Goal: Task Accomplishment & Management: Use online tool/utility

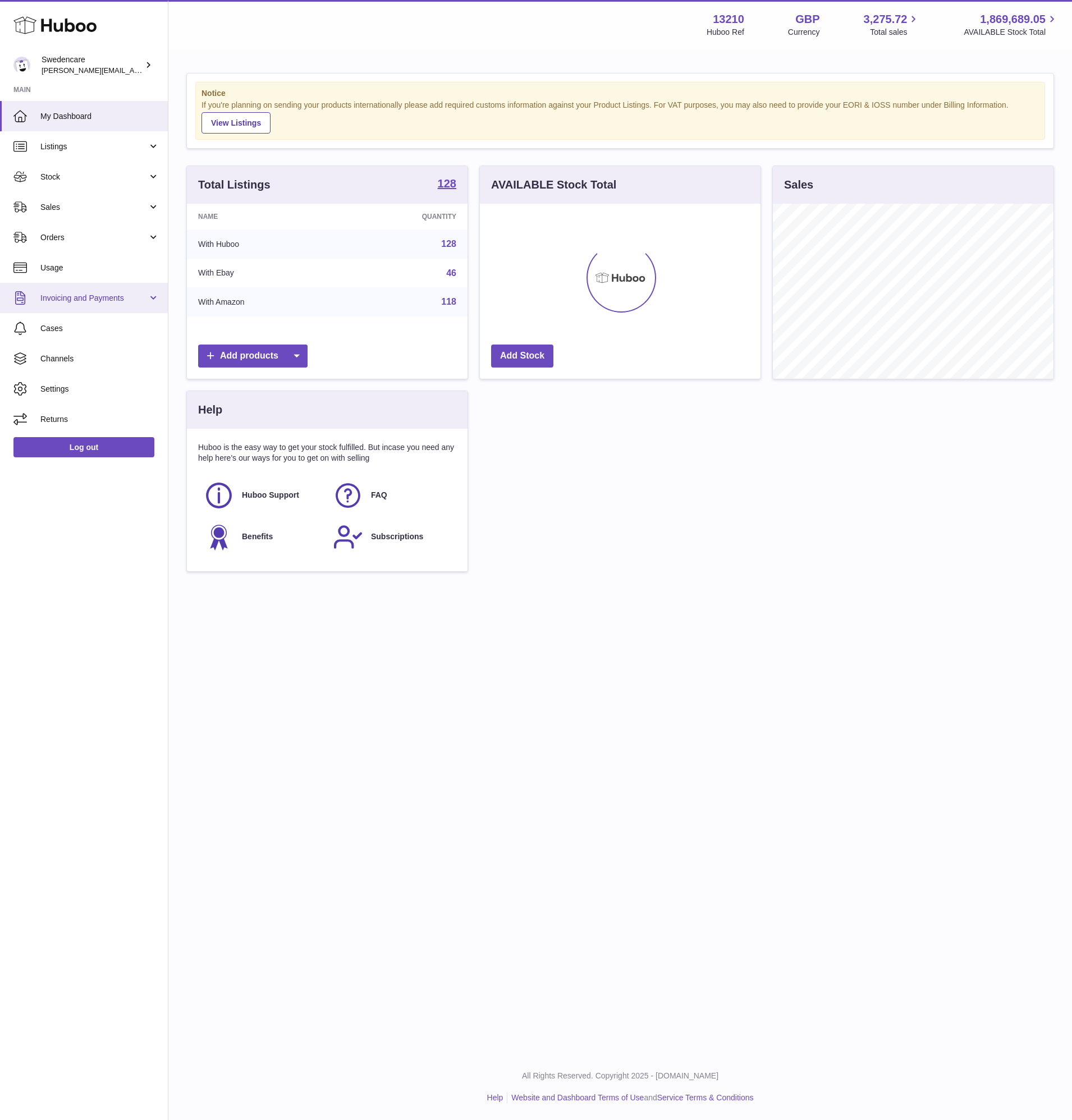
scroll to position [175, 281]
click at [78, 200] on link "Sales" at bounding box center [83, 207] width 168 height 30
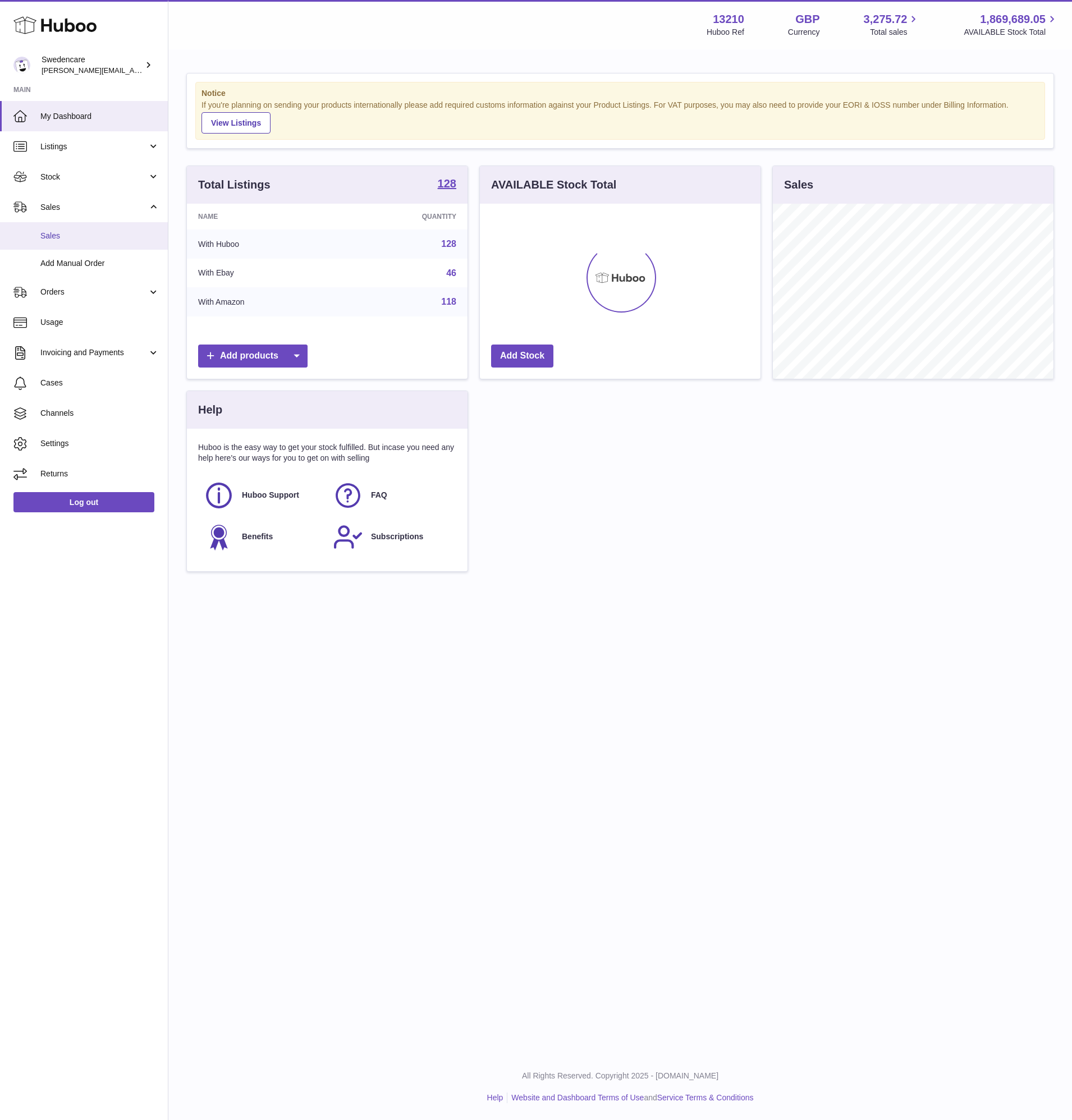
click at [78, 237] on span "Sales" at bounding box center [99, 236] width 119 height 11
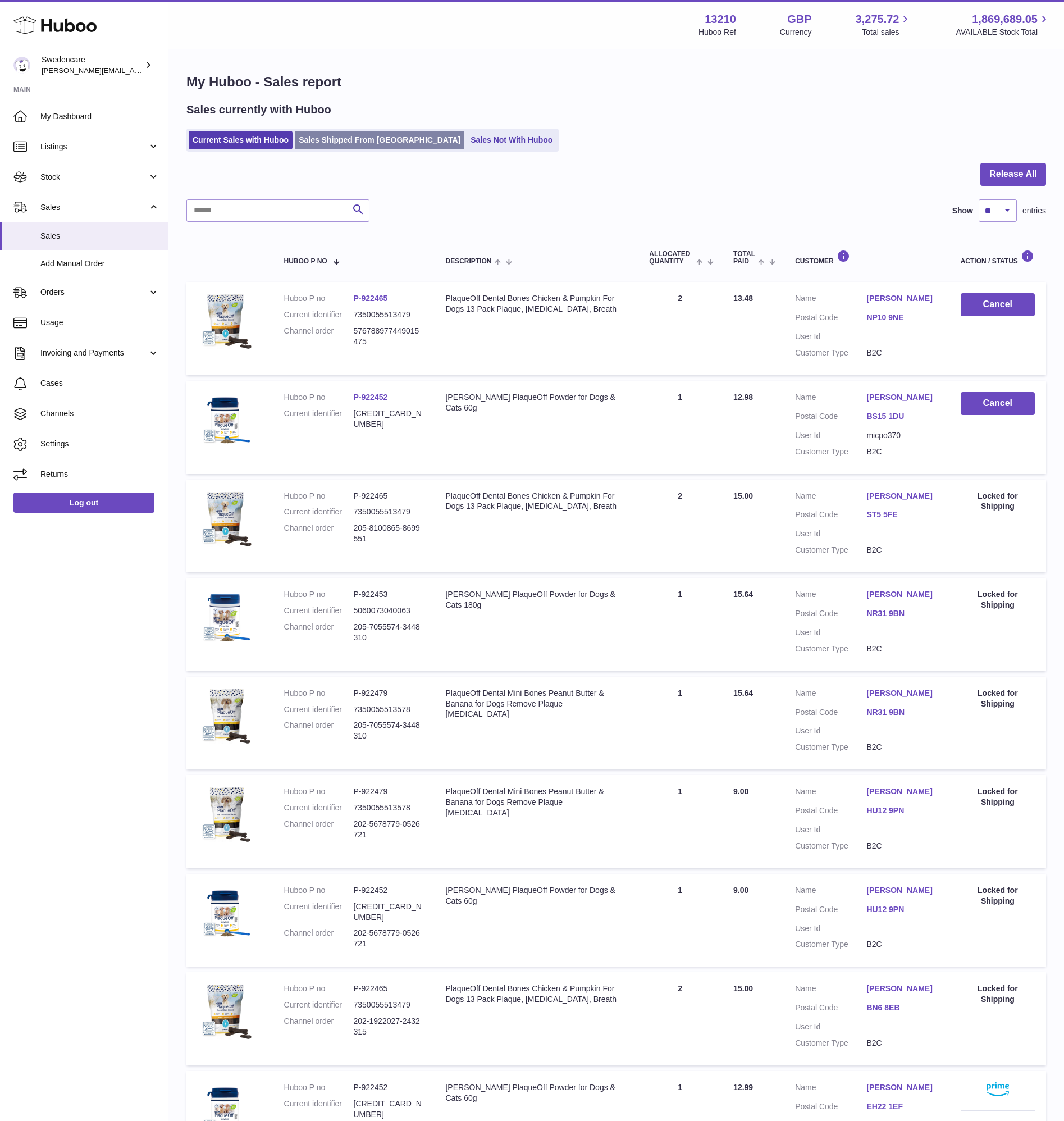
click at [328, 141] on link "Sales Shipped From Huboo" at bounding box center [380, 140] width 170 height 19
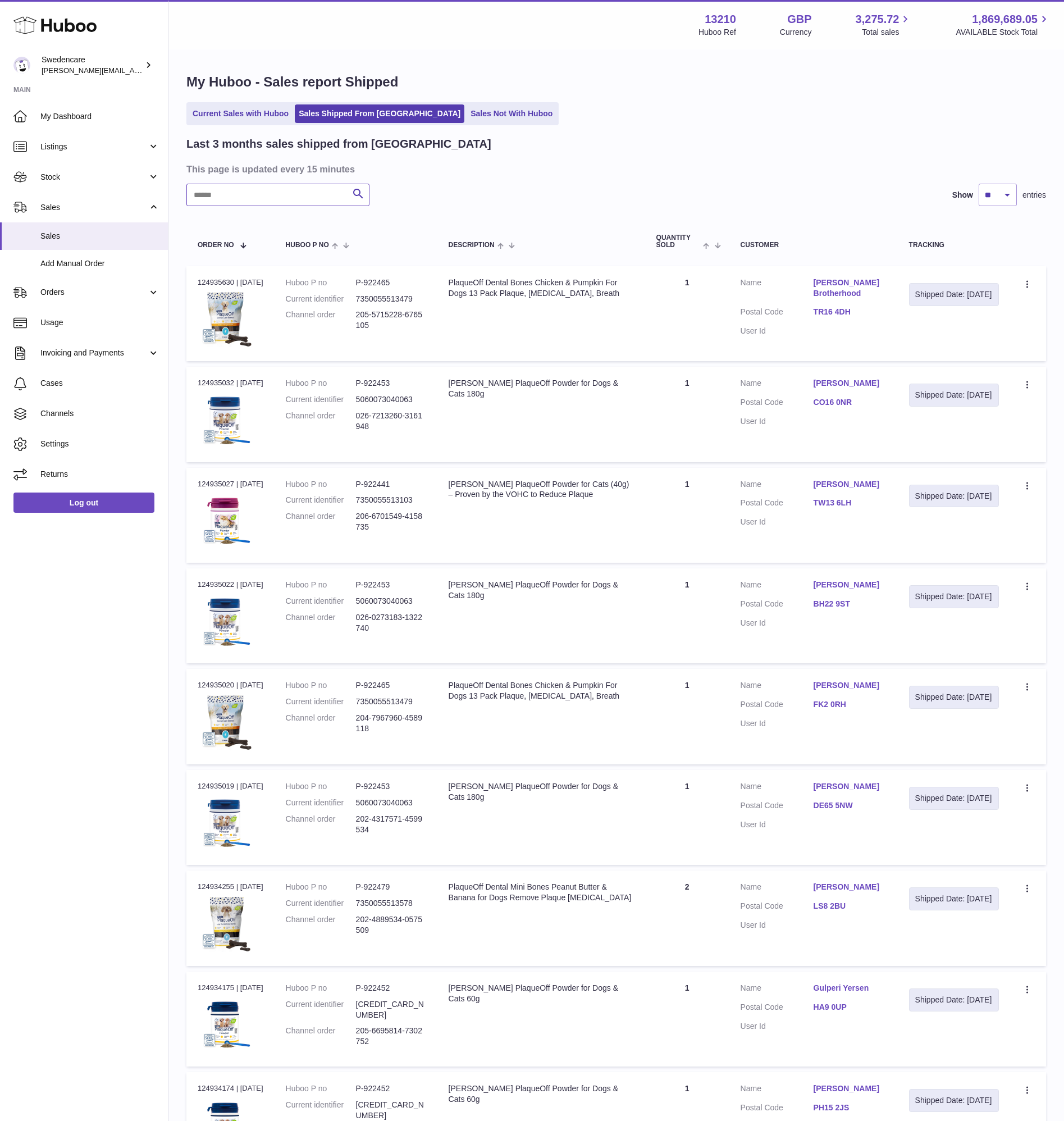
click at [288, 199] on input "text" at bounding box center [278, 195] width 183 height 22
paste input "**********"
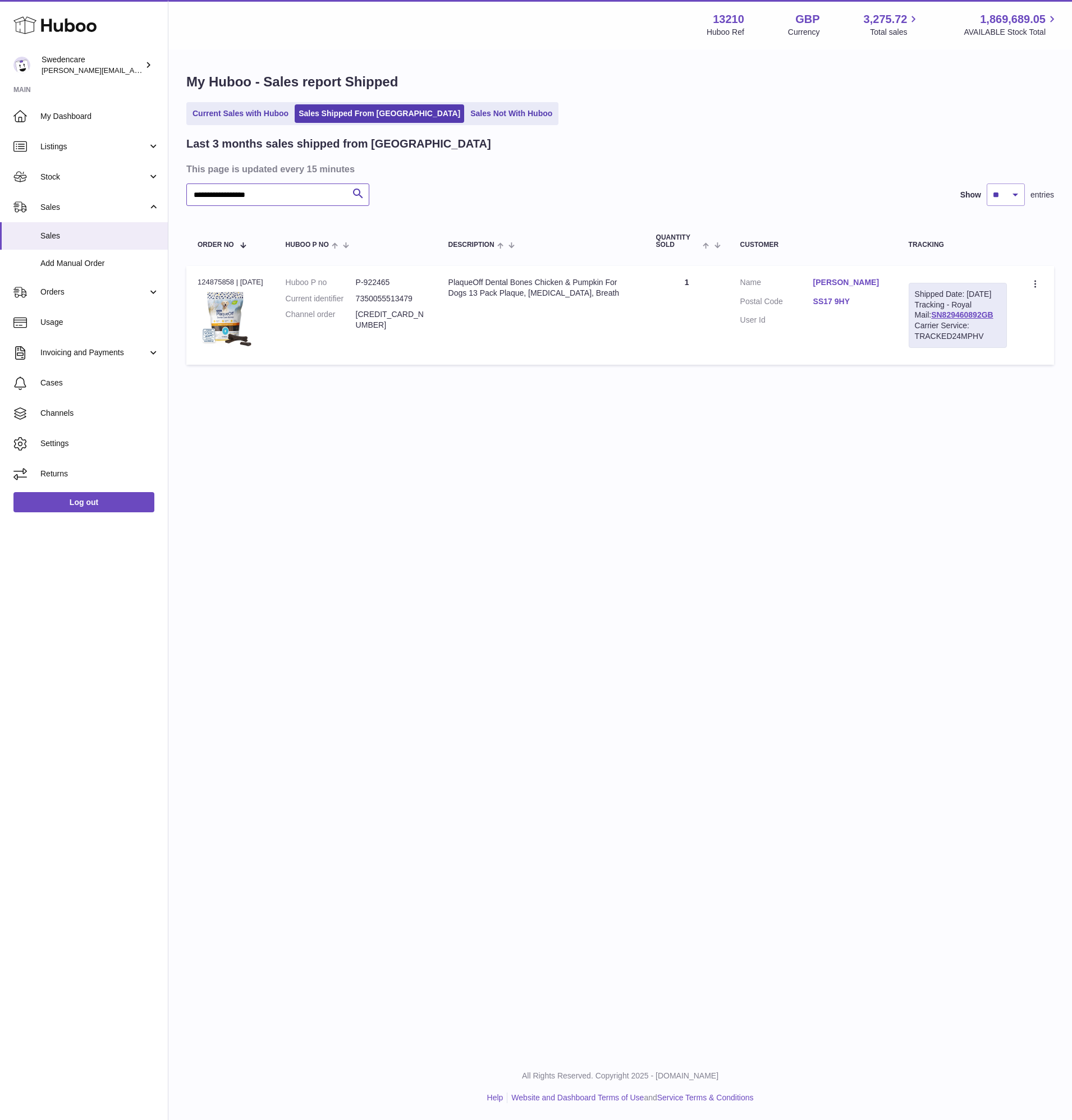
type input "**********"
click at [1028, 290] on td "Create a ticket Duplicate Order" at bounding box center [1036, 315] width 36 height 99
click at [1032, 288] on icon at bounding box center [1036, 284] width 13 height 11
click at [1018, 341] on li "Duplicate Order" at bounding box center [986, 333] width 112 height 24
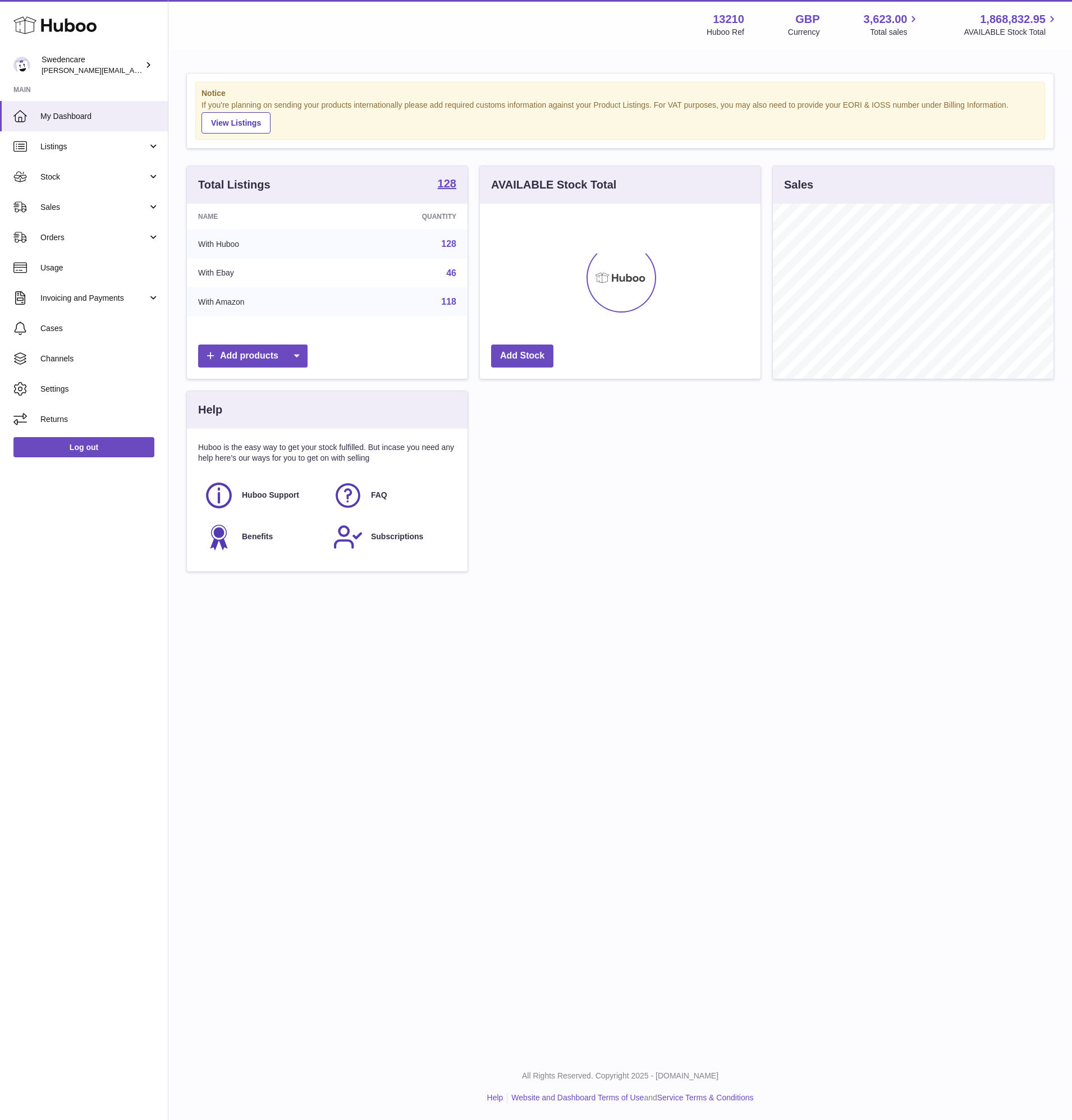
scroll to position [175, 281]
click at [96, 167] on link "Stock" at bounding box center [83, 177] width 168 height 30
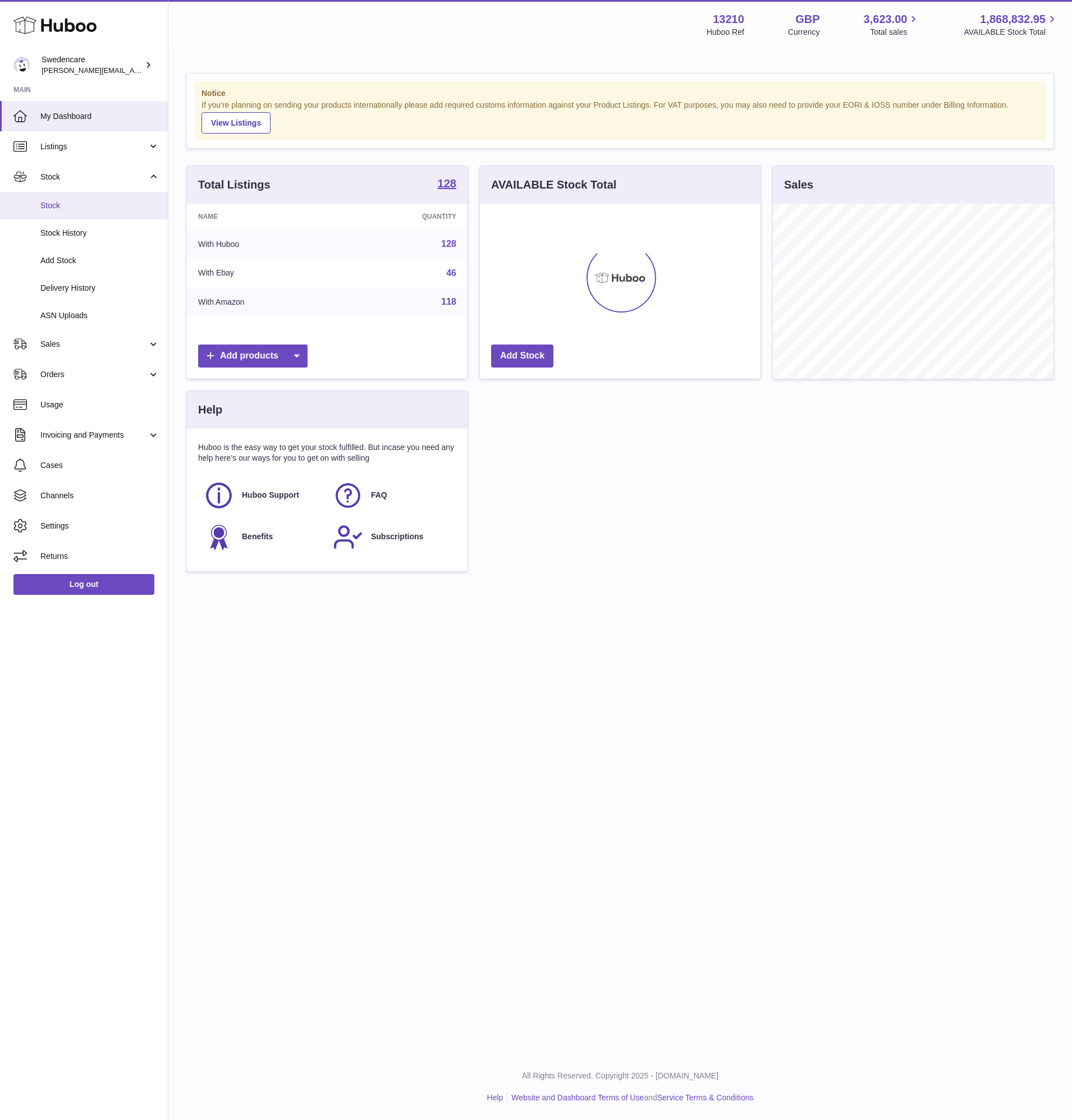
click at [112, 194] on link "Stock" at bounding box center [83, 205] width 168 height 28
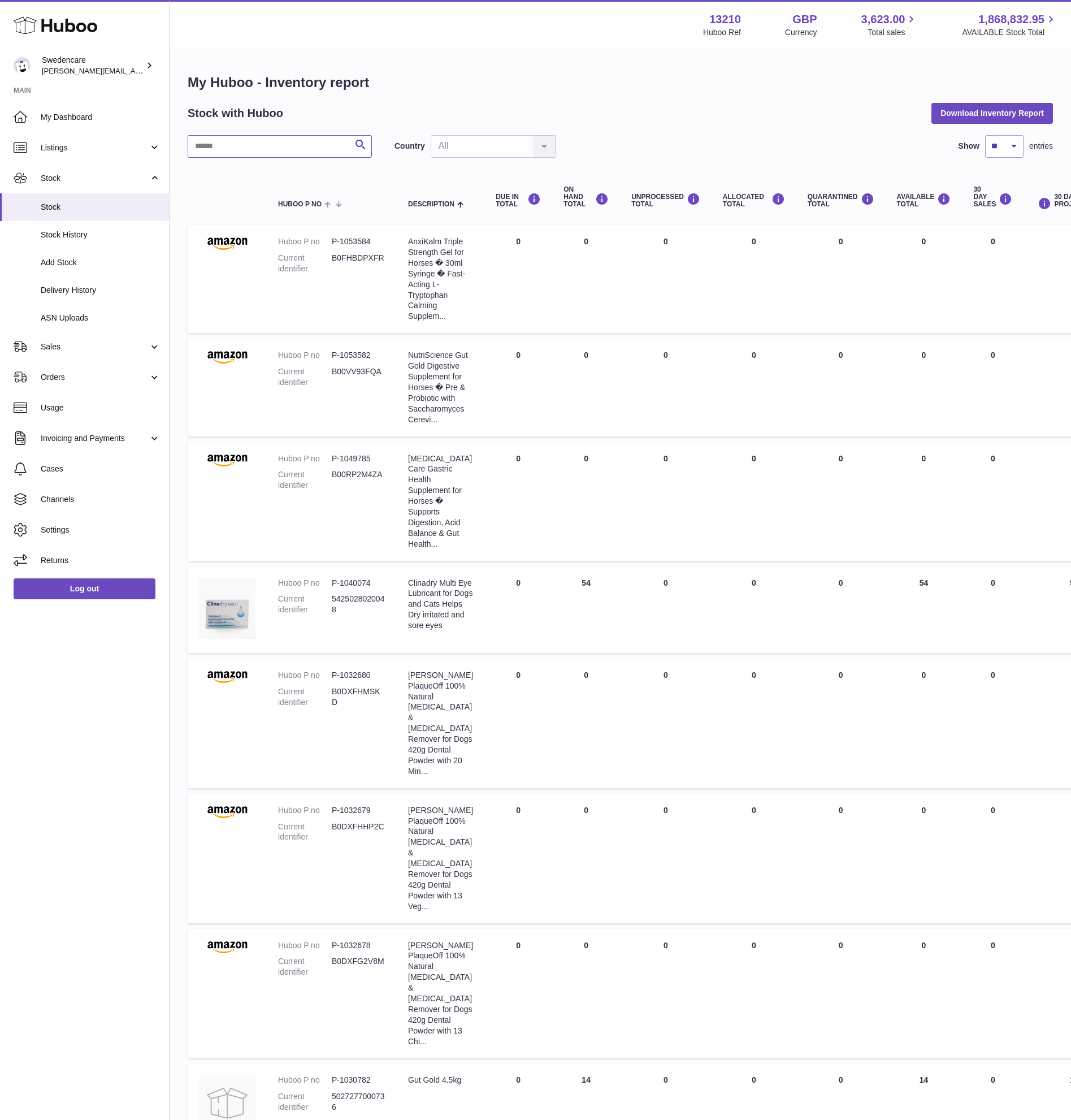
click at [255, 146] on input "text" at bounding box center [279, 146] width 184 height 23
type input "********"
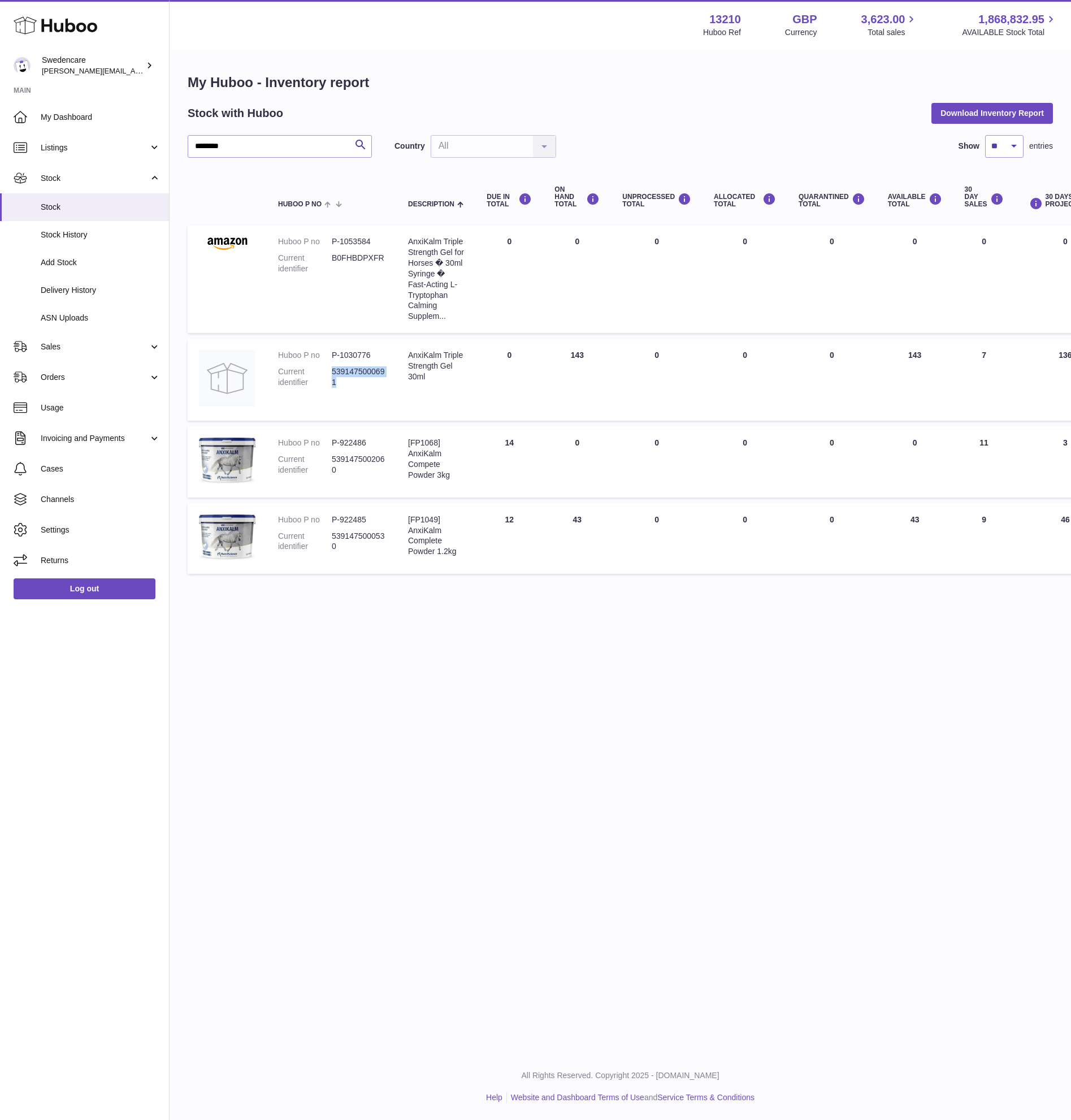
drag, startPoint x: 335, startPoint y: 388, endPoint x: 321, endPoint y: 380, distance: 16.1
click at [321, 380] on dl "Huboo P no P-1030776 Current identifier 5391475000691" at bounding box center [332, 371] width 107 height 43
copy dl "5391475000691"
click at [292, 367] on dt "Current identifier" at bounding box center [305, 376] width 54 height 21
click at [232, 377] on img at bounding box center [227, 378] width 56 height 56
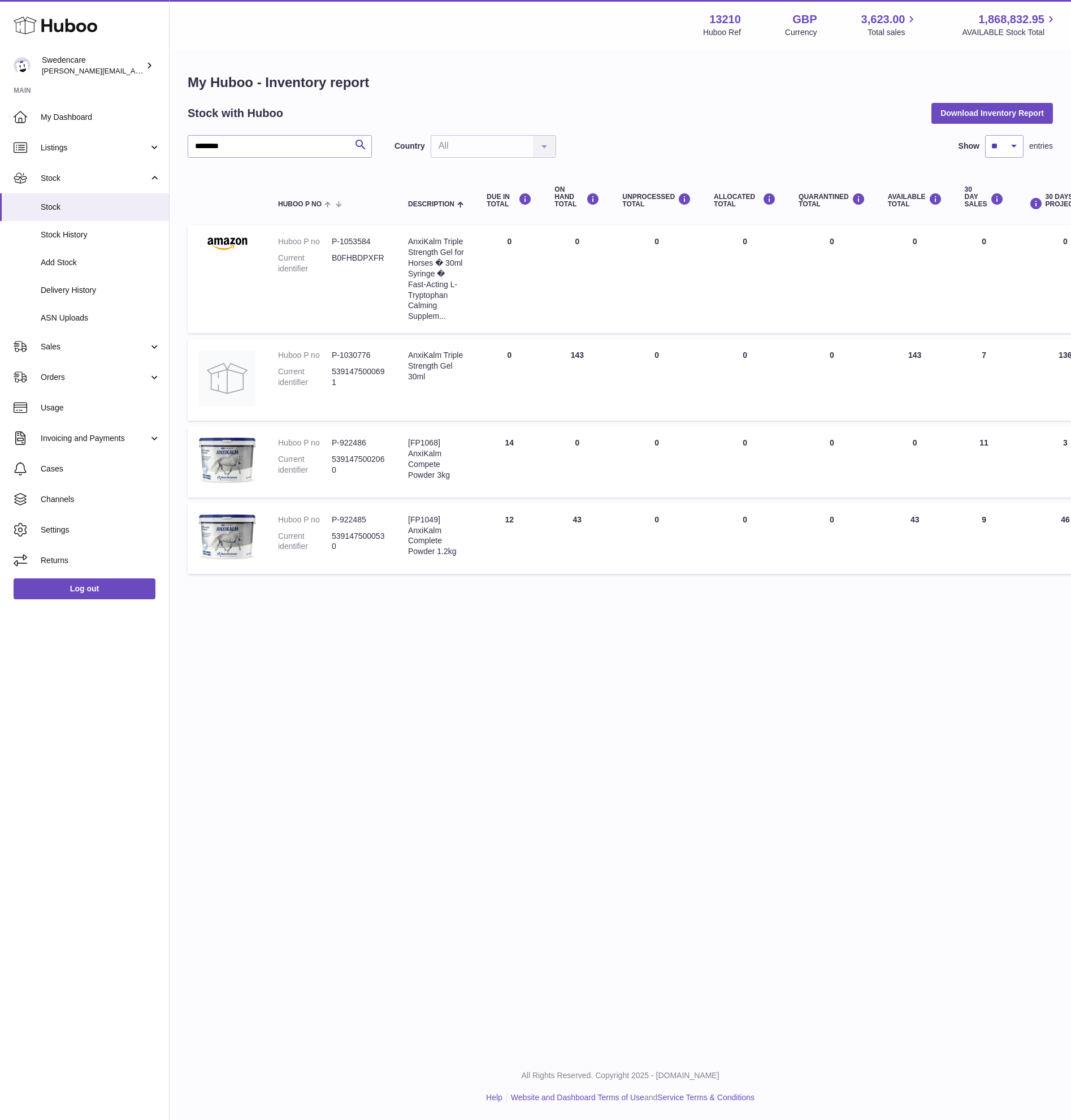
click at [684, 655] on div "Menu Huboo 13210 Huboo Ref GBP Currency 3,623.00 Total sales 1,868,832.95 AVAIL…" at bounding box center [620, 526] width 902 height 1053
click at [218, 374] on img at bounding box center [227, 378] width 56 height 56
click at [81, 151] on span "Listings" at bounding box center [94, 147] width 108 height 11
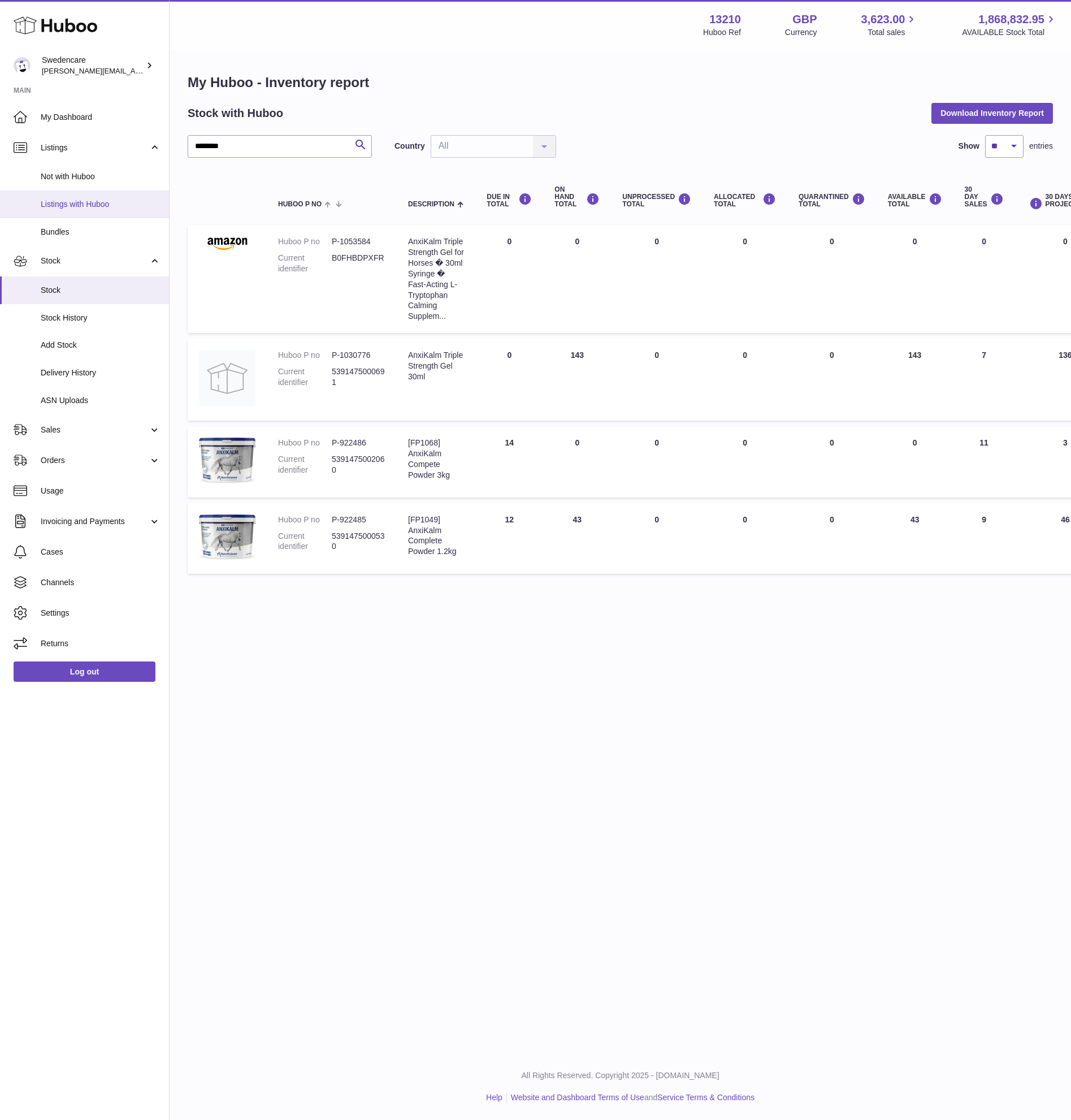
click at [101, 197] on link "Listings with Huboo" at bounding box center [84, 204] width 169 height 28
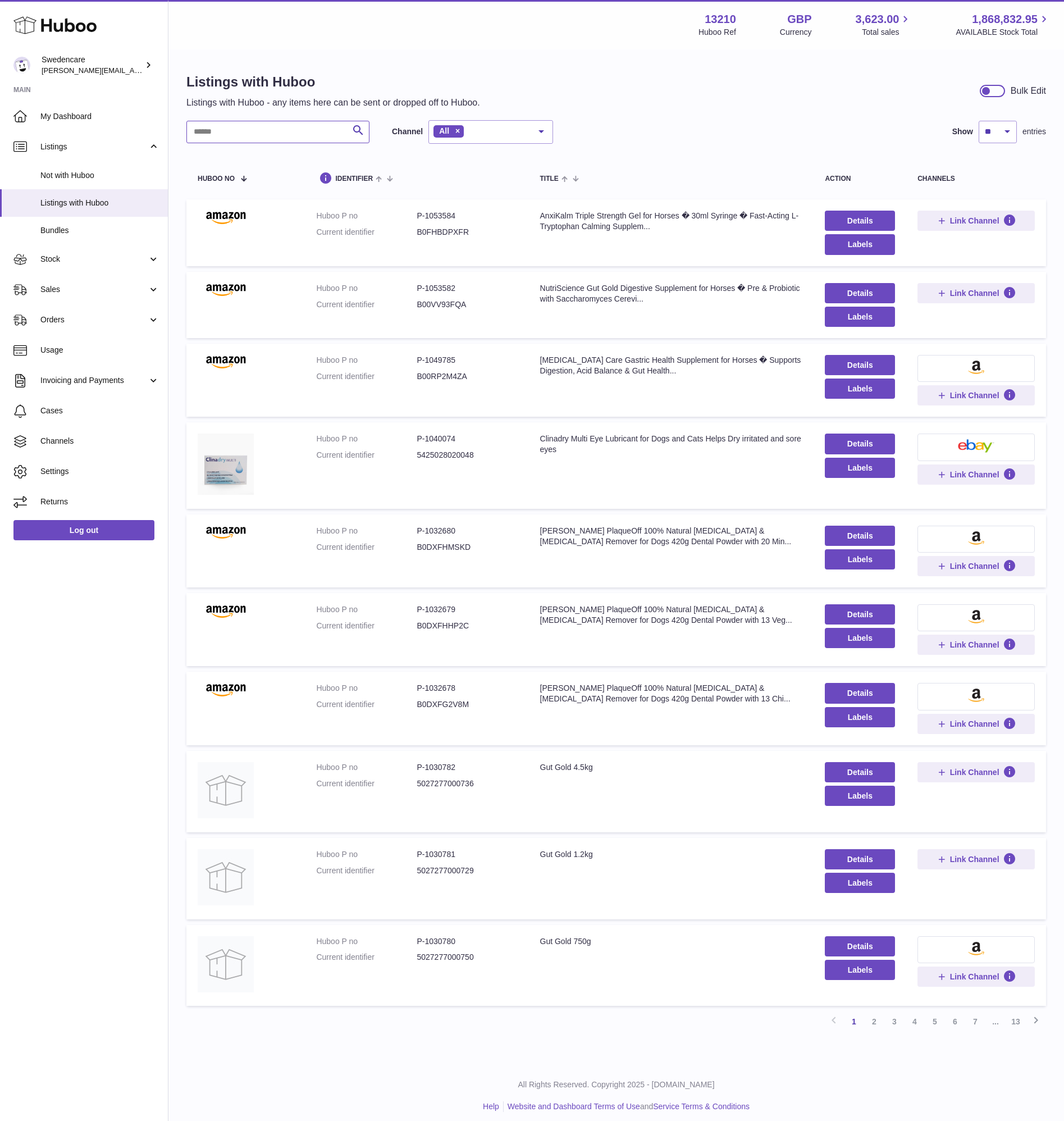
click at [256, 141] on input "text" at bounding box center [278, 132] width 183 height 22
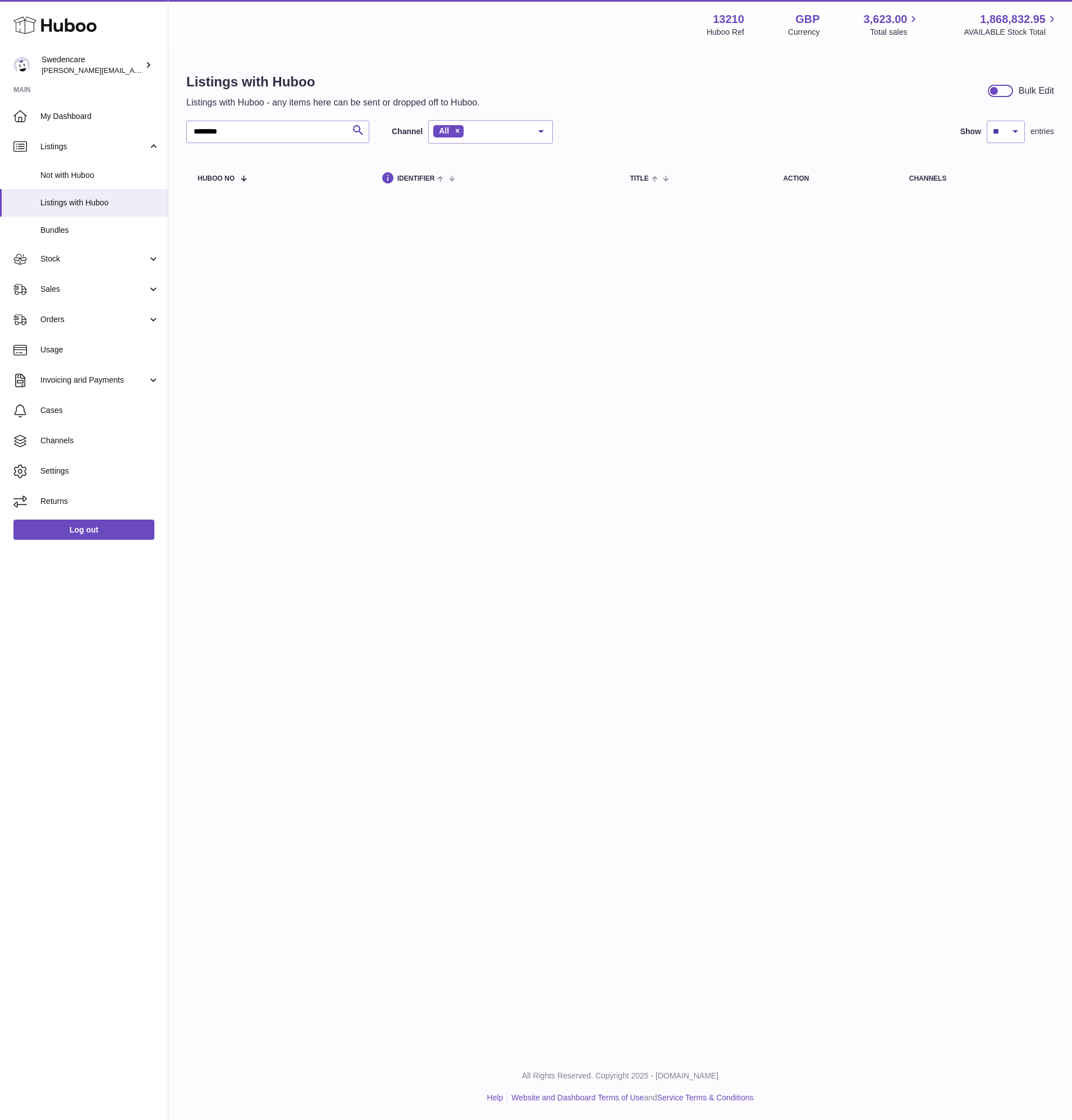
drag, startPoint x: 225, startPoint y: 144, endPoint x: 218, endPoint y: 142, distance: 7.3
click at [223, 144] on div "******** Search Channel All All eBay Amazon Shopify Woocommerce Etsy No element…" at bounding box center [619, 159] width 867 height 79
click at [224, 141] on input "********" at bounding box center [277, 132] width 183 height 22
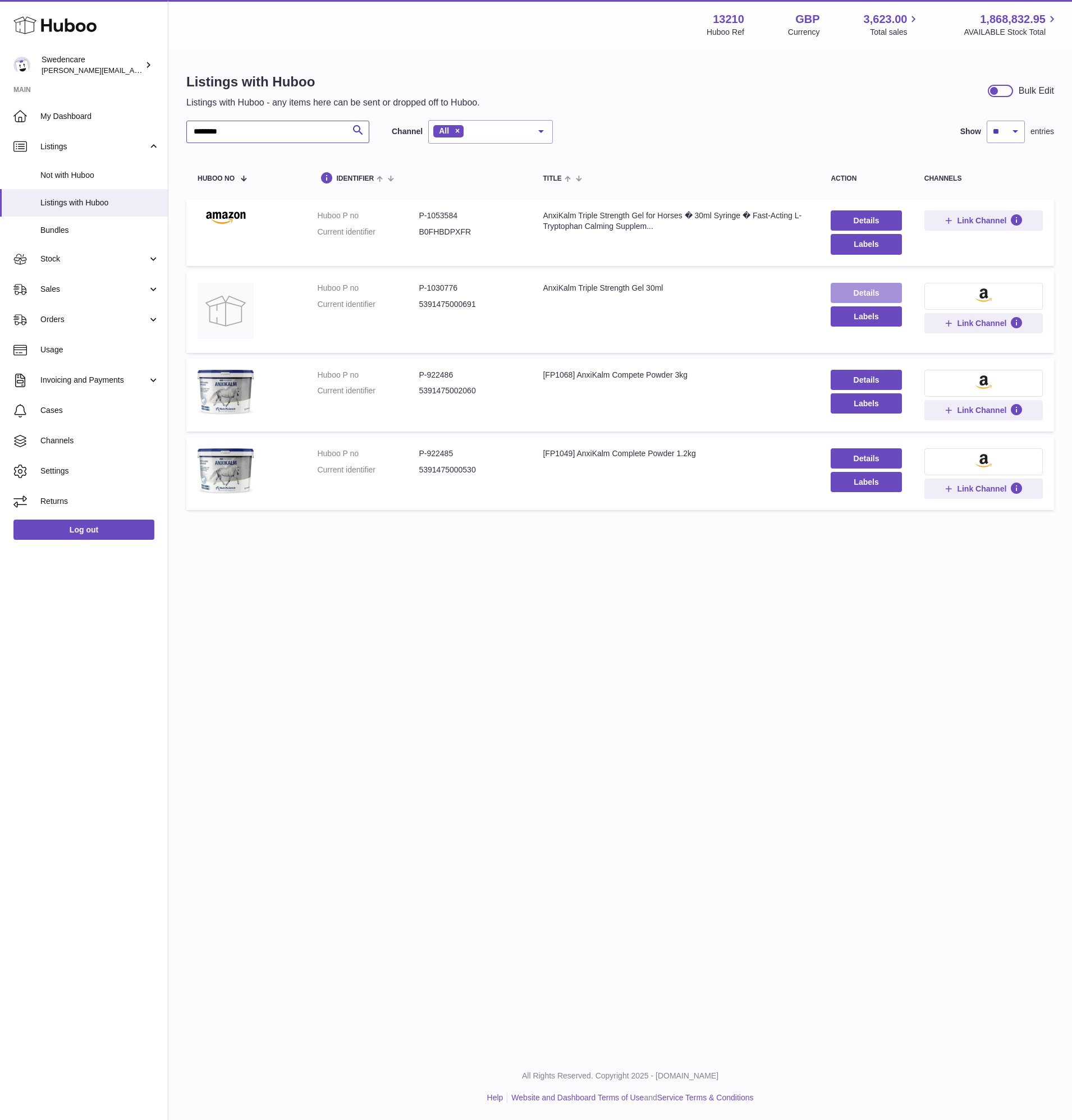
type input "********"
click at [843, 286] on link "Details" at bounding box center [866, 293] width 71 height 20
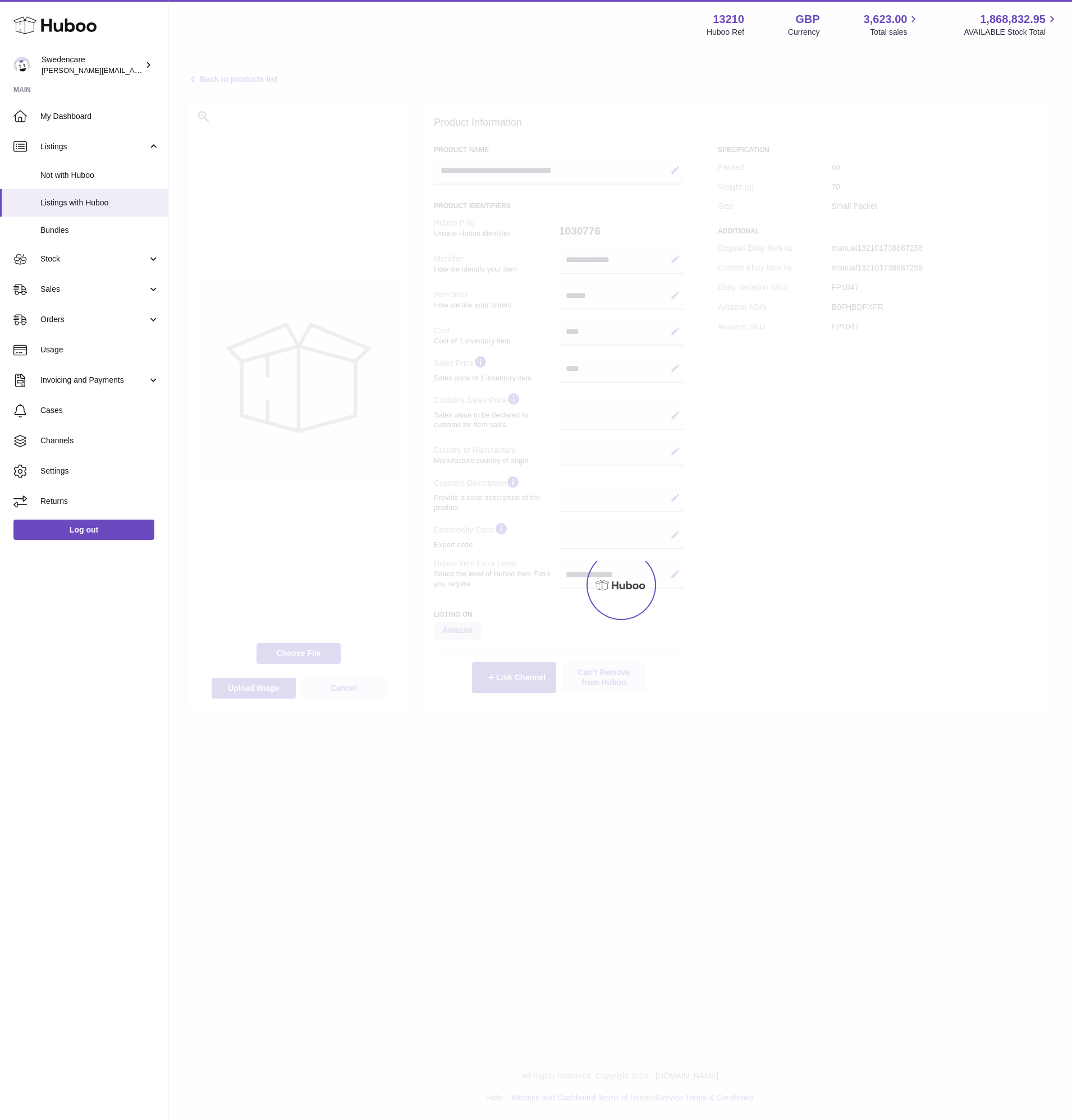
select select
select select "****"
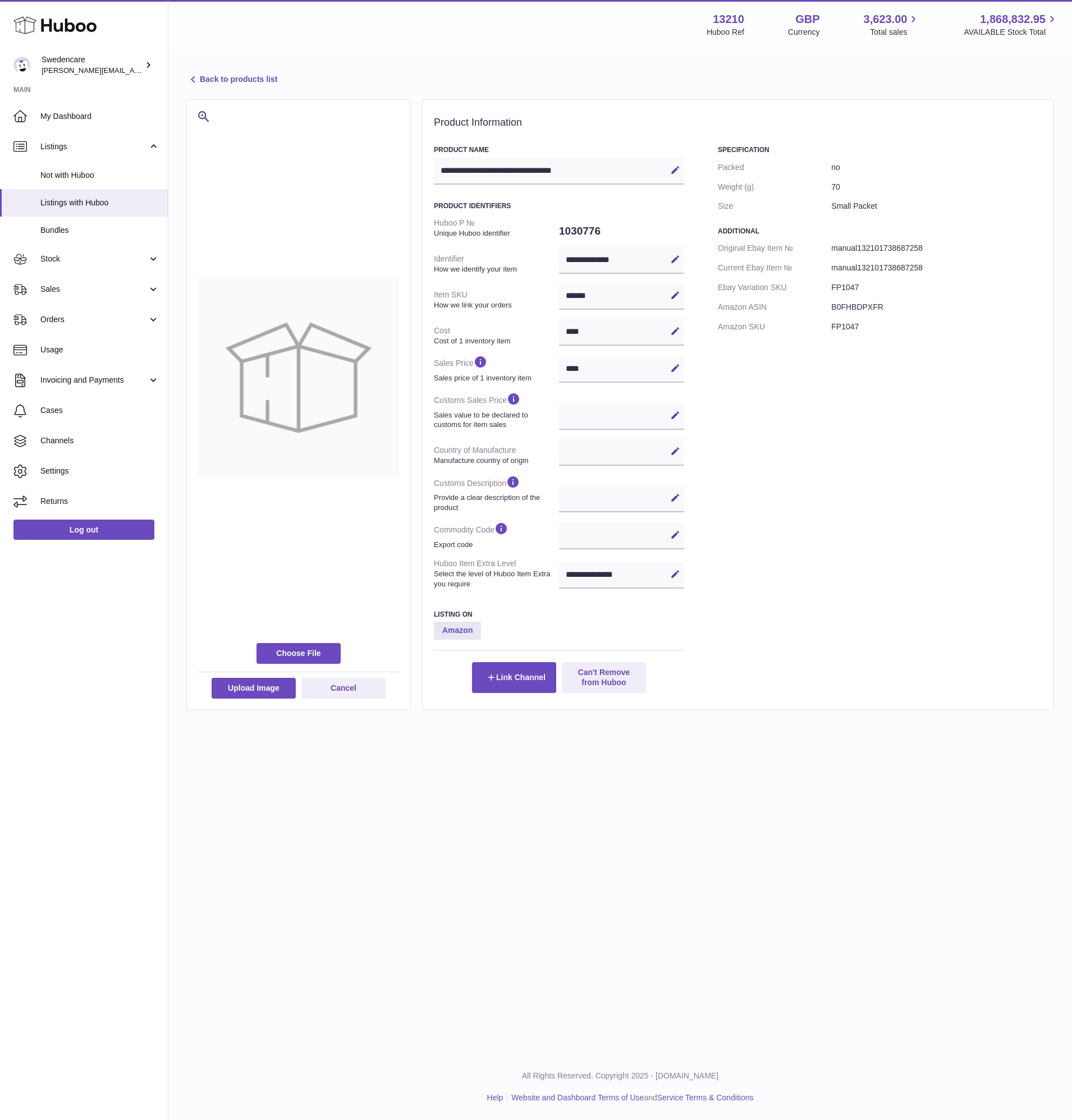
click at [202, 78] on link "Back to products list" at bounding box center [232, 80] width 91 height 13
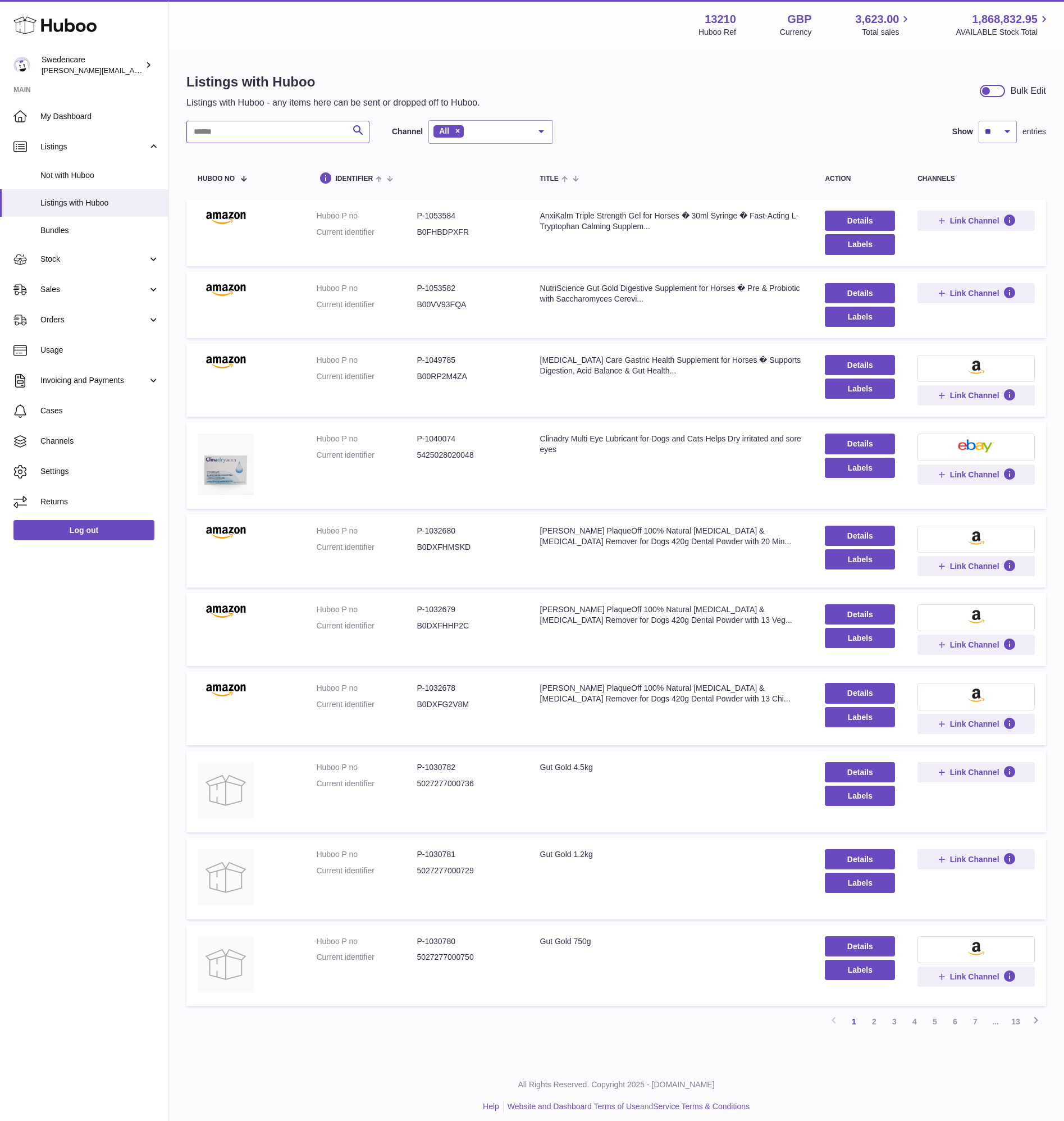
click at [282, 133] on input "text" at bounding box center [278, 132] width 183 height 22
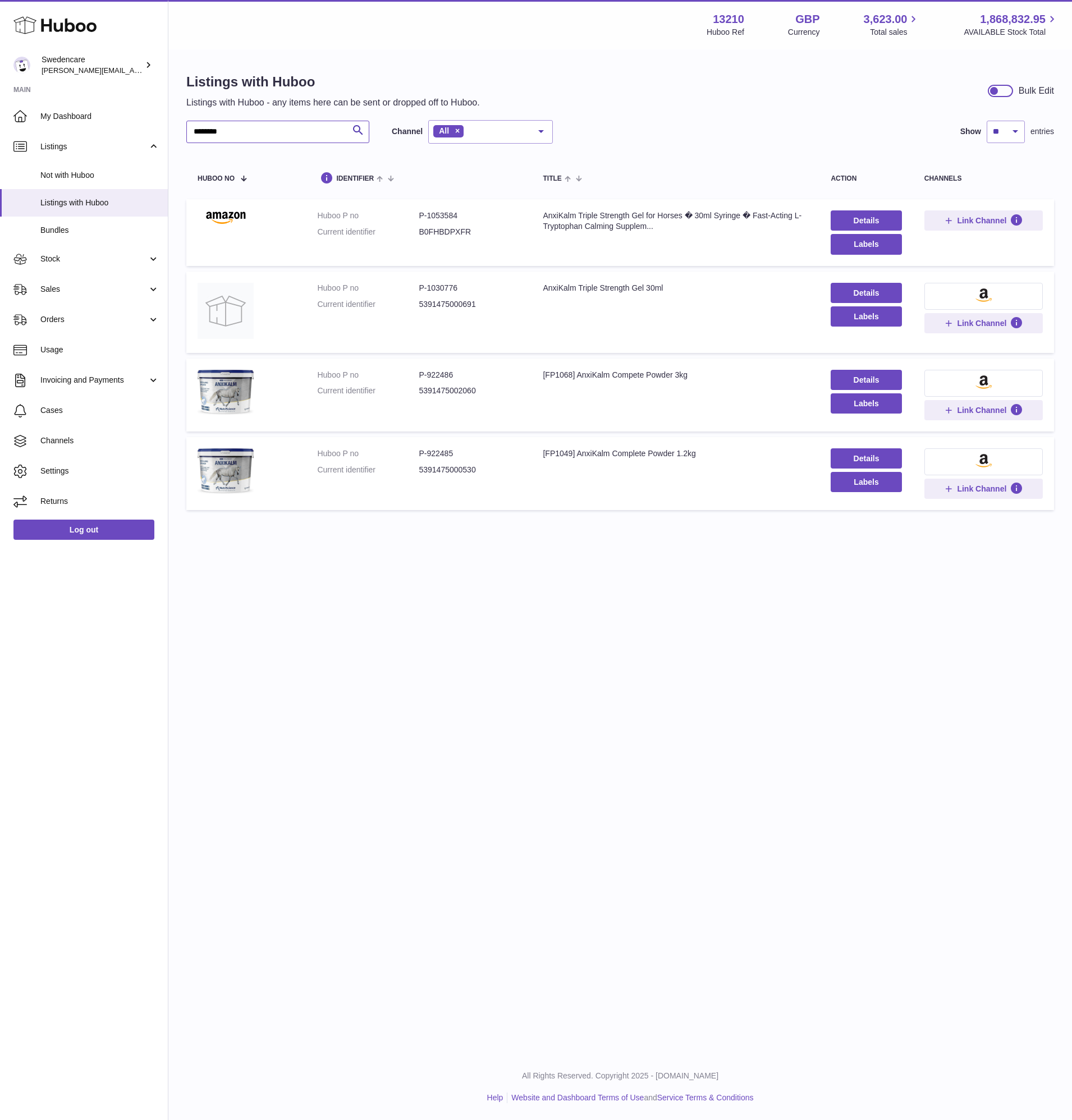
type input "********"
click at [456, 388] on dd "5391475002060" at bounding box center [469, 391] width 101 height 11
copy dd "5391475002060"
click at [440, 472] on dd "5391475000530" at bounding box center [469, 470] width 101 height 11
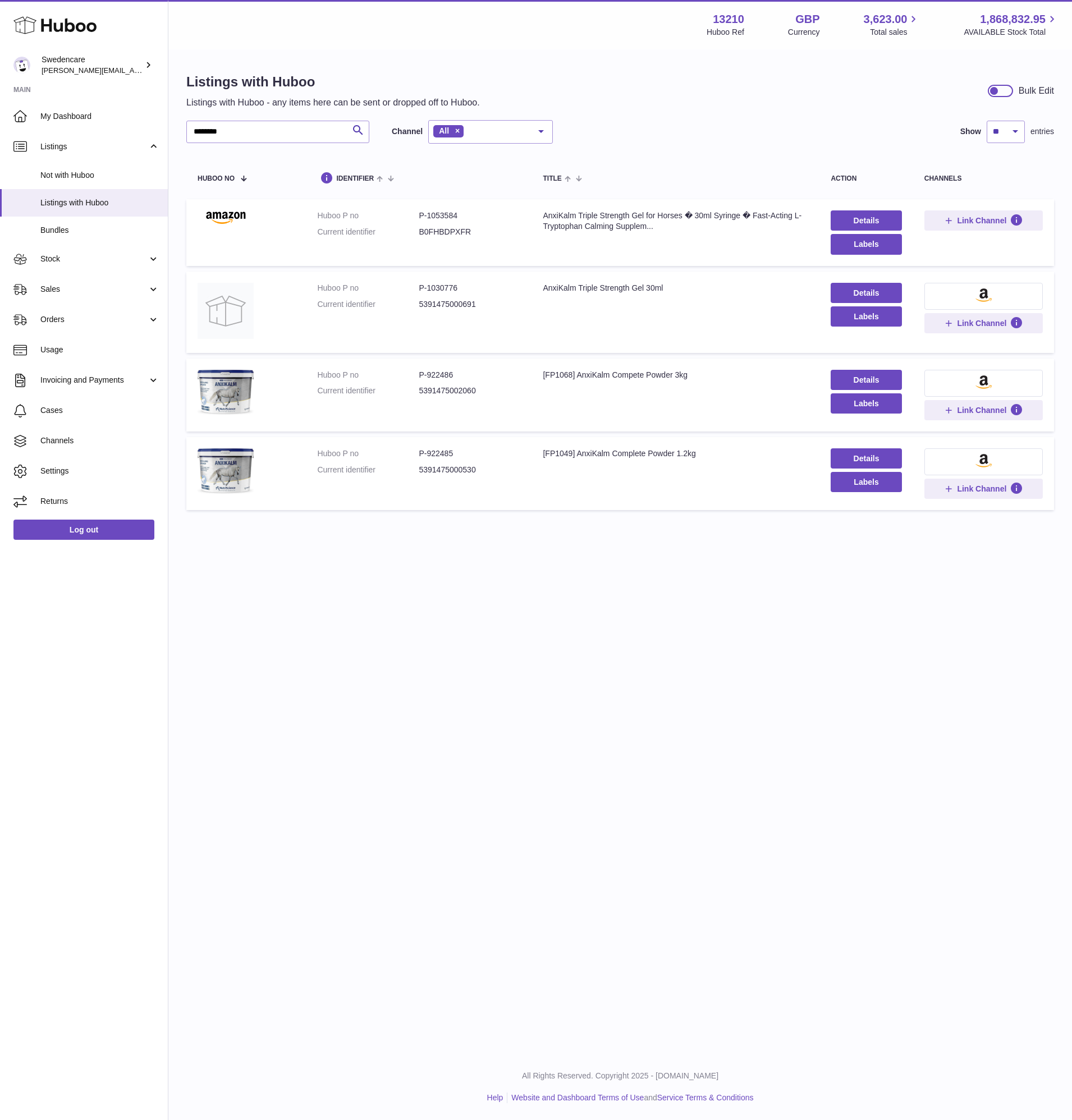
click at [440, 472] on dd "5391475000530" at bounding box center [469, 470] width 101 height 11
copy dd "5391475000530"
click at [519, 88] on div "Listings with Huboo Listings with Huboo - any items here can be sent or dropped…" at bounding box center [619, 91] width 867 height 36
click at [466, 306] on dd "5391475000691" at bounding box center [469, 304] width 101 height 11
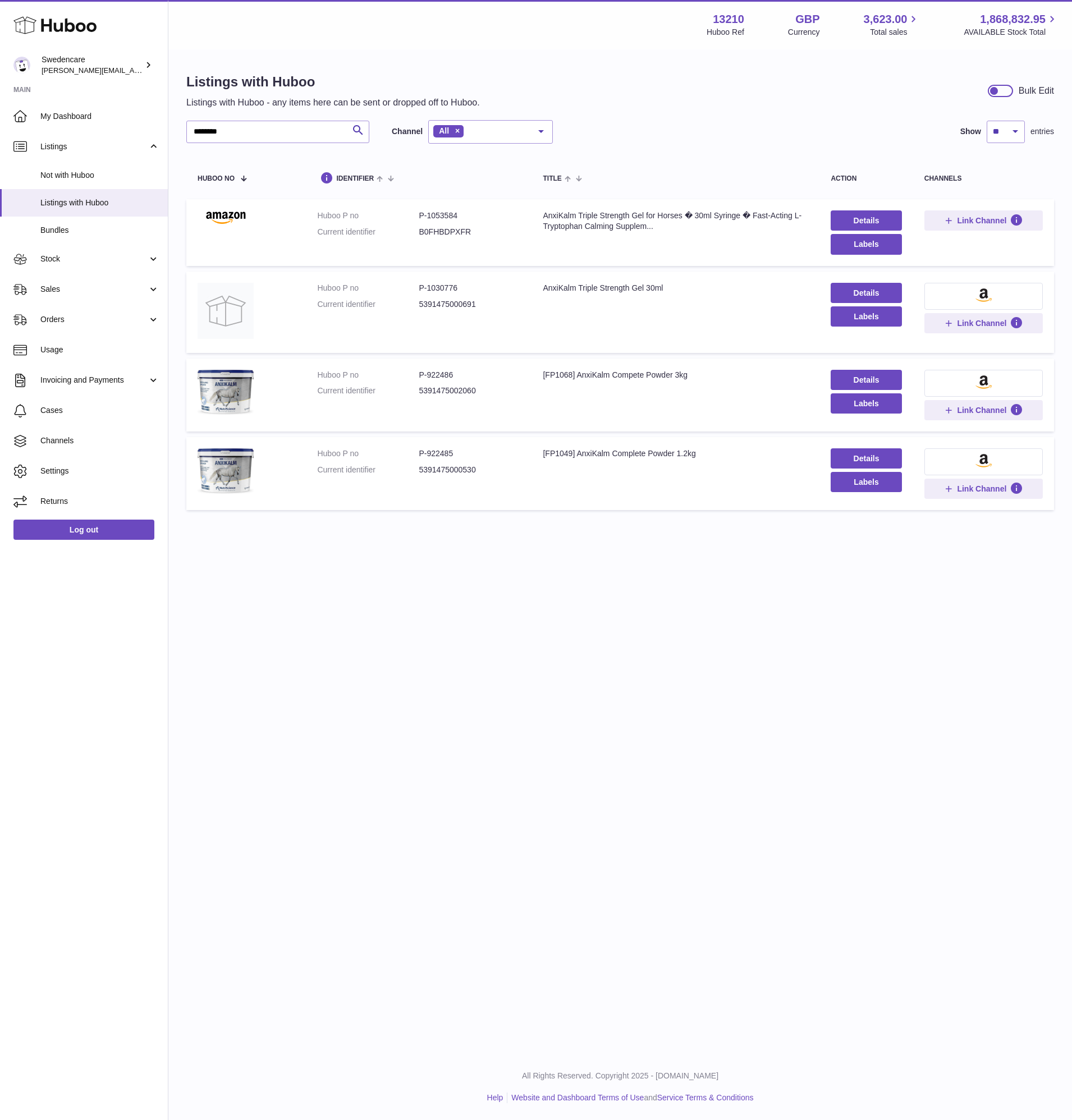
copy dd "5391475000691"
click at [447, 386] on dd "5391475002060" at bounding box center [469, 391] width 101 height 11
copy dd "5391475002060"
drag, startPoint x: 579, startPoint y: 617, endPoint x: 573, endPoint y: 607, distance: 11.7
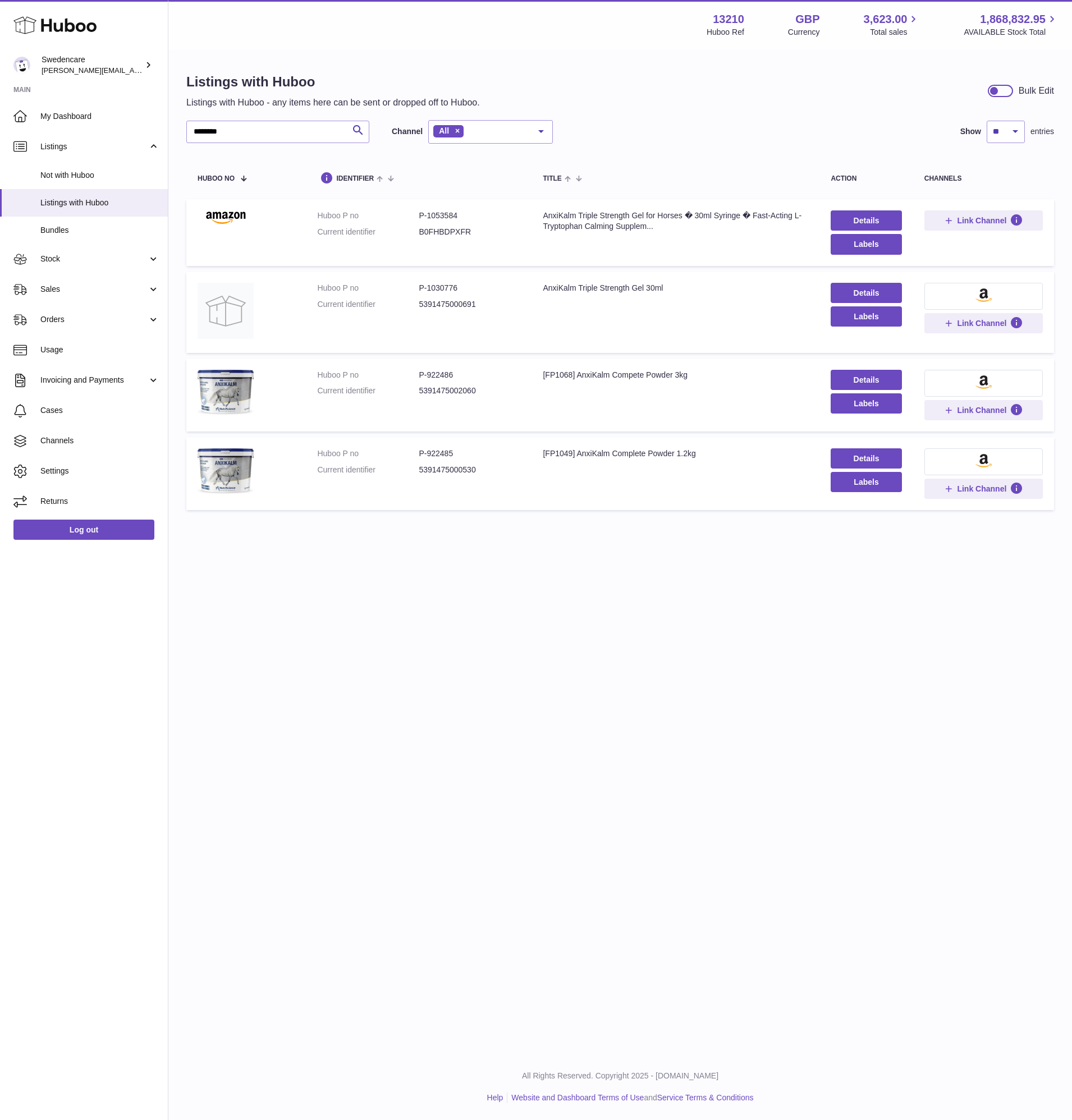
click at [579, 617] on div "Menu Huboo 13210 Huboo Ref GBP Currency 3,623.00 Total sales 1,868,832.95 AVAIL…" at bounding box center [619, 527] width 903 height 1054
click at [459, 466] on dd "5391475000530" at bounding box center [469, 470] width 101 height 11
copy dd "5391475000530"
click at [860, 377] on link "Details" at bounding box center [866, 379] width 71 height 20
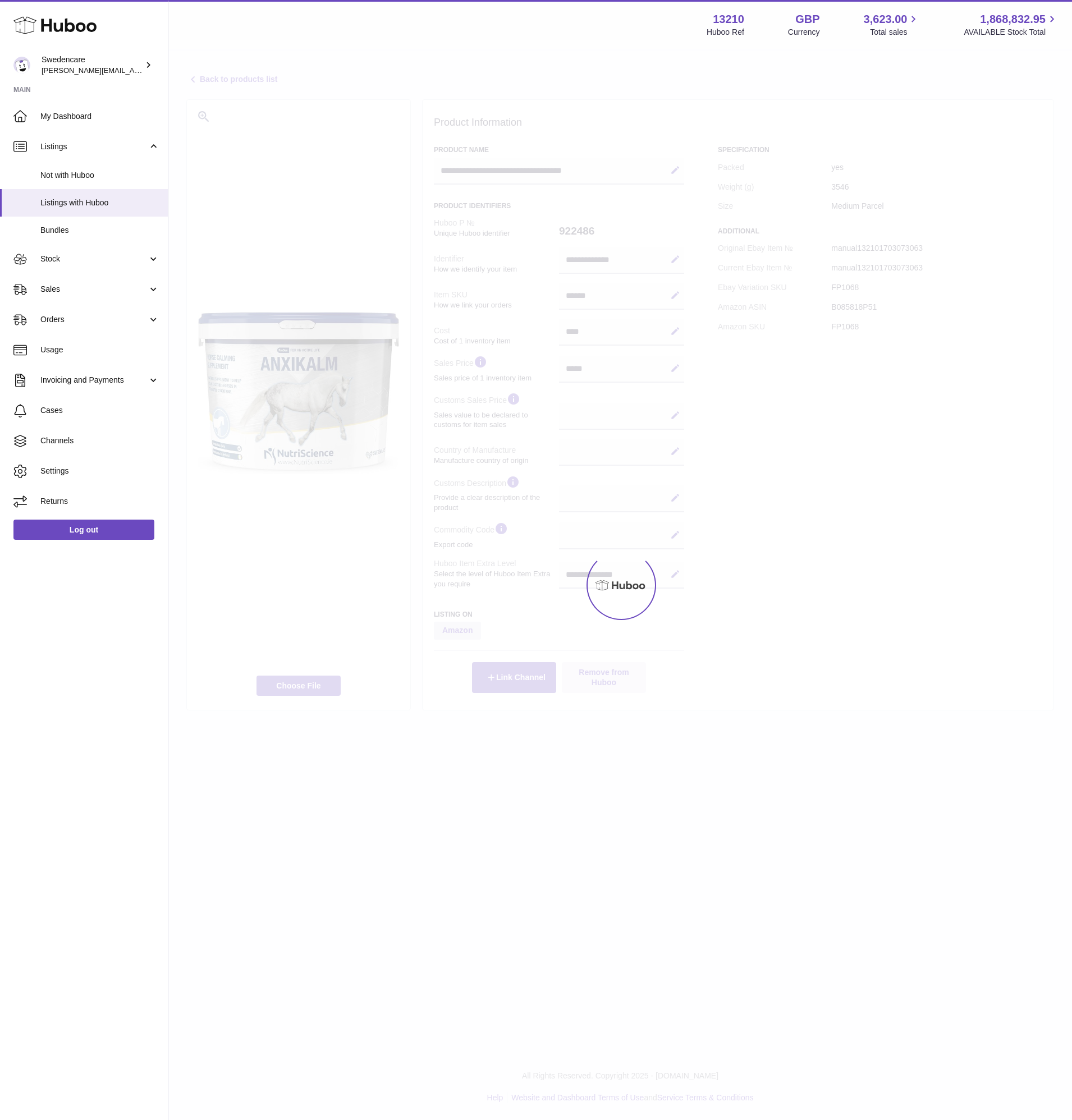
select select
select select "****"
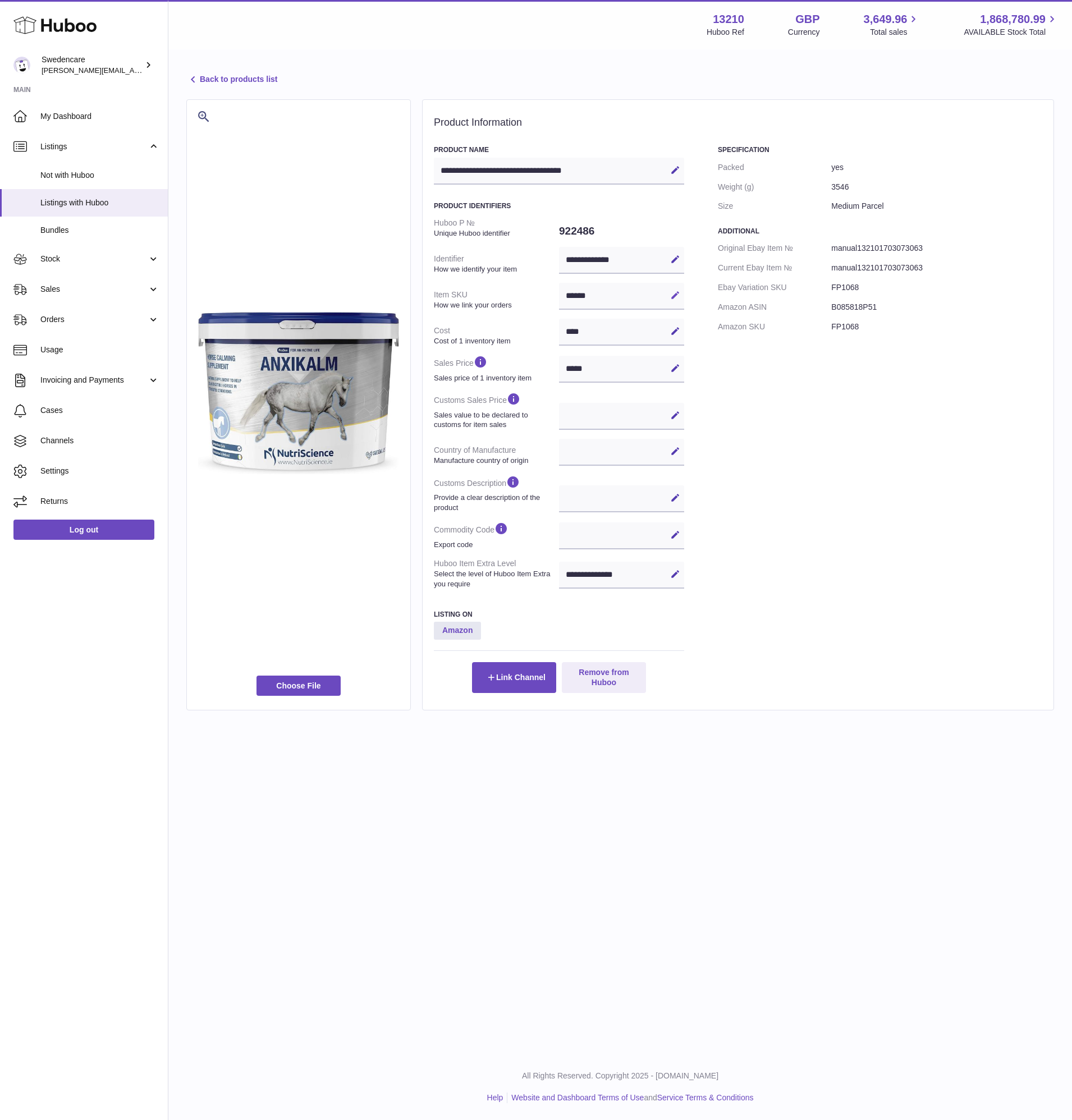
click at [670, 297] on icon at bounding box center [675, 295] width 10 height 10
drag, startPoint x: 609, startPoint y: 297, endPoint x: 525, endPoint y: 309, distance: 84.9
click at [525, 309] on dl "**********" at bounding box center [559, 403] width 250 height 380
click at [221, 81] on link "Back to products list" at bounding box center [232, 80] width 91 height 13
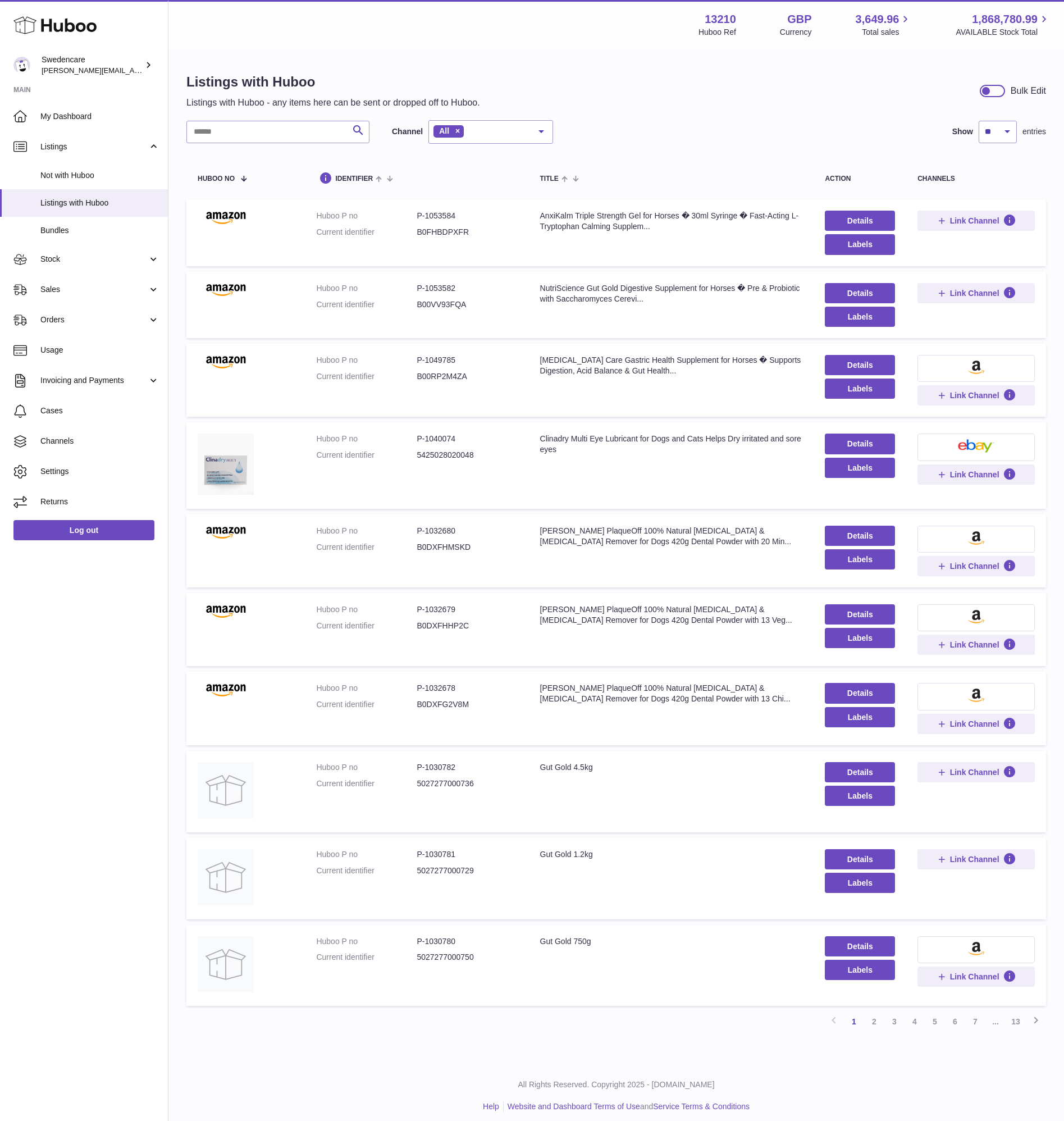
click at [286, 116] on div "Listings with Huboo Listings with Huboo - any items here can be sent or dropped…" at bounding box center [616, 556] width 896 height 1012
click at [286, 127] on input "text" at bounding box center [278, 132] width 183 height 22
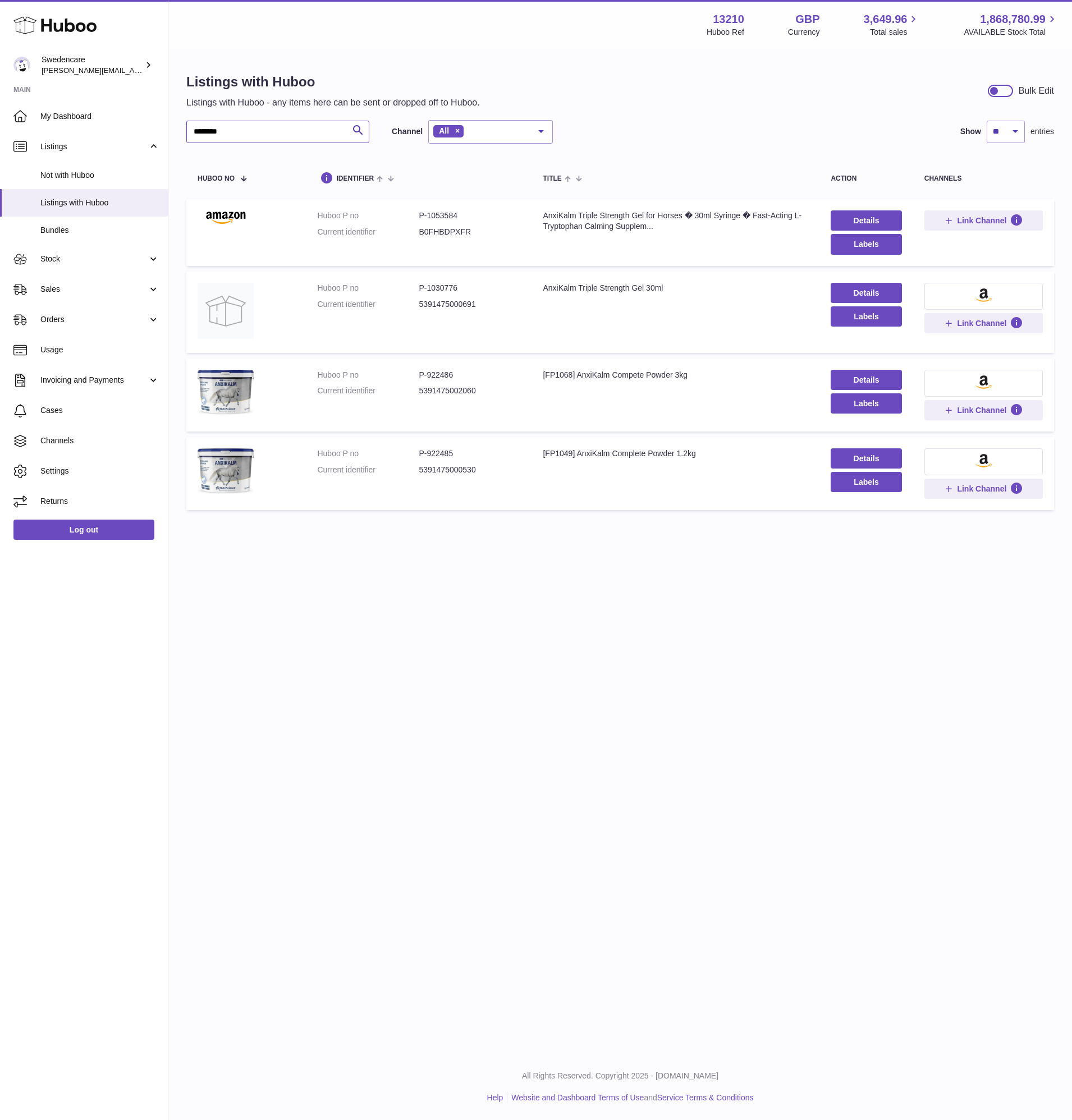
type input "********"
click at [876, 372] on link "Details" at bounding box center [866, 379] width 71 height 20
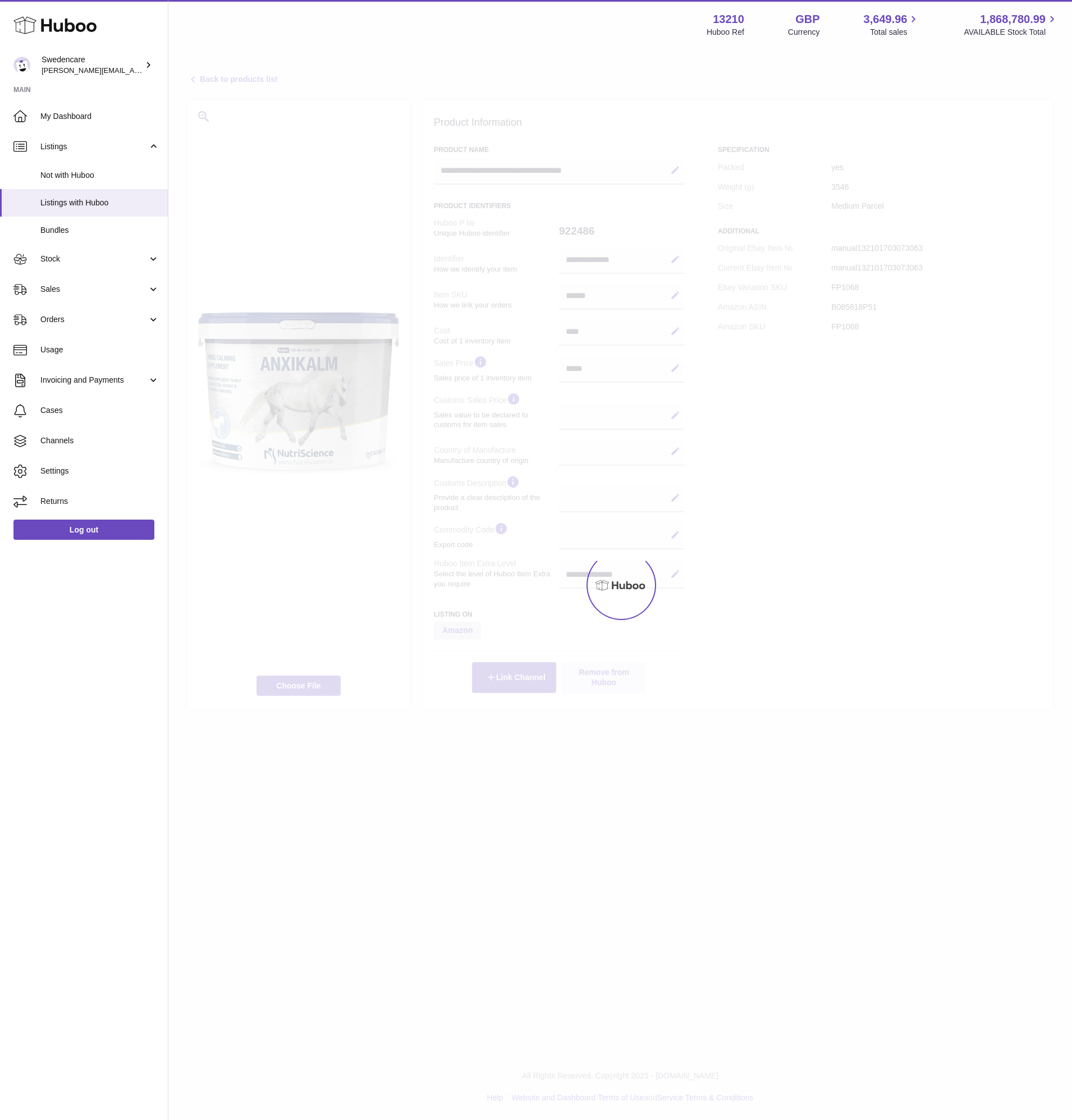
select select
select select "****"
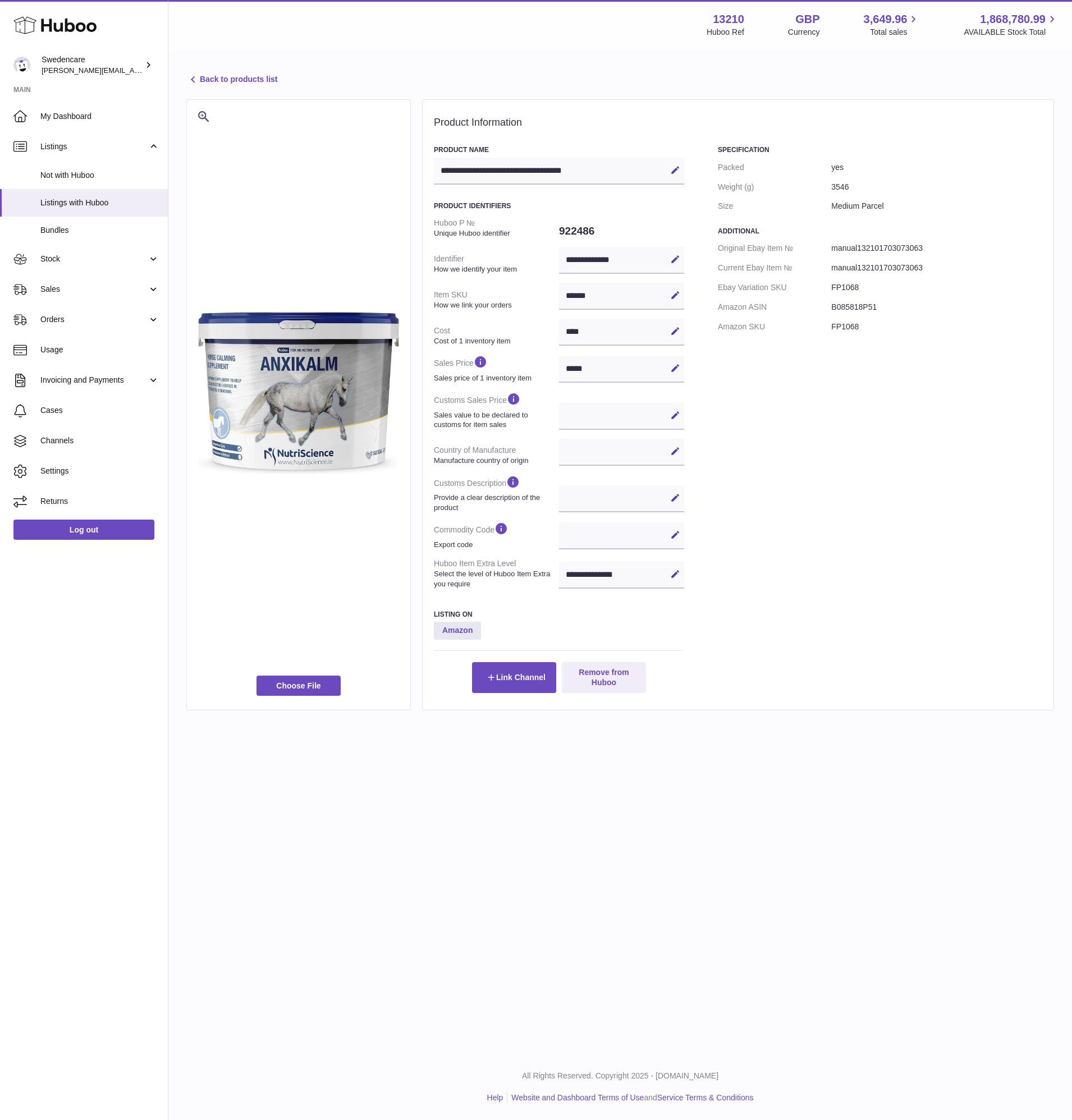
click at [220, 74] on link "Back to products list" at bounding box center [232, 80] width 91 height 13
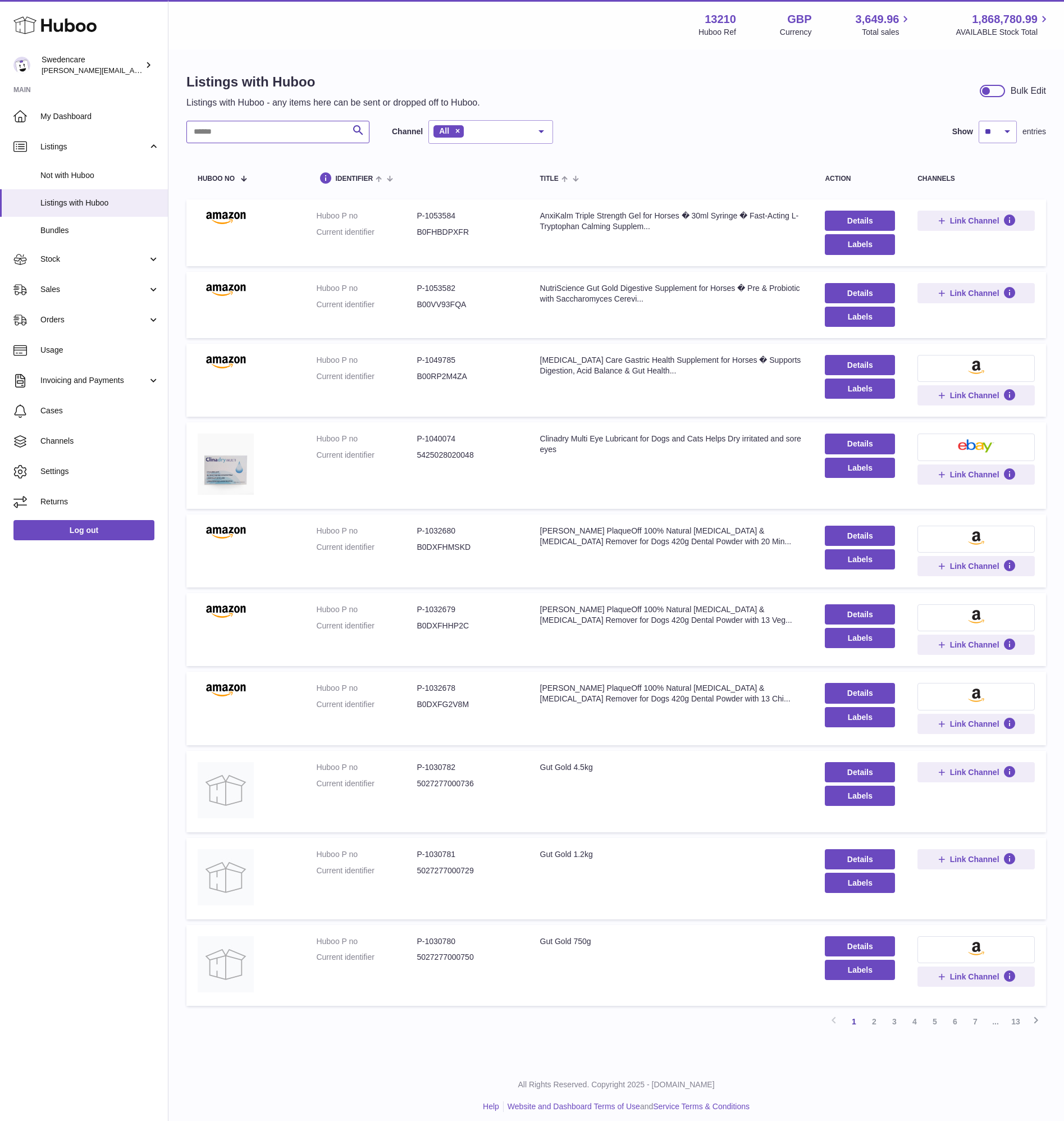
click at [312, 123] on input "text" at bounding box center [278, 132] width 183 height 22
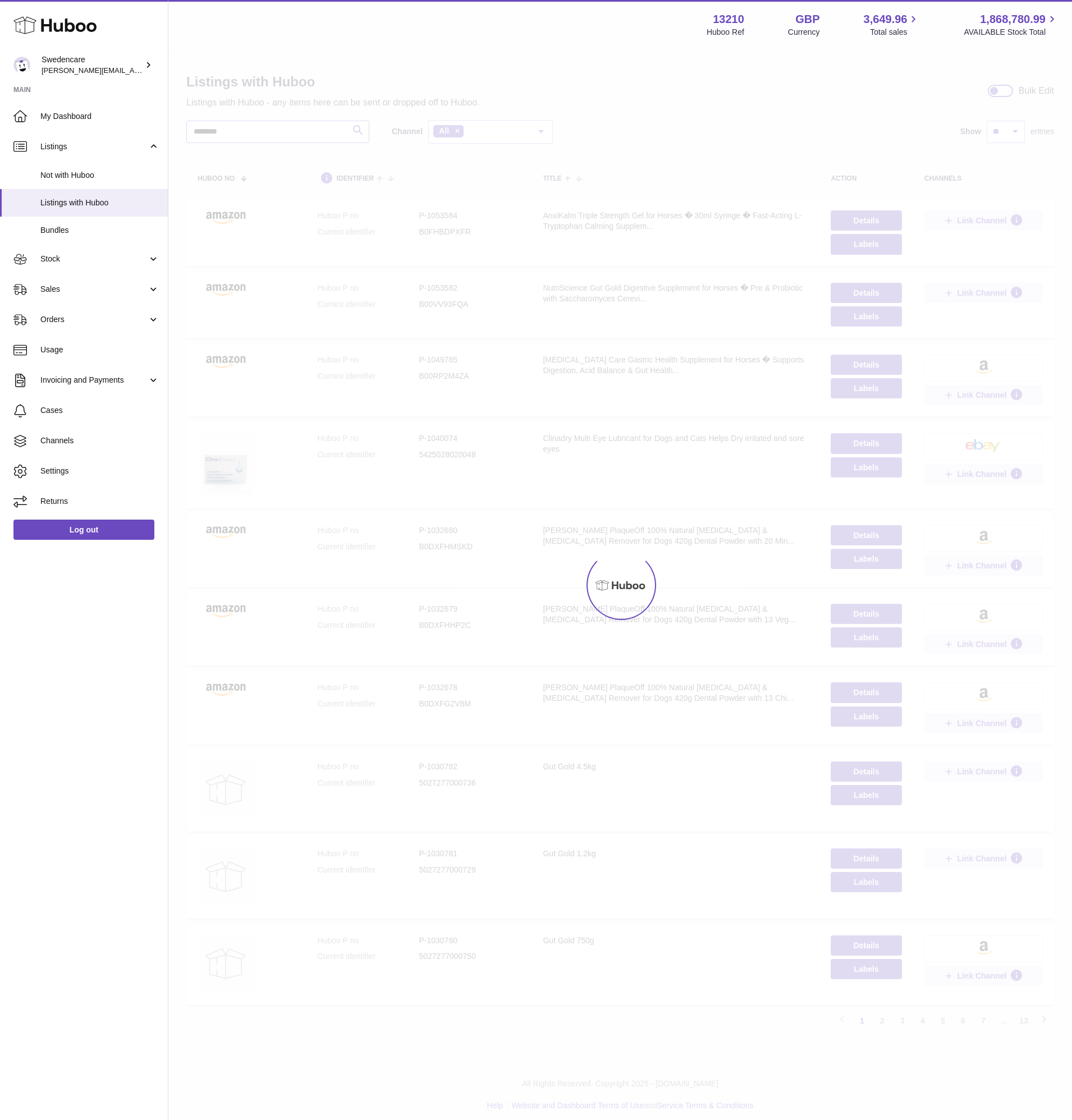
type input "********"
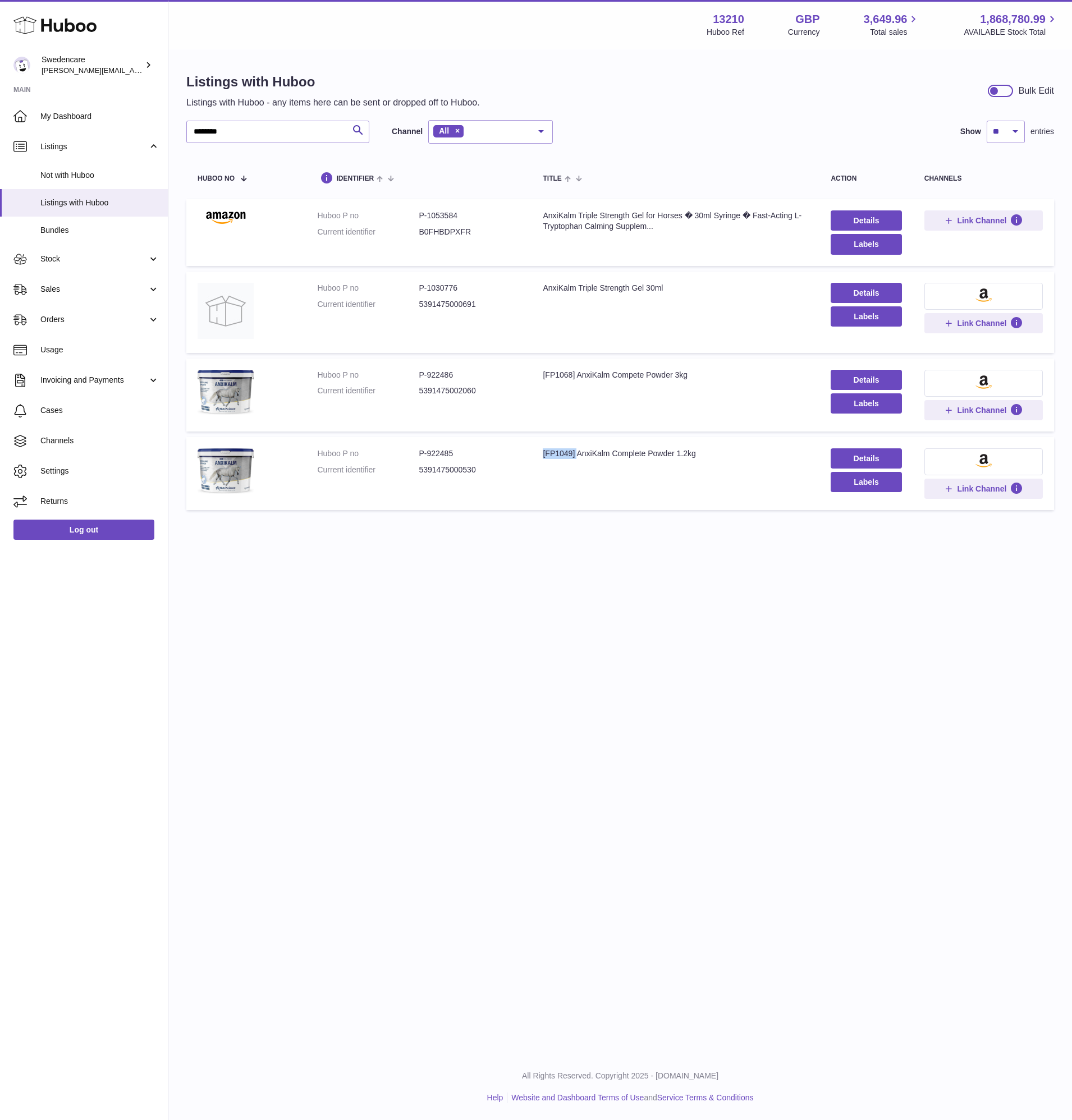
drag, startPoint x: 543, startPoint y: 451, endPoint x: 576, endPoint y: 458, distance: 33.7
click at [576, 458] on div "[FP1049] AnxiKalm Complete Powder 1.2kg" at bounding box center [675, 453] width 265 height 11
click at [567, 470] on td "Title [FP1049] AnxiKalm Complete Powder 1.2kg" at bounding box center [675, 474] width 288 height 73
drag, startPoint x: 544, startPoint y: 454, endPoint x: 573, endPoint y: 458, distance: 29.3
click at [573, 458] on div "[FP1049] AnxiKalm Complete Powder 1.2kg" at bounding box center [675, 453] width 265 height 11
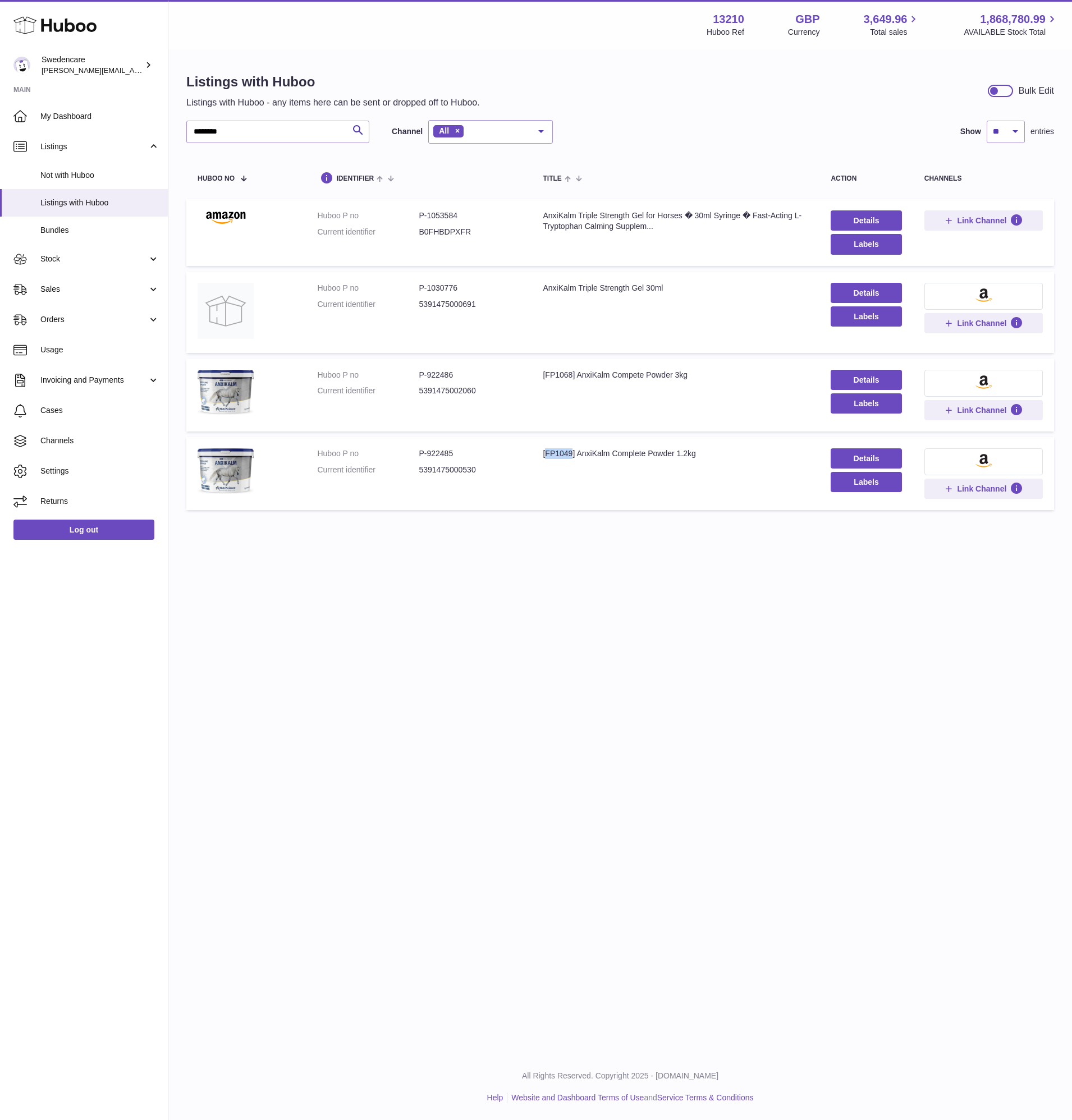
copy div "FP1049"
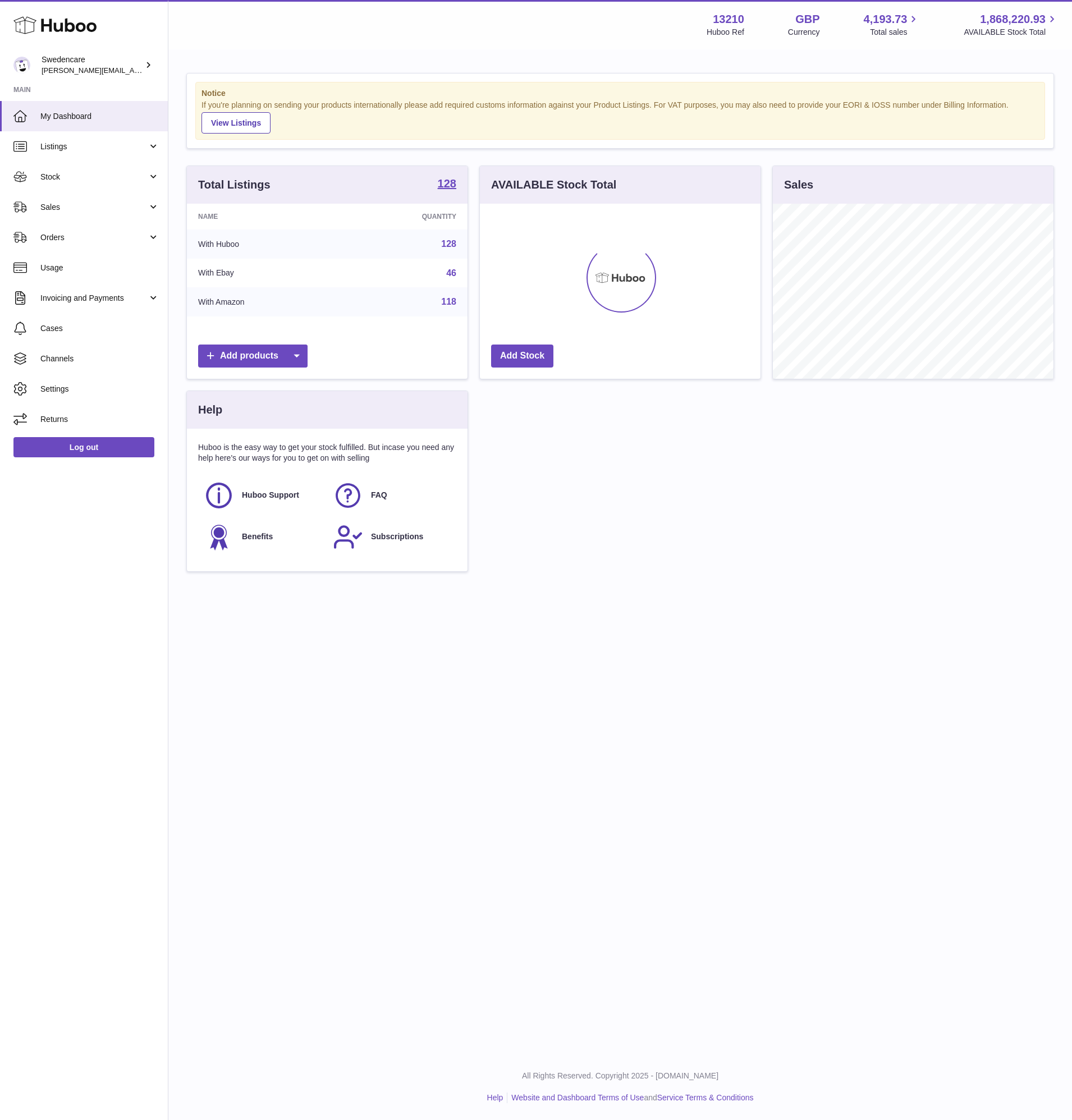
scroll to position [175, 281]
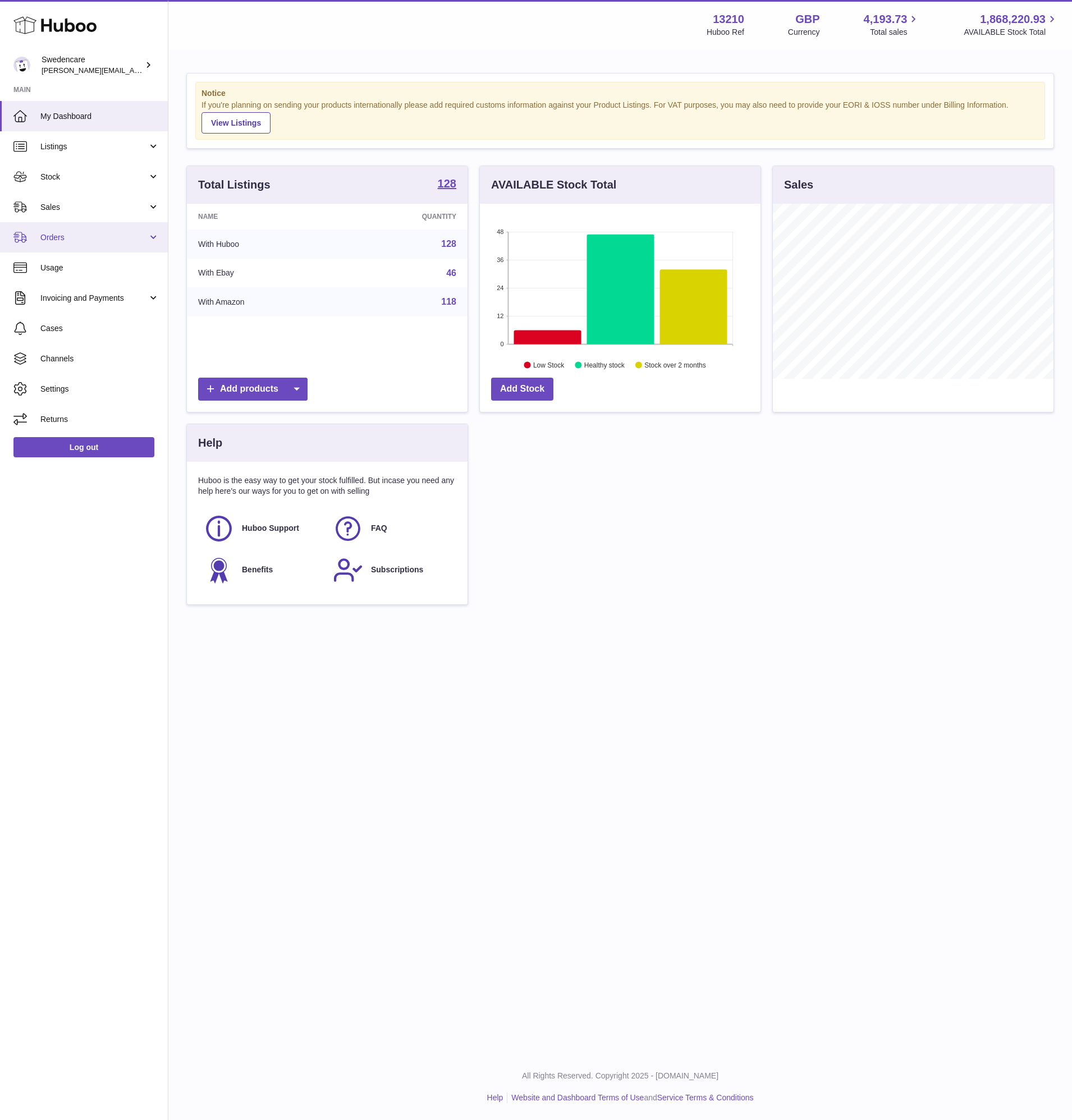
click at [78, 247] on link "Orders" at bounding box center [83, 237] width 168 height 30
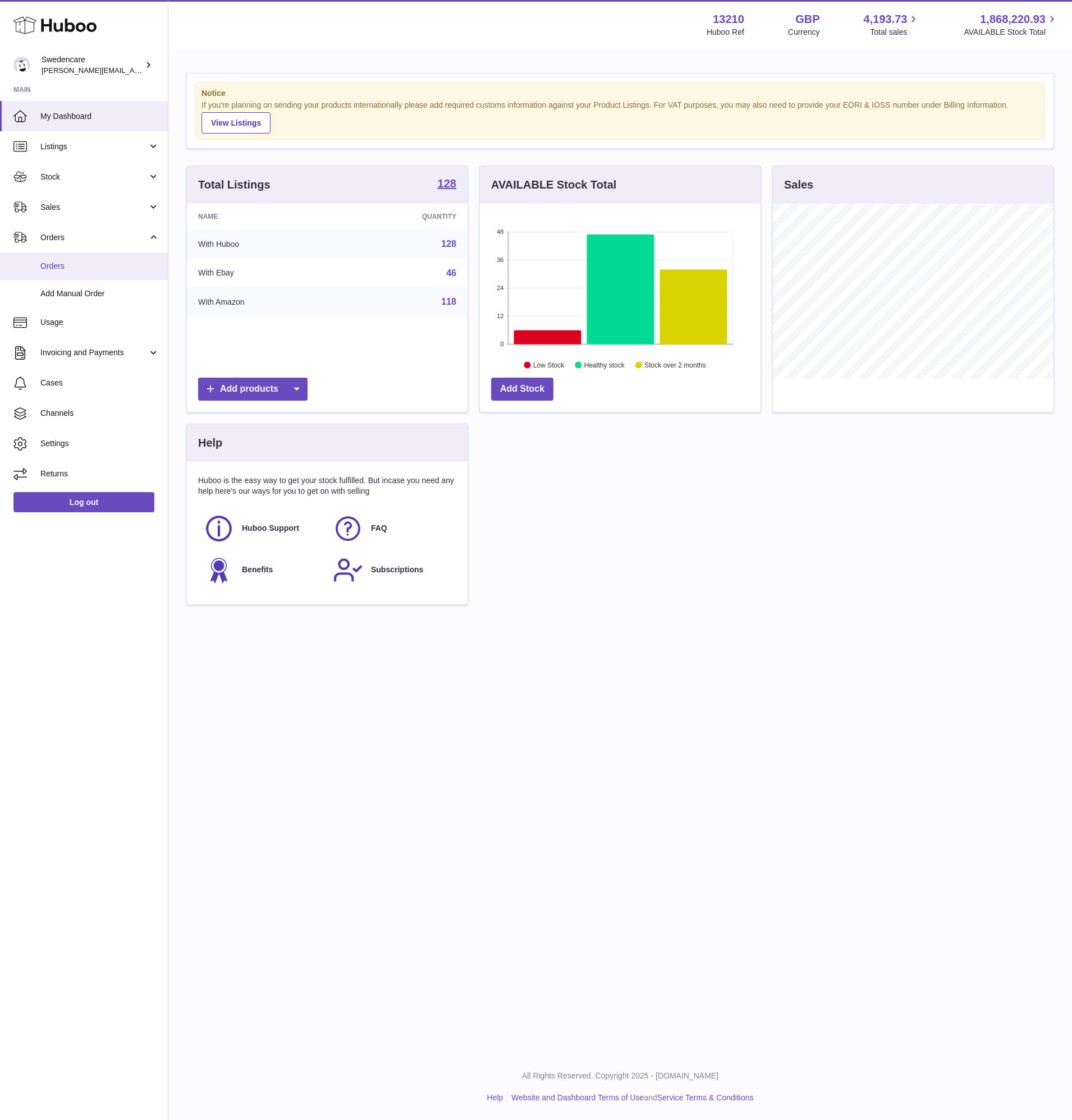
click at [92, 263] on span "Orders" at bounding box center [99, 266] width 119 height 11
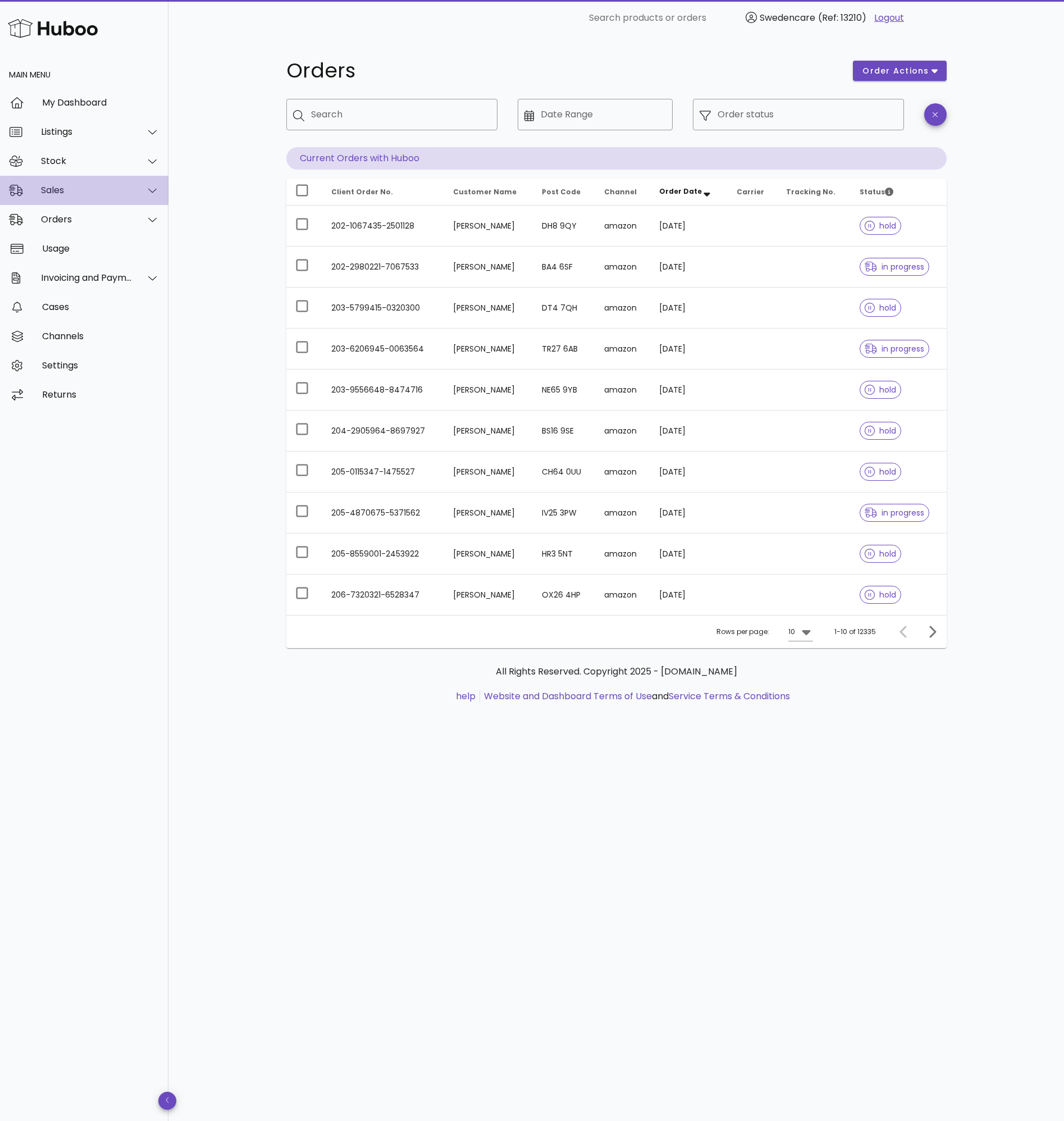
click at [102, 200] on div "Sales" at bounding box center [84, 190] width 168 height 29
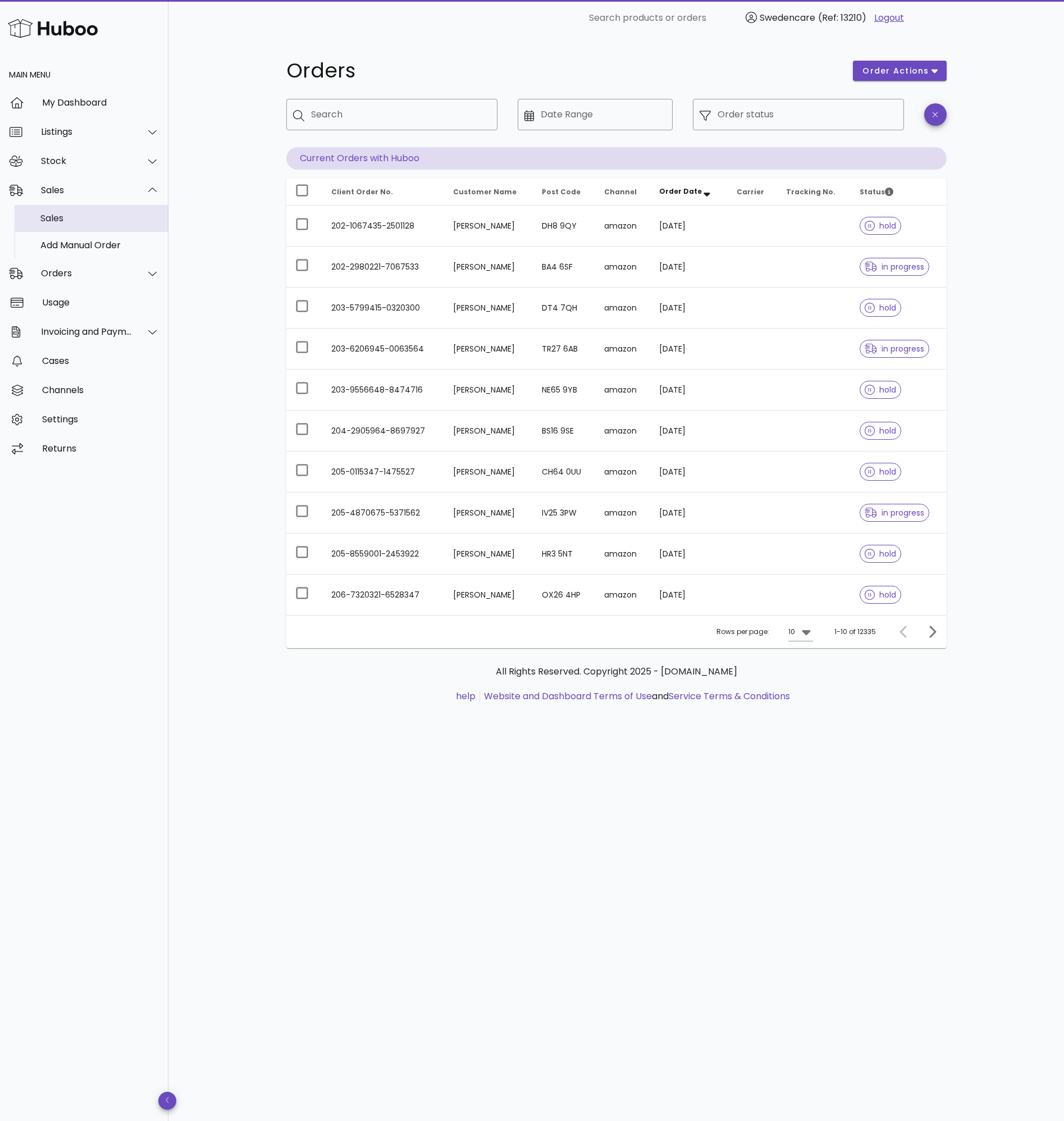
click at [105, 216] on div "Sales" at bounding box center [100, 218] width 119 height 11
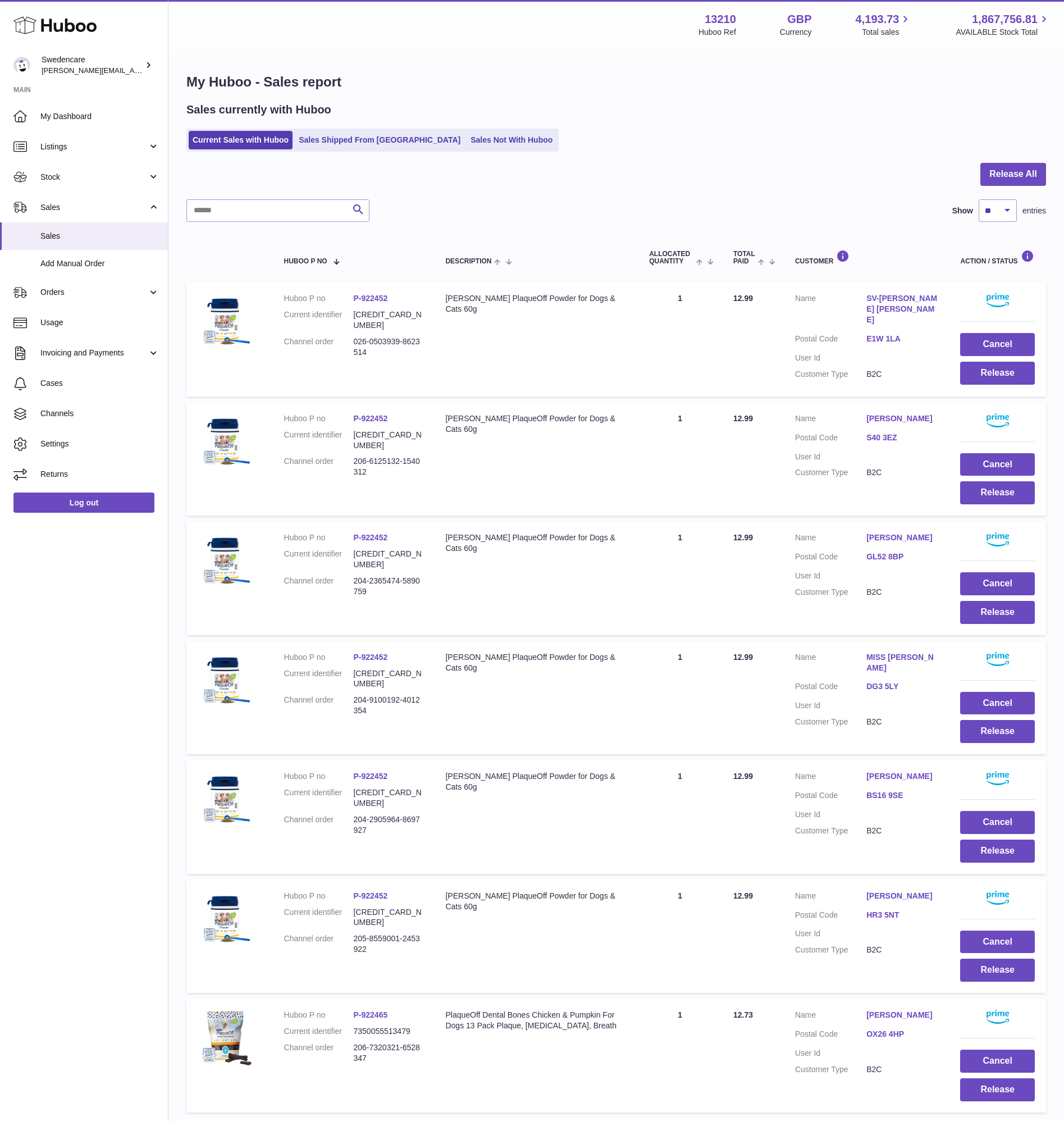
click at [339, 152] on div "My Huboo - Sales report Sales currently with Huboo Current Sales with Huboo Sal…" at bounding box center [616, 789] width 896 height 1476
click at [336, 145] on link "Sales Shipped From Huboo" at bounding box center [380, 140] width 170 height 19
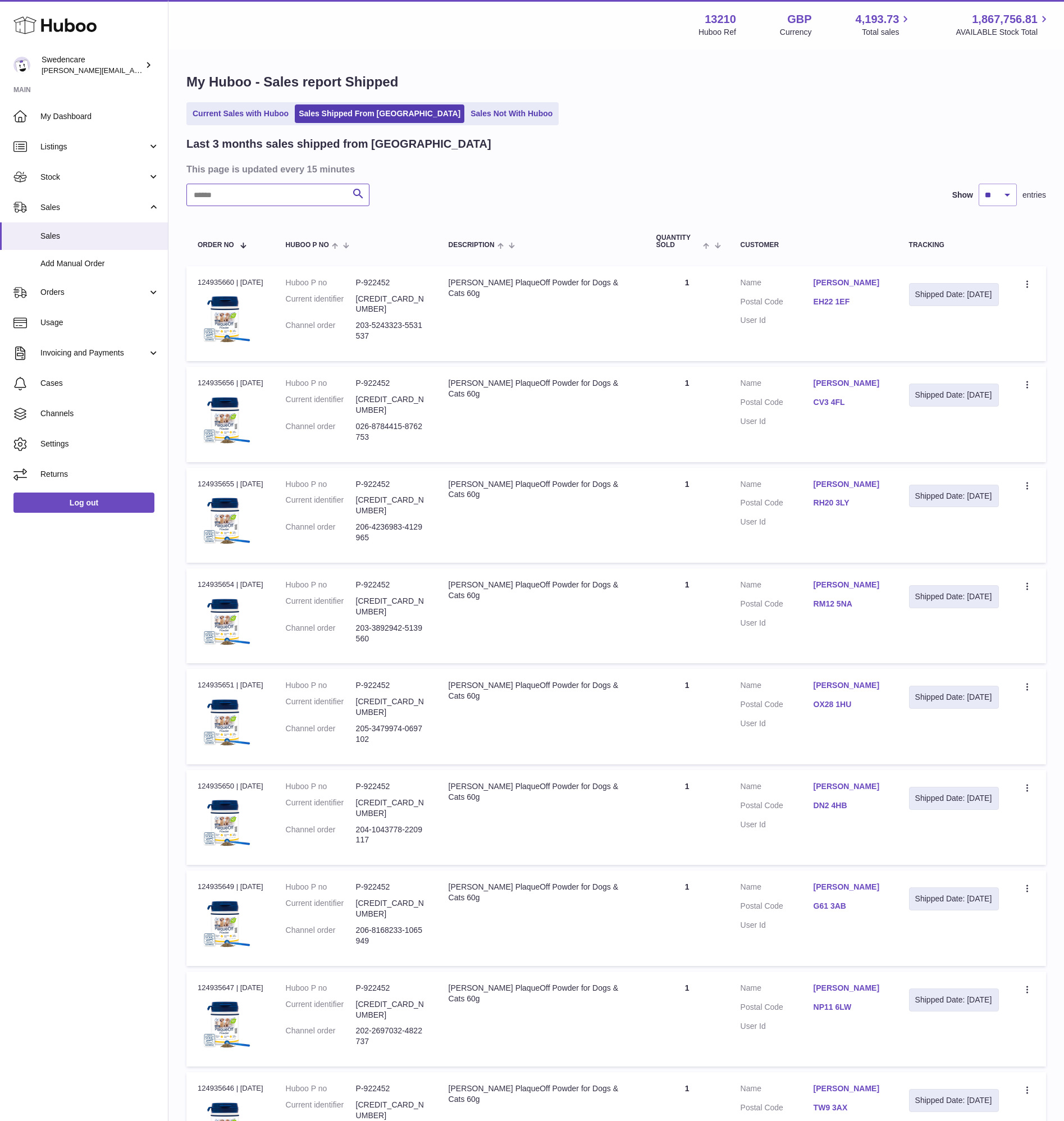
click at [299, 198] on input "text" at bounding box center [278, 195] width 183 height 22
paste input "**********"
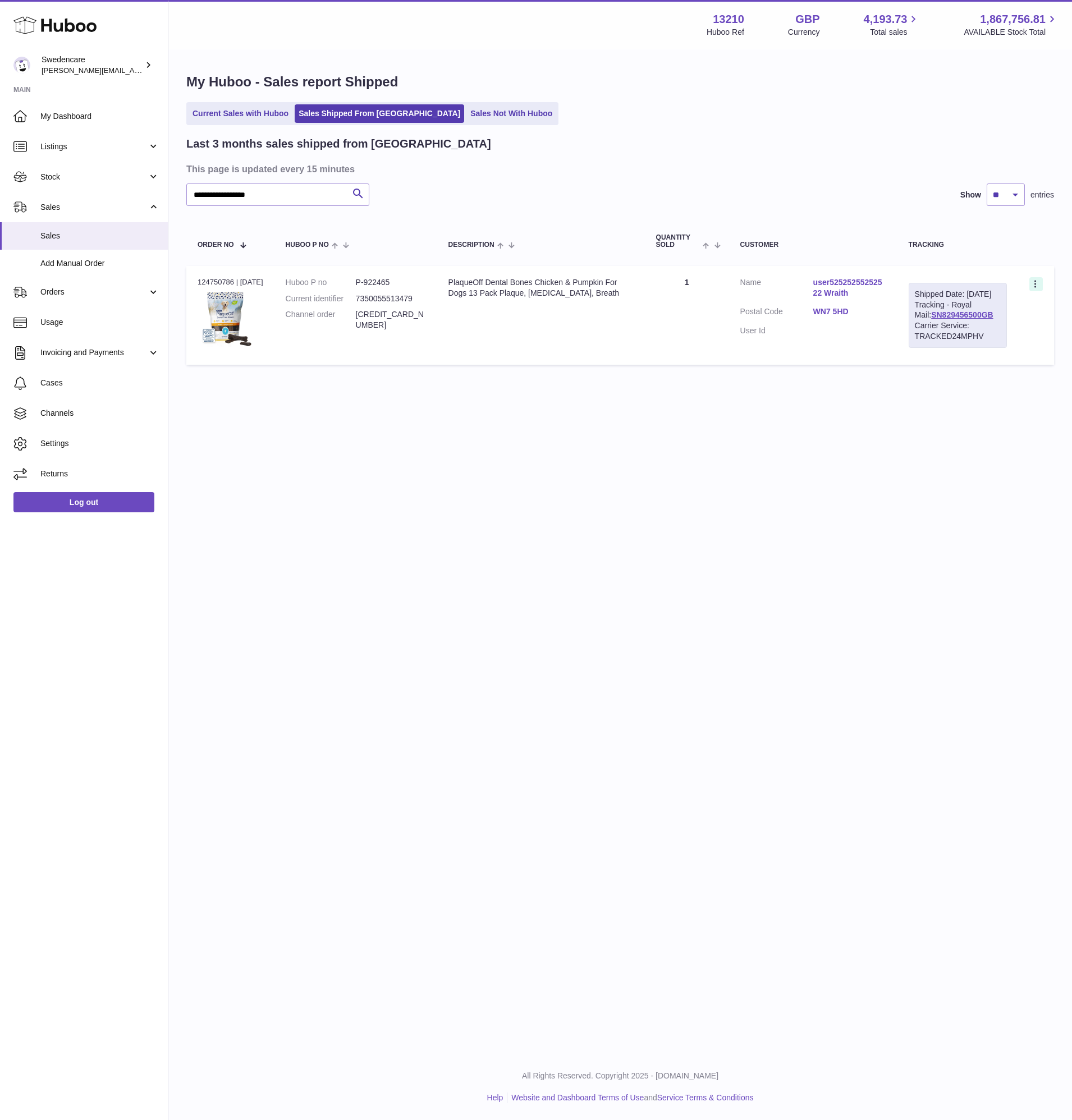
click at [1039, 285] on icon at bounding box center [1036, 284] width 13 height 11
click at [972, 333] on li "Duplicate Order" at bounding box center [986, 333] width 112 height 24
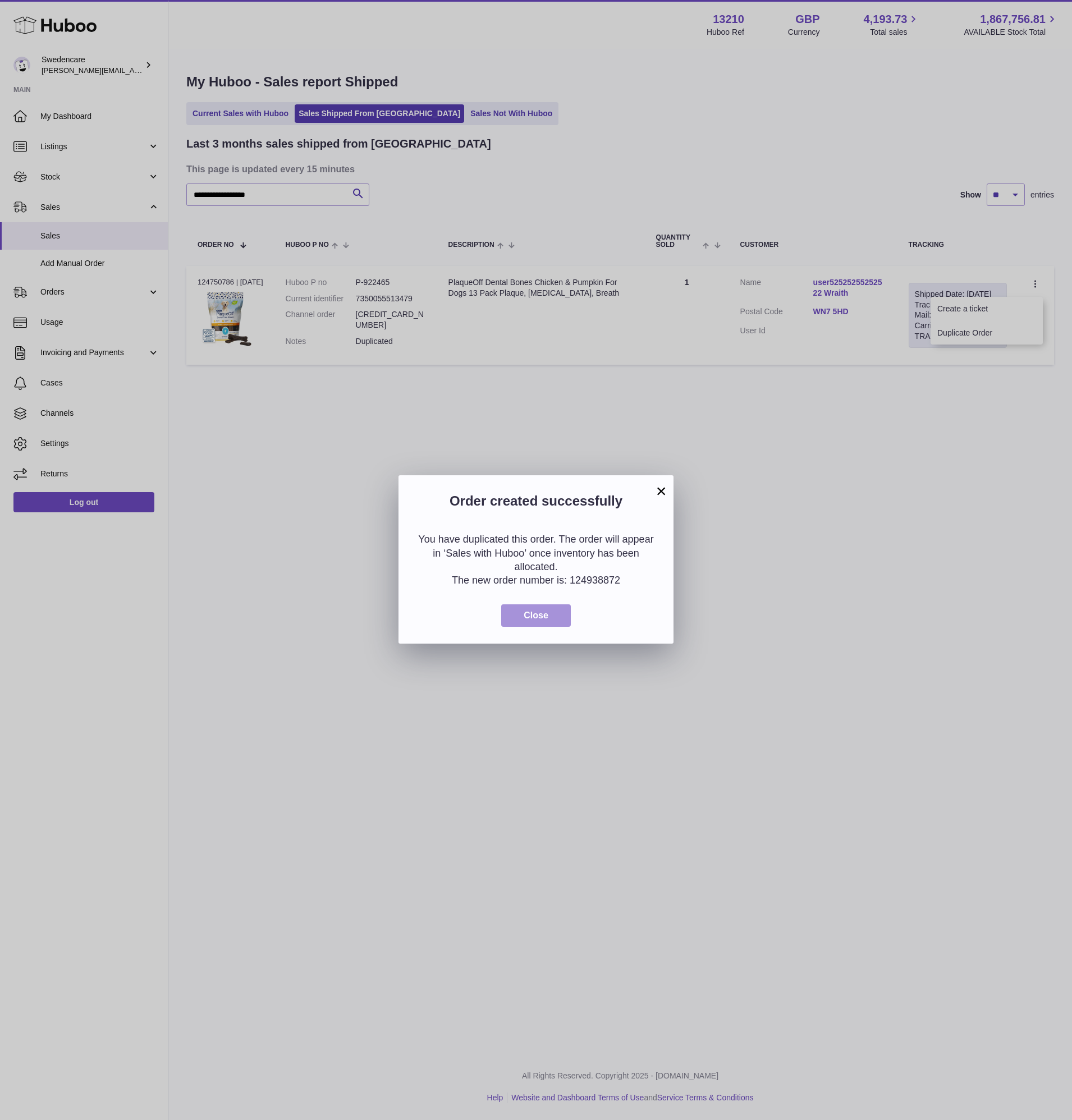
click at [535, 617] on span "Close" at bounding box center [536, 615] width 24 height 10
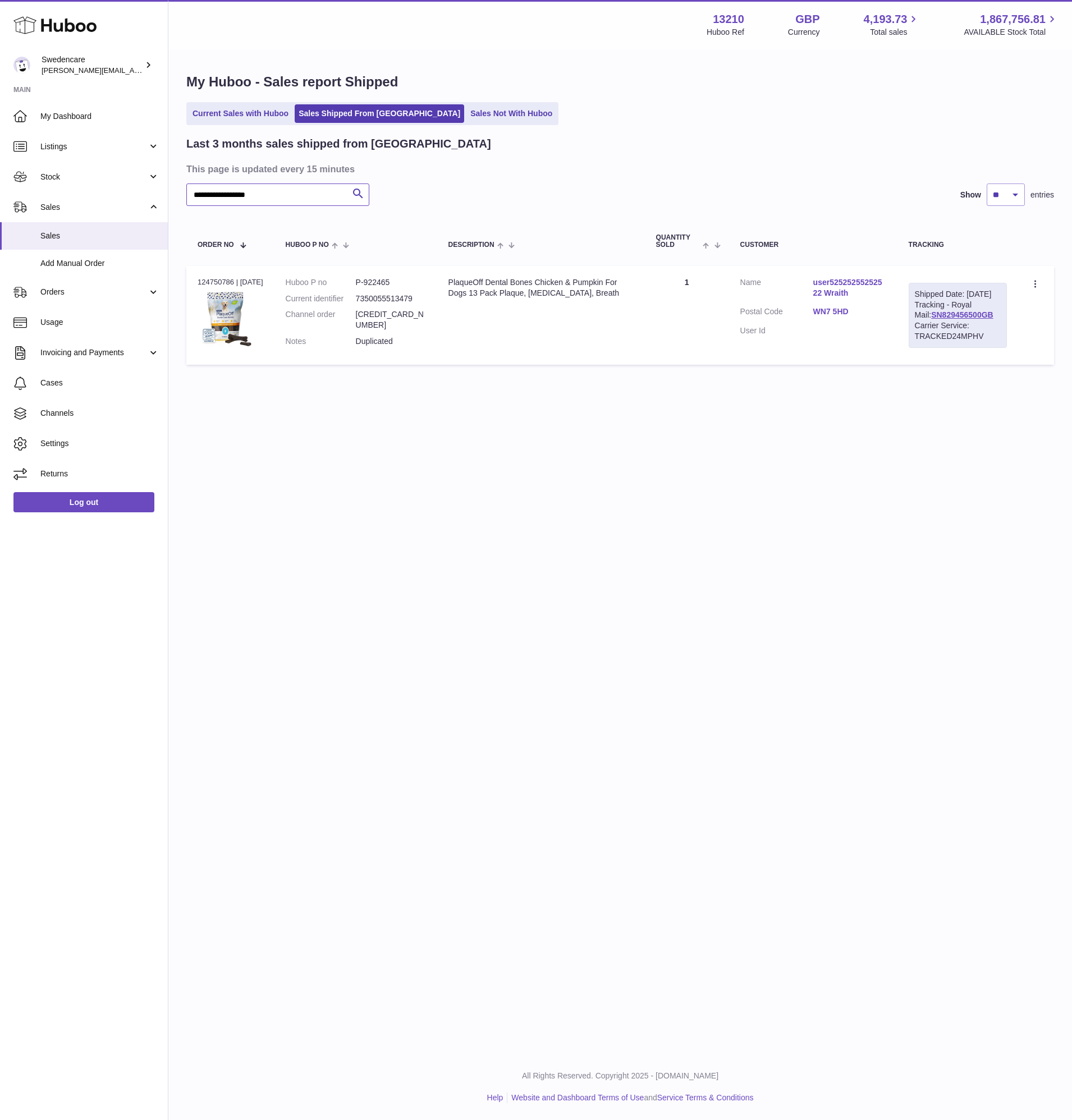
click at [344, 192] on input "**********" at bounding box center [277, 194] width 183 height 22
paste input "text"
type input "**********"
click at [1039, 288] on icon at bounding box center [1036, 284] width 13 height 11
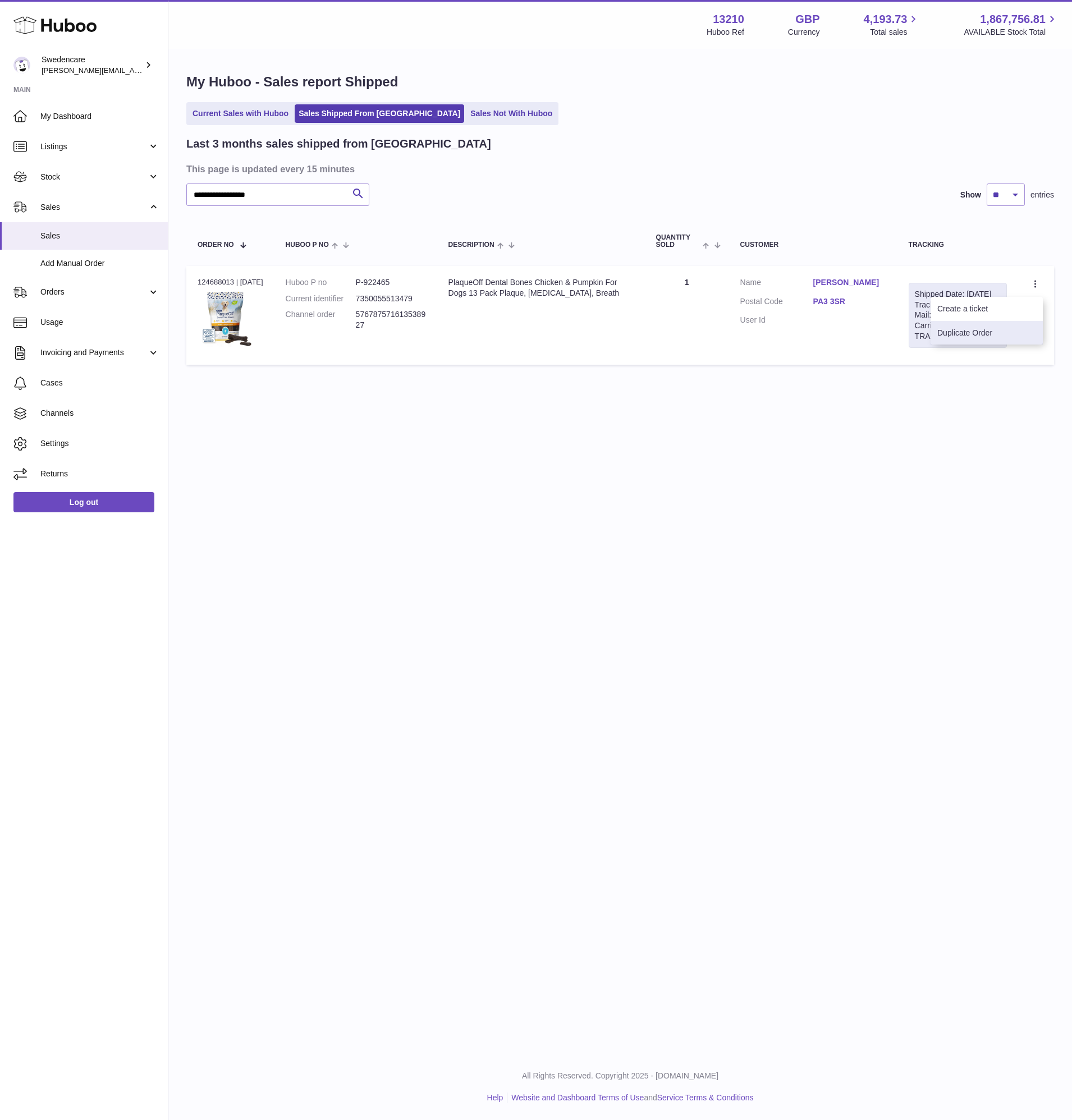
click at [1024, 336] on li "Duplicate Order" at bounding box center [986, 333] width 112 height 24
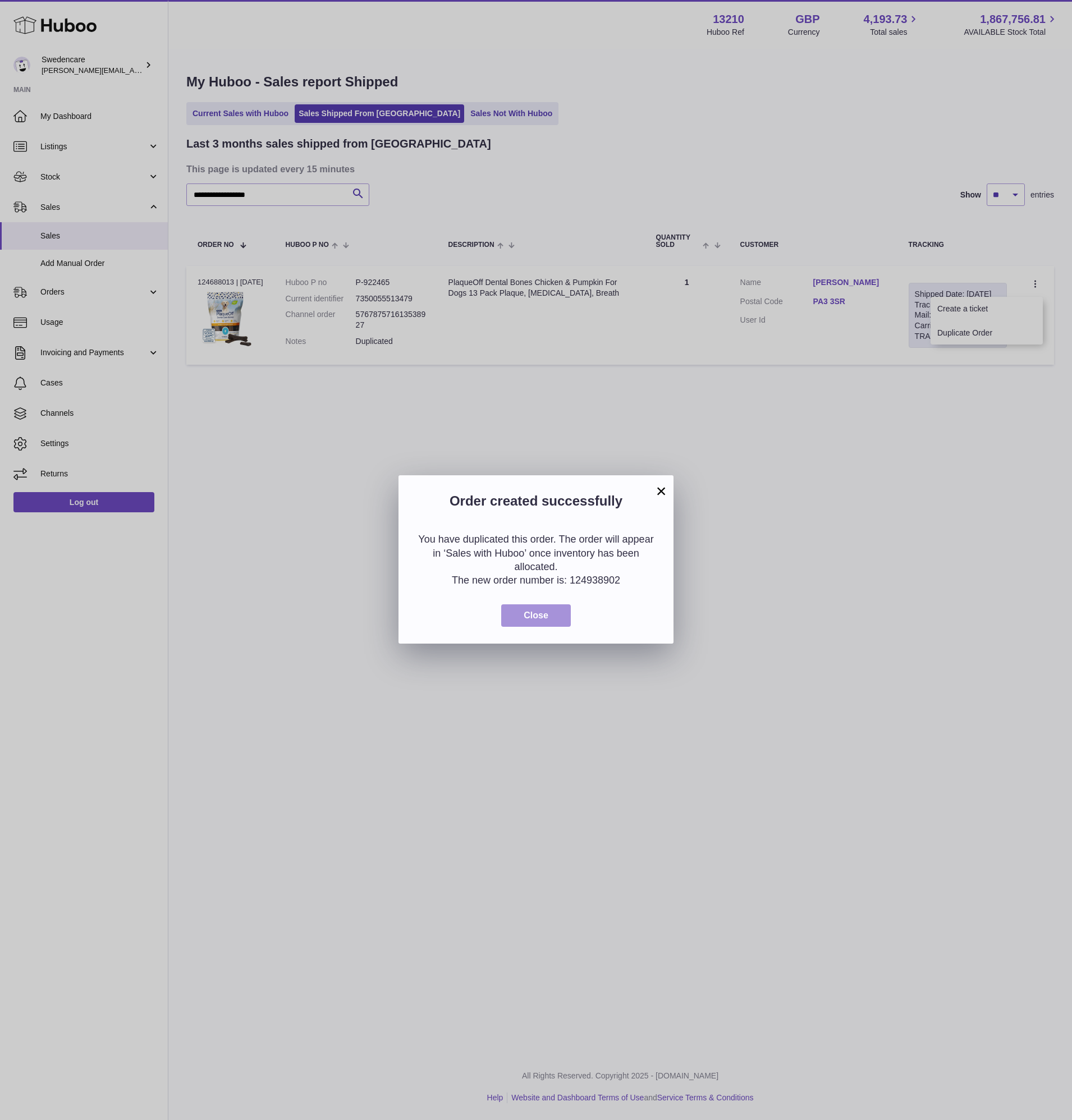
click at [540, 618] on span "Close" at bounding box center [536, 615] width 24 height 10
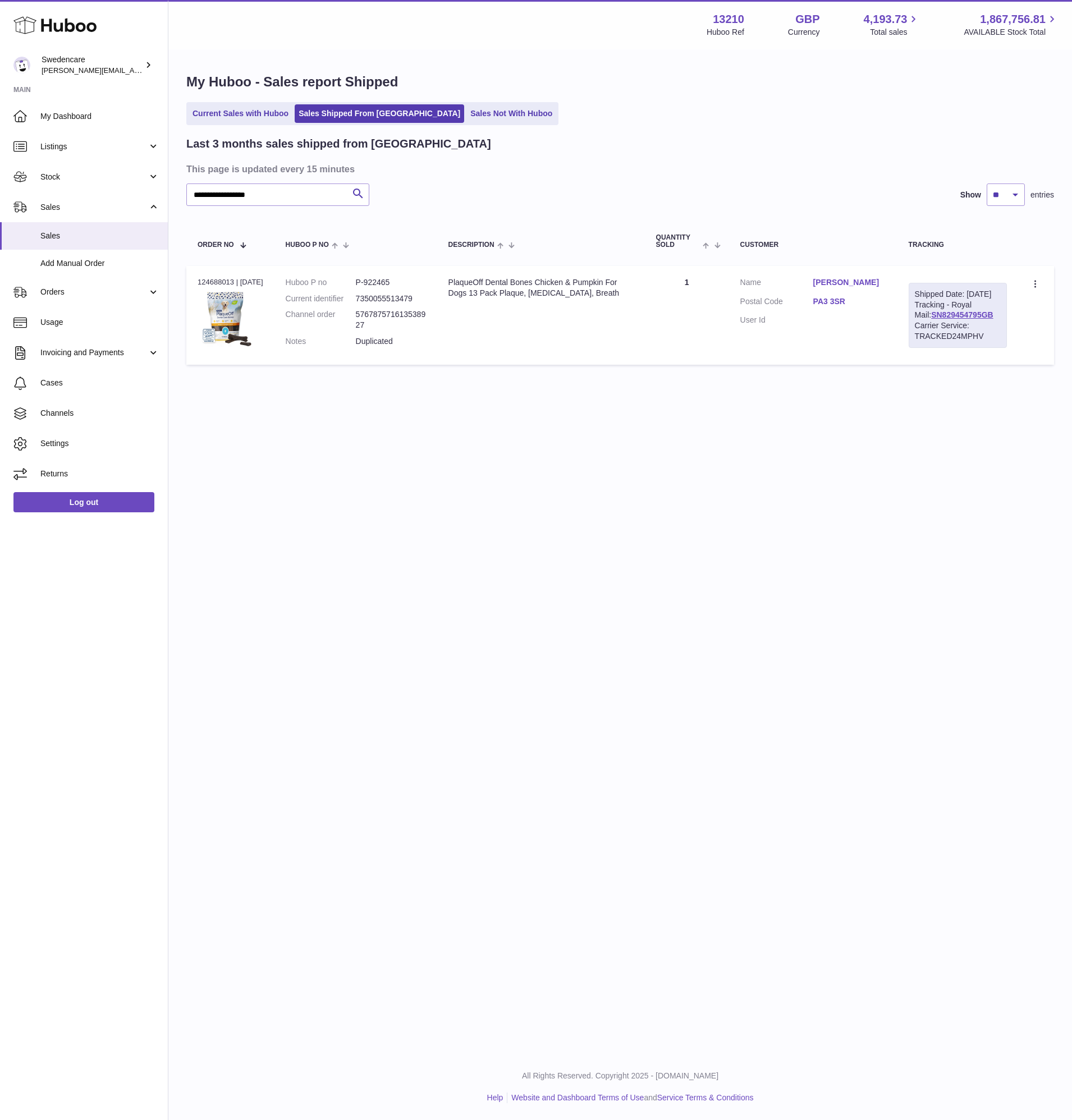
drag, startPoint x: 787, startPoint y: 639, endPoint x: 765, endPoint y: 672, distance: 39.7
click at [787, 639] on div "**********" at bounding box center [619, 527] width 903 height 1054
click at [92, 181] on span "Stock" at bounding box center [94, 177] width 107 height 11
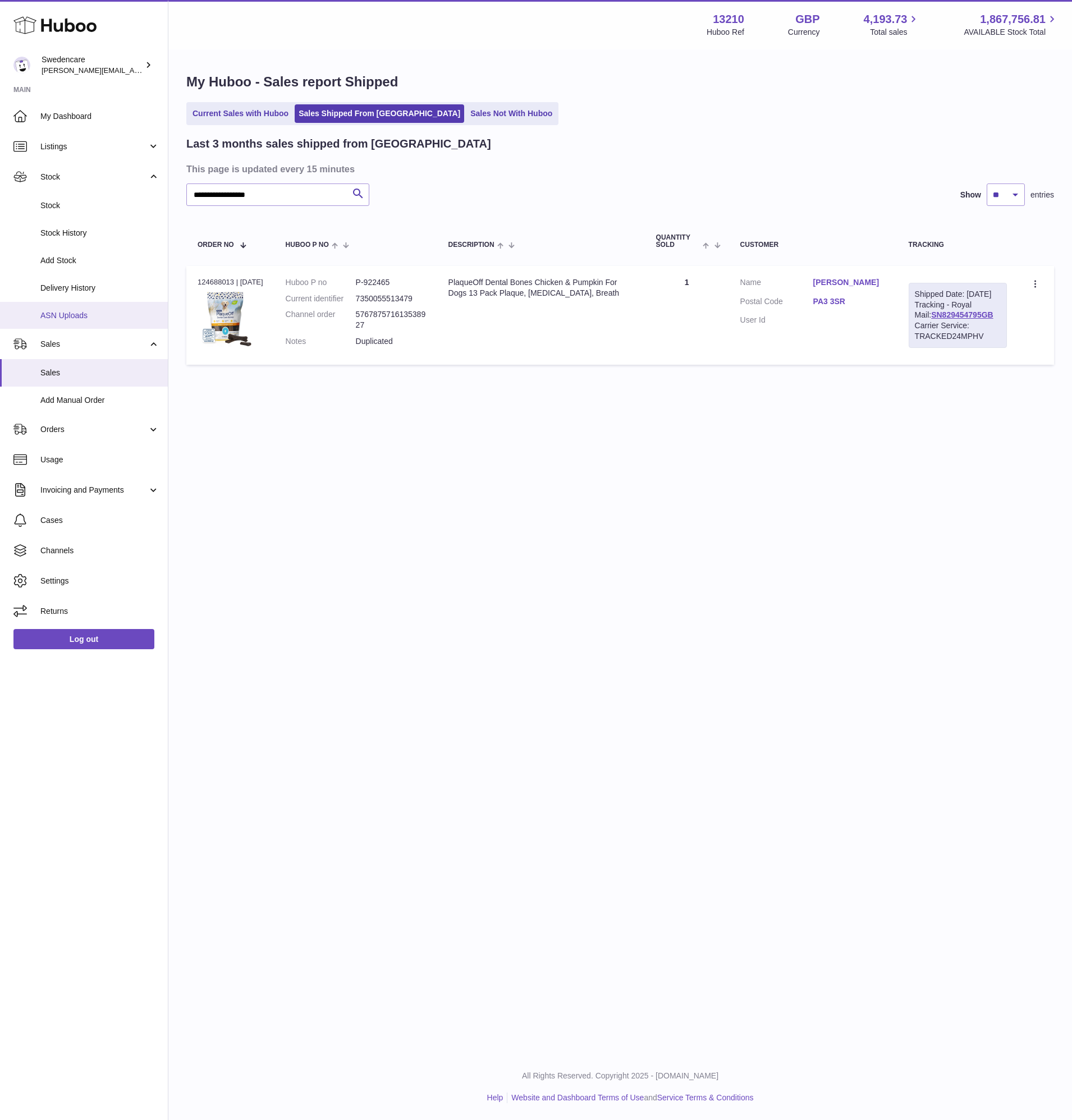
drag, startPoint x: 94, startPoint y: 216, endPoint x: 142, endPoint y: 310, distance: 105.5
click at [94, 216] on link "Stock" at bounding box center [83, 205] width 168 height 28
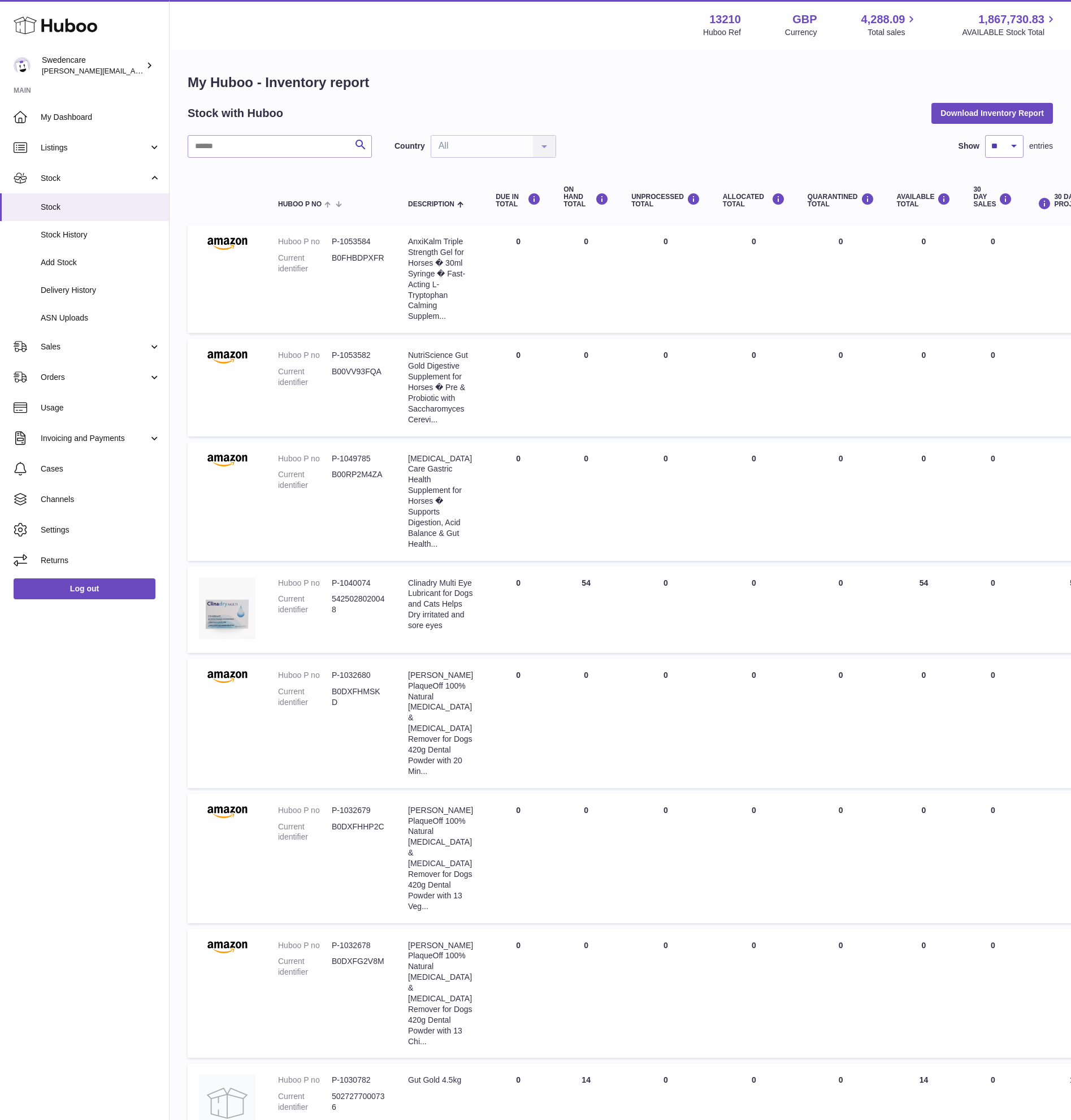
click at [77, 759] on div "Huboo Swedencare [PERSON_NAME][EMAIL_ADDRESS][PERSON_NAME][DOMAIN_NAME] Main My…" at bounding box center [85, 560] width 169 height 1120
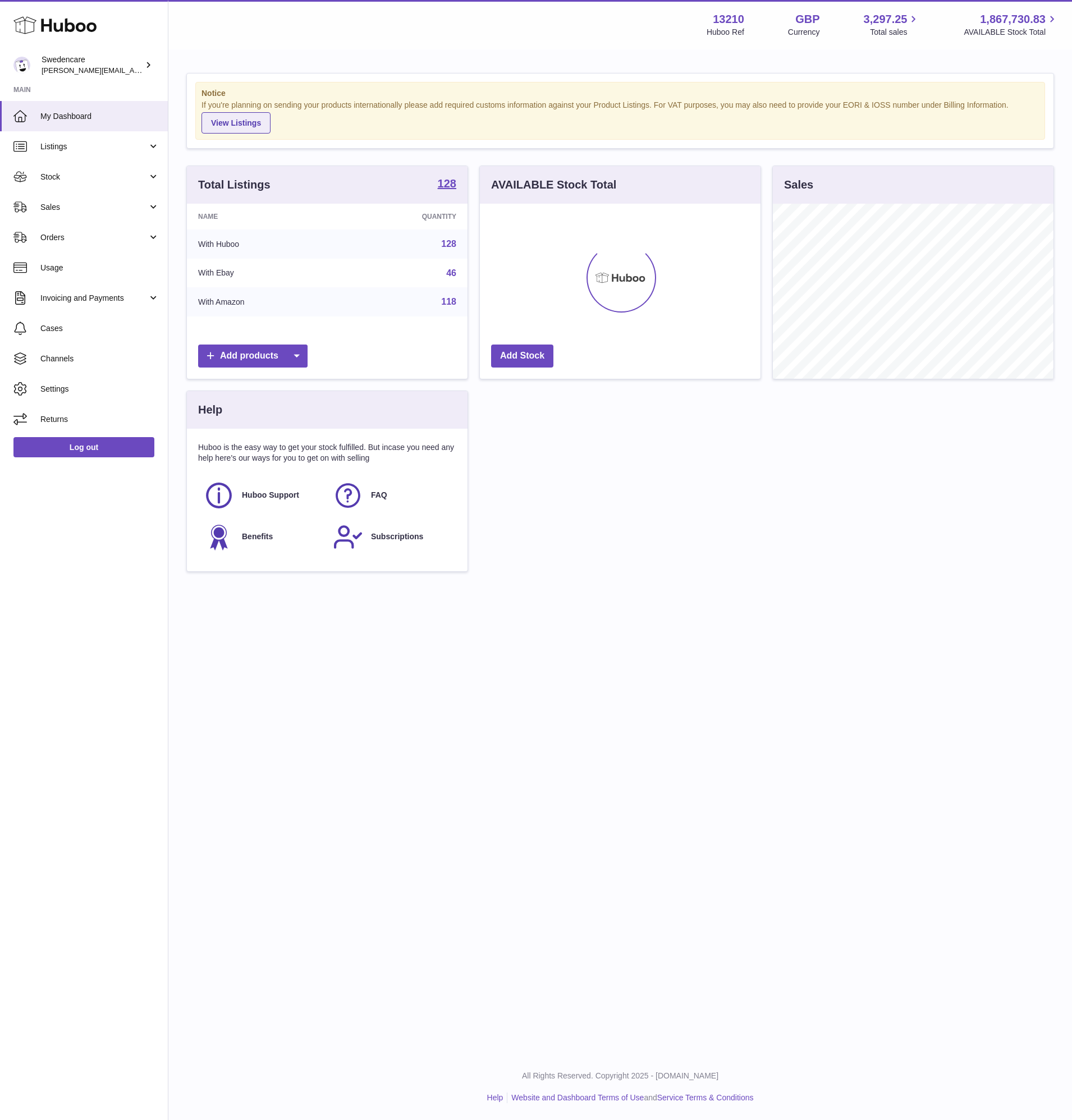
scroll to position [175, 281]
drag, startPoint x: 76, startPoint y: 141, endPoint x: 82, endPoint y: 144, distance: 6.7
click at [77, 141] on link "Listings" at bounding box center [83, 146] width 168 height 30
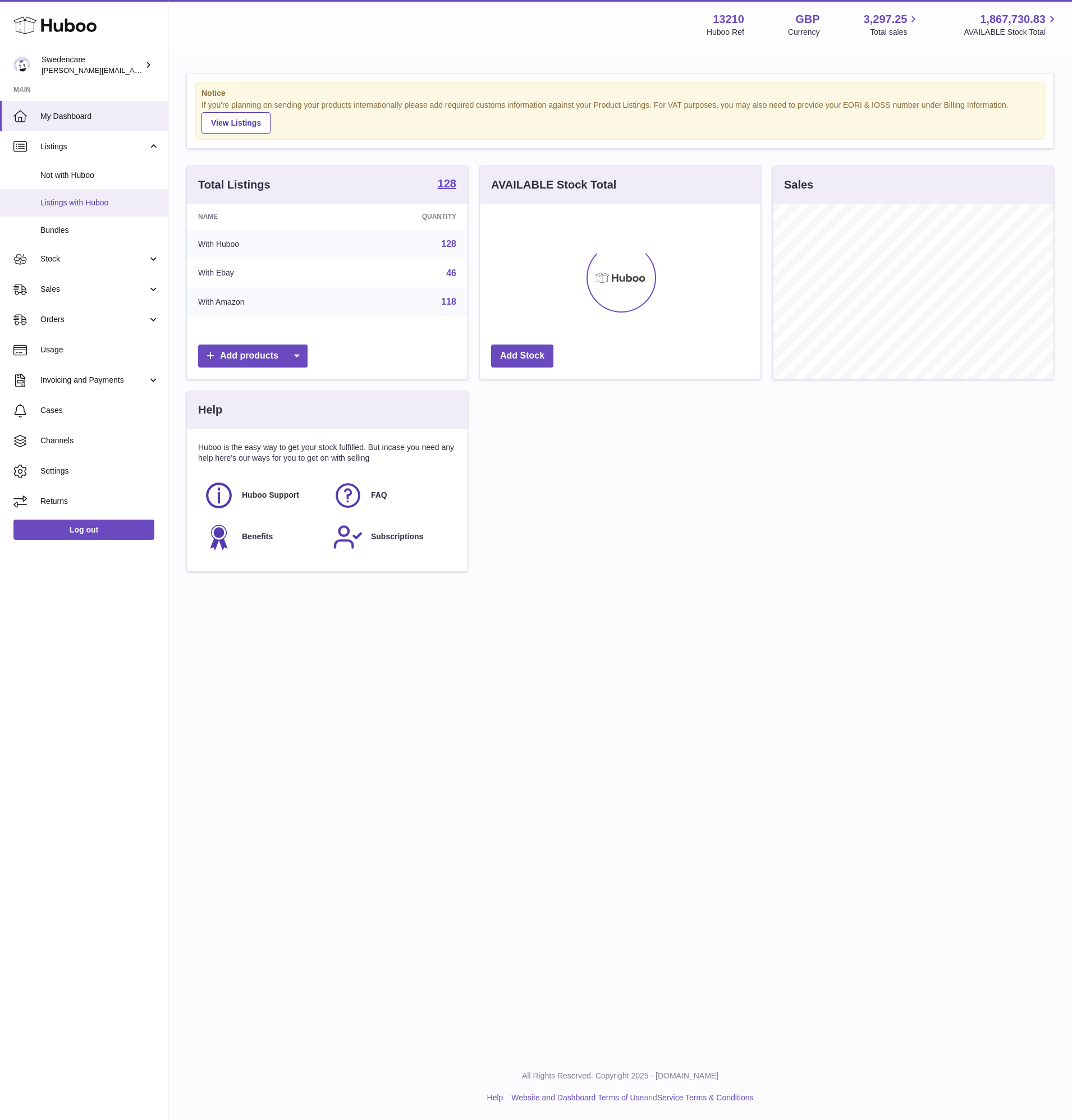
click at [121, 203] on span "Listings with Huboo" at bounding box center [99, 203] width 119 height 11
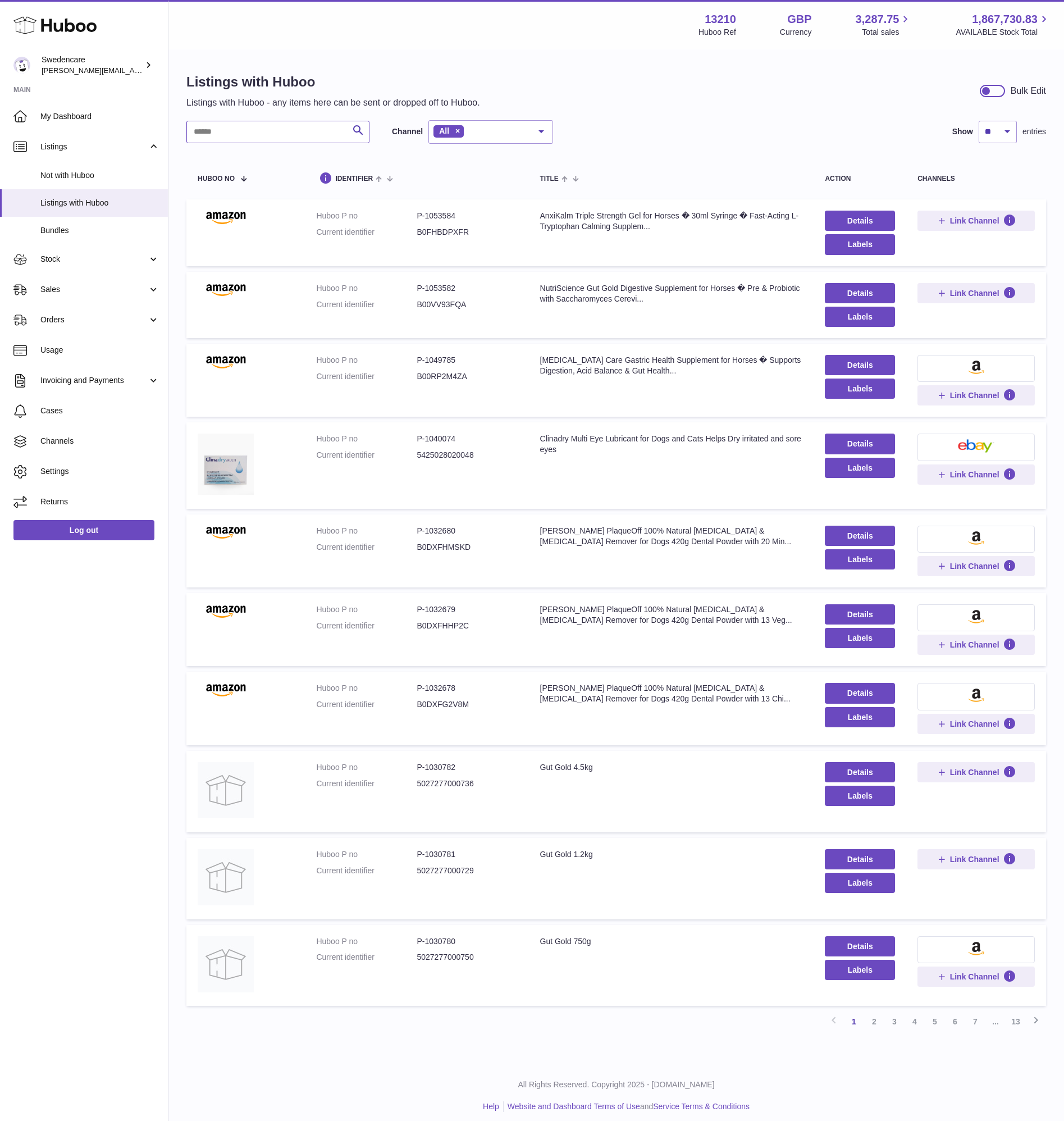
click at [252, 140] on input "text" at bounding box center [278, 132] width 183 height 22
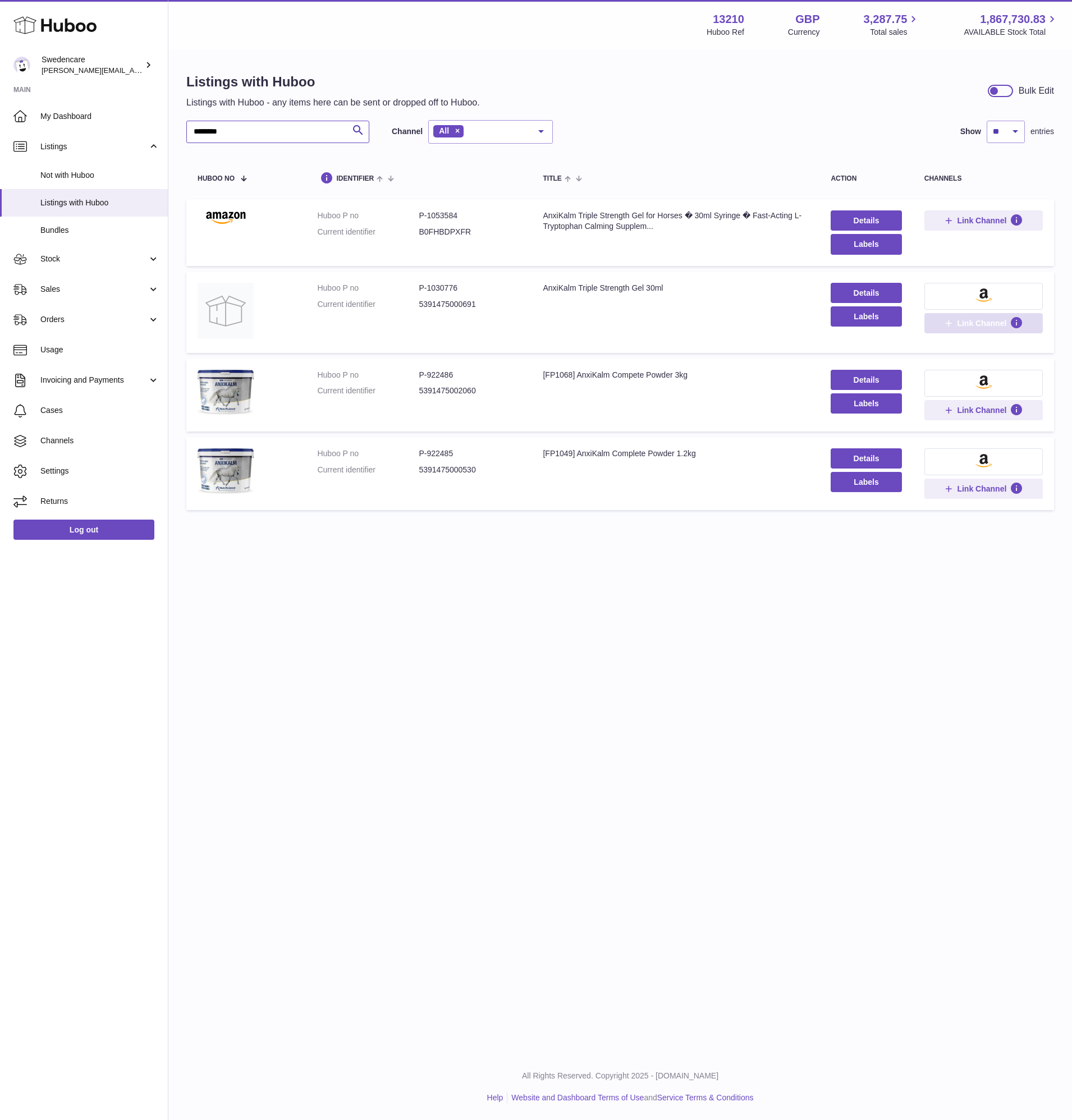
type input "********"
click at [956, 327] on span "Link Channel" at bounding box center [981, 323] width 49 height 10
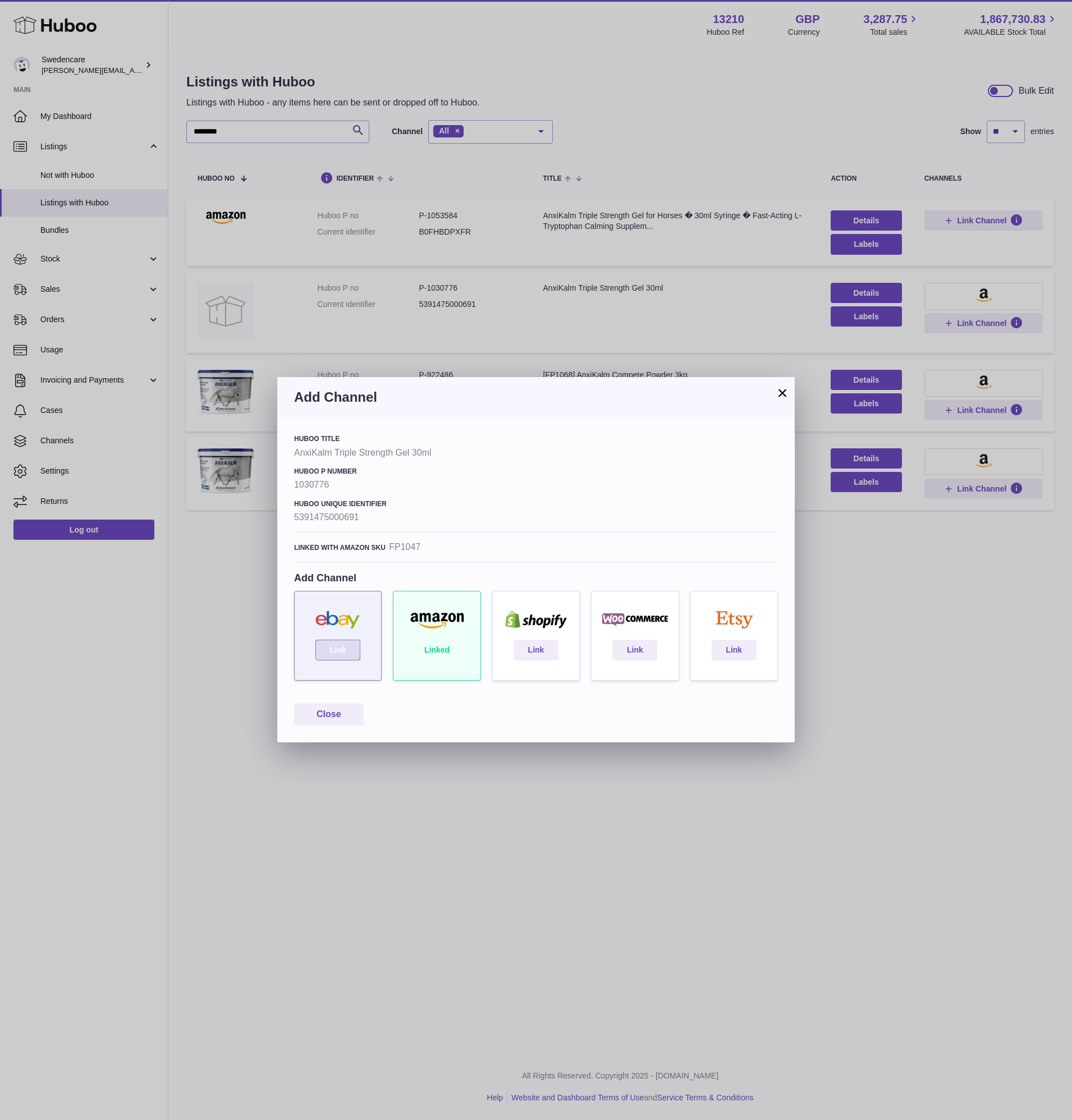
click at [354, 646] on link "Link" at bounding box center [338, 649] width 45 height 20
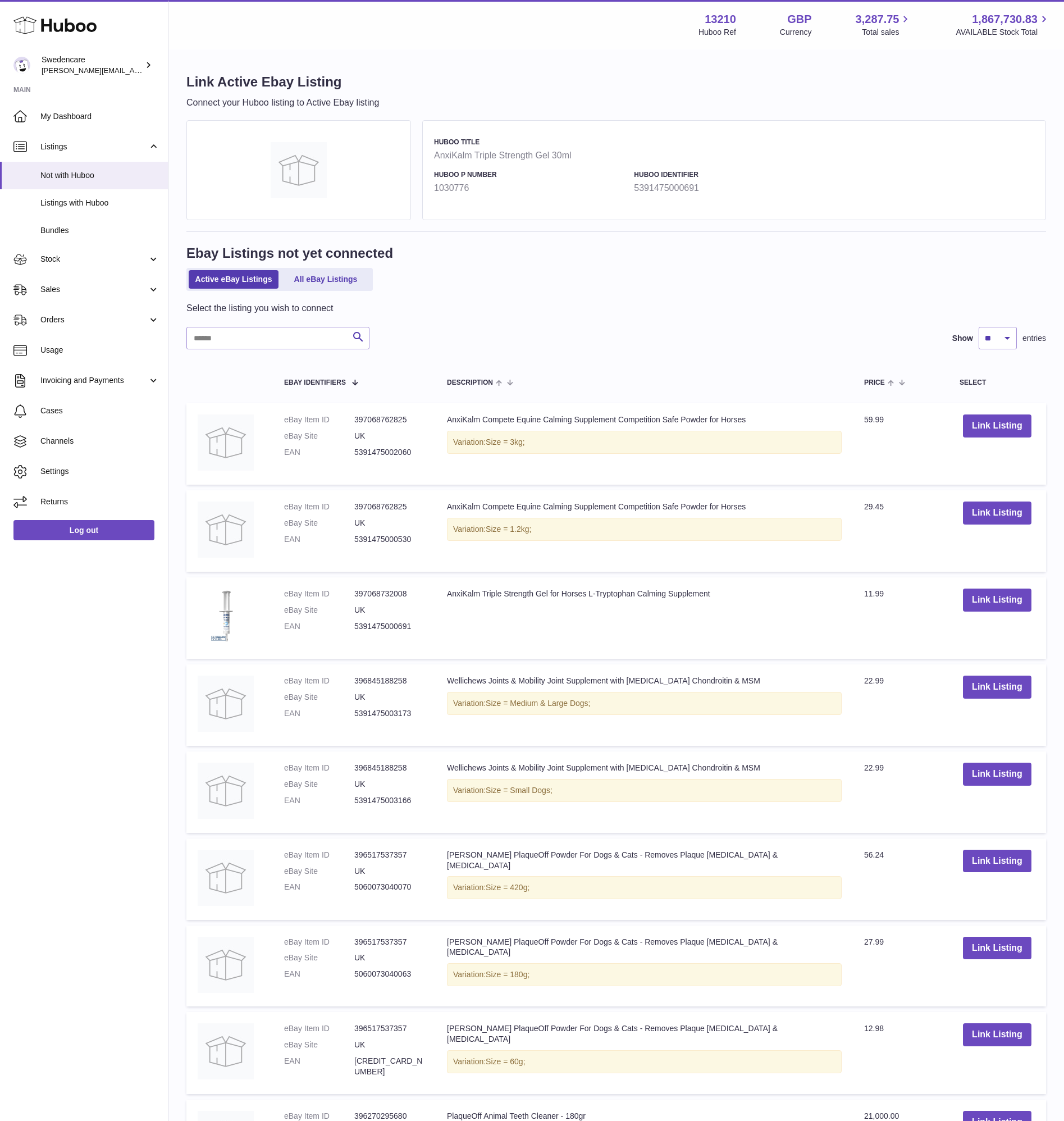
click at [997, 581] on td "Link Listing" at bounding box center [997, 618] width 98 height 82
click at [999, 591] on button "Link Listing" at bounding box center [997, 600] width 69 height 23
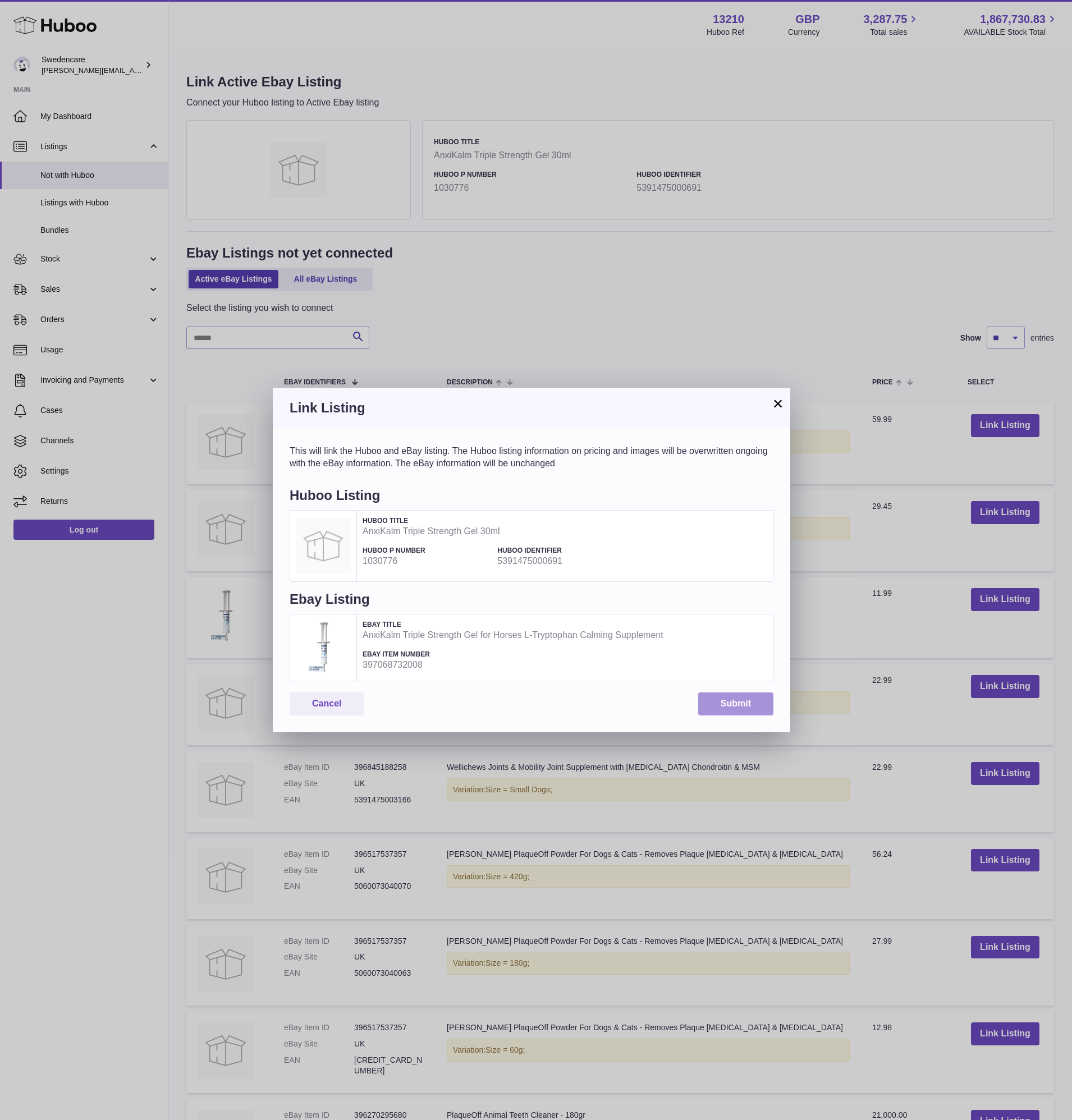
click at [738, 698] on button "Submit" at bounding box center [735, 704] width 75 height 23
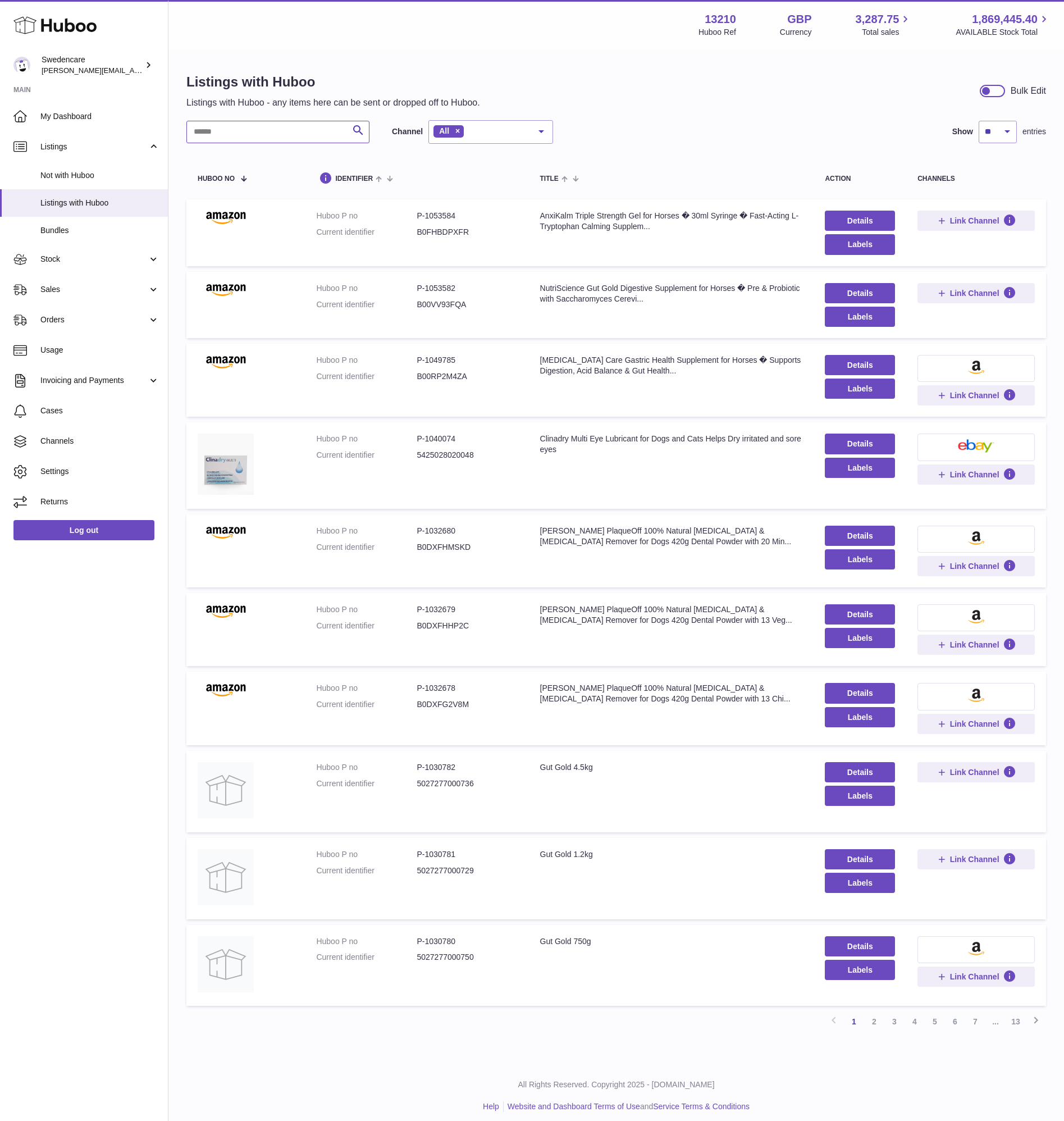
click at [249, 127] on input "text" at bounding box center [278, 132] width 183 height 22
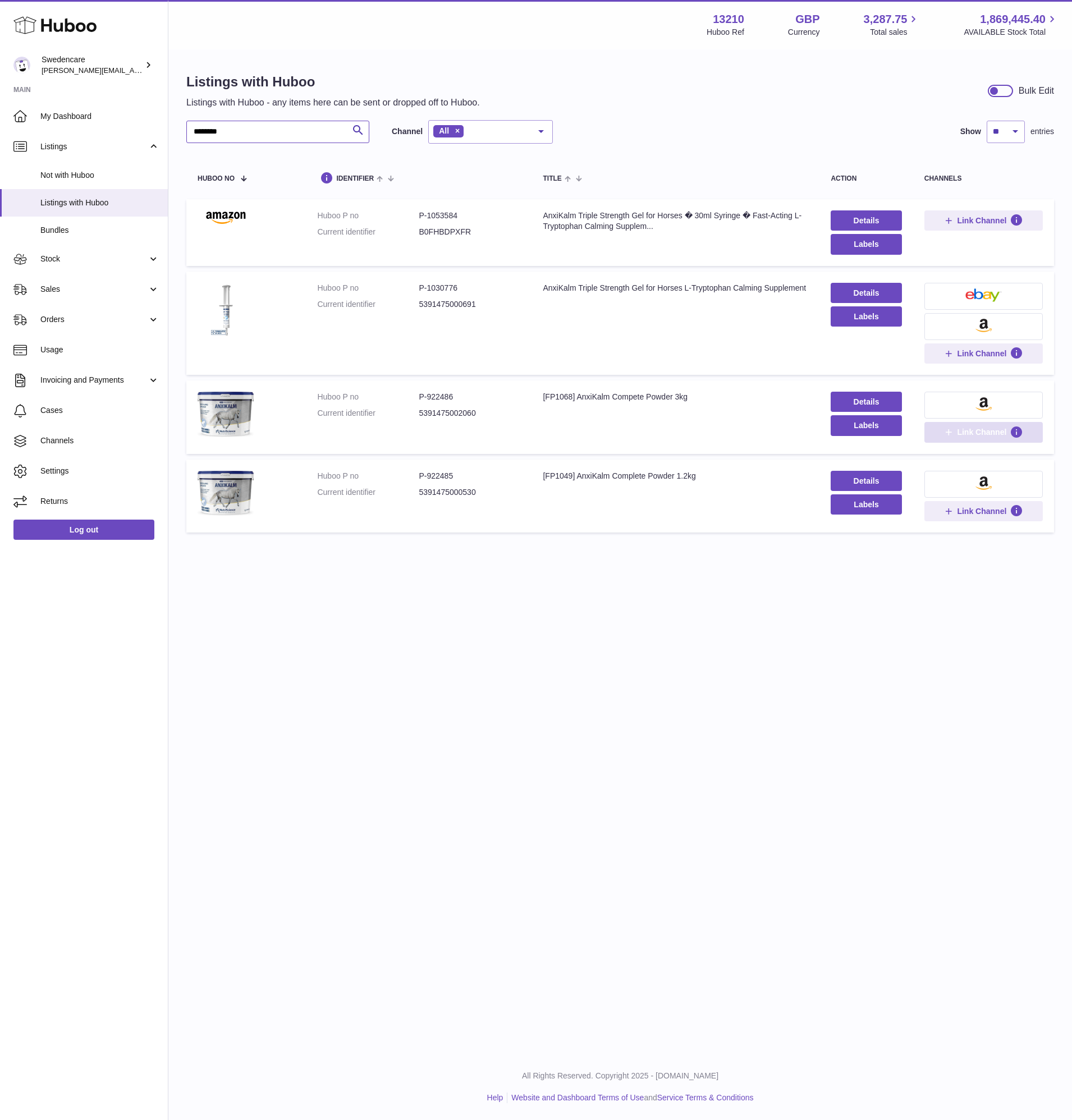
type input "********"
click at [928, 437] on button "Link Channel" at bounding box center [983, 431] width 118 height 20
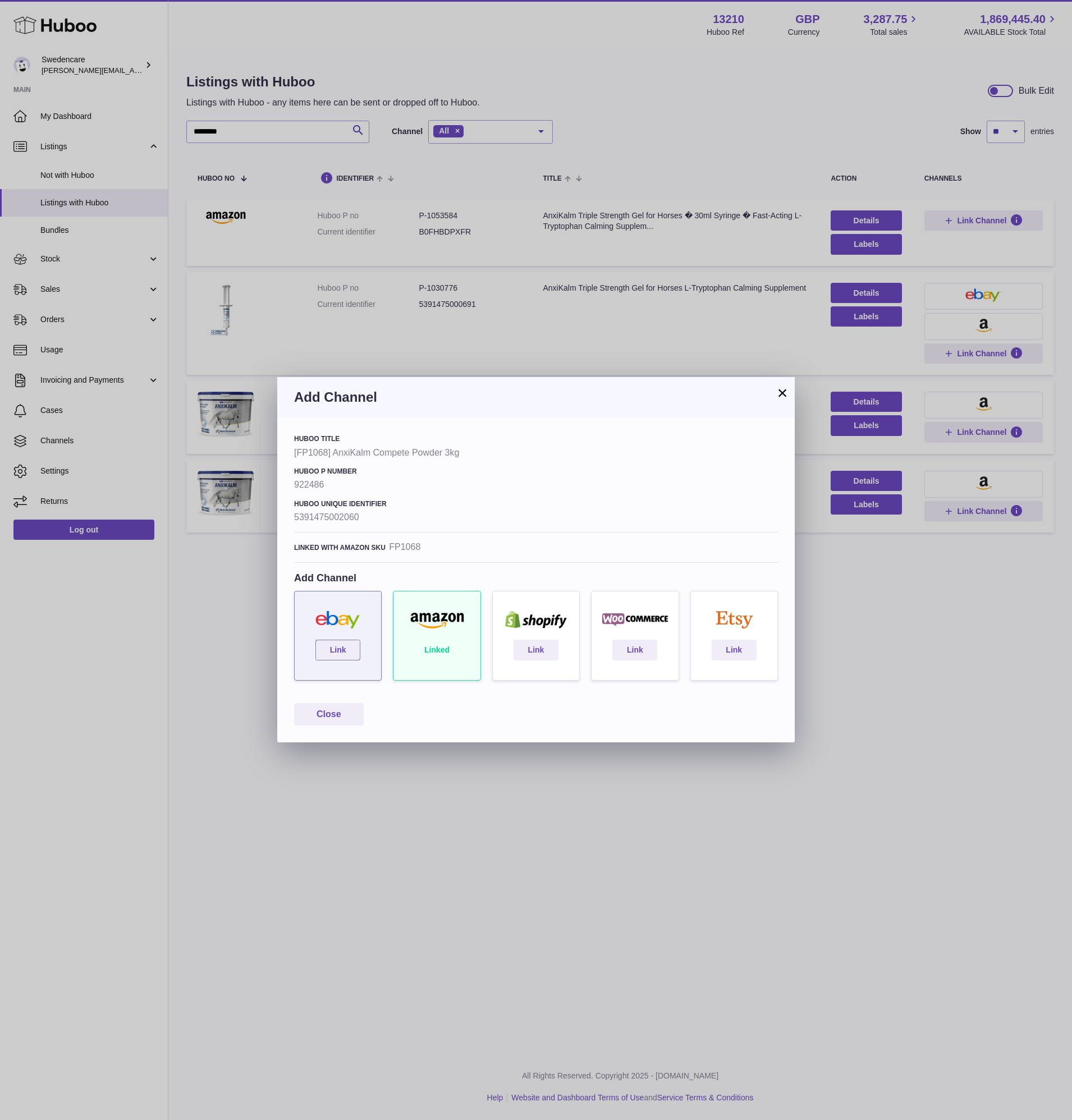
click at [336, 666] on div "Link" at bounding box center [338, 635] width 87 height 90
click at [331, 653] on link "Link" at bounding box center [338, 649] width 45 height 20
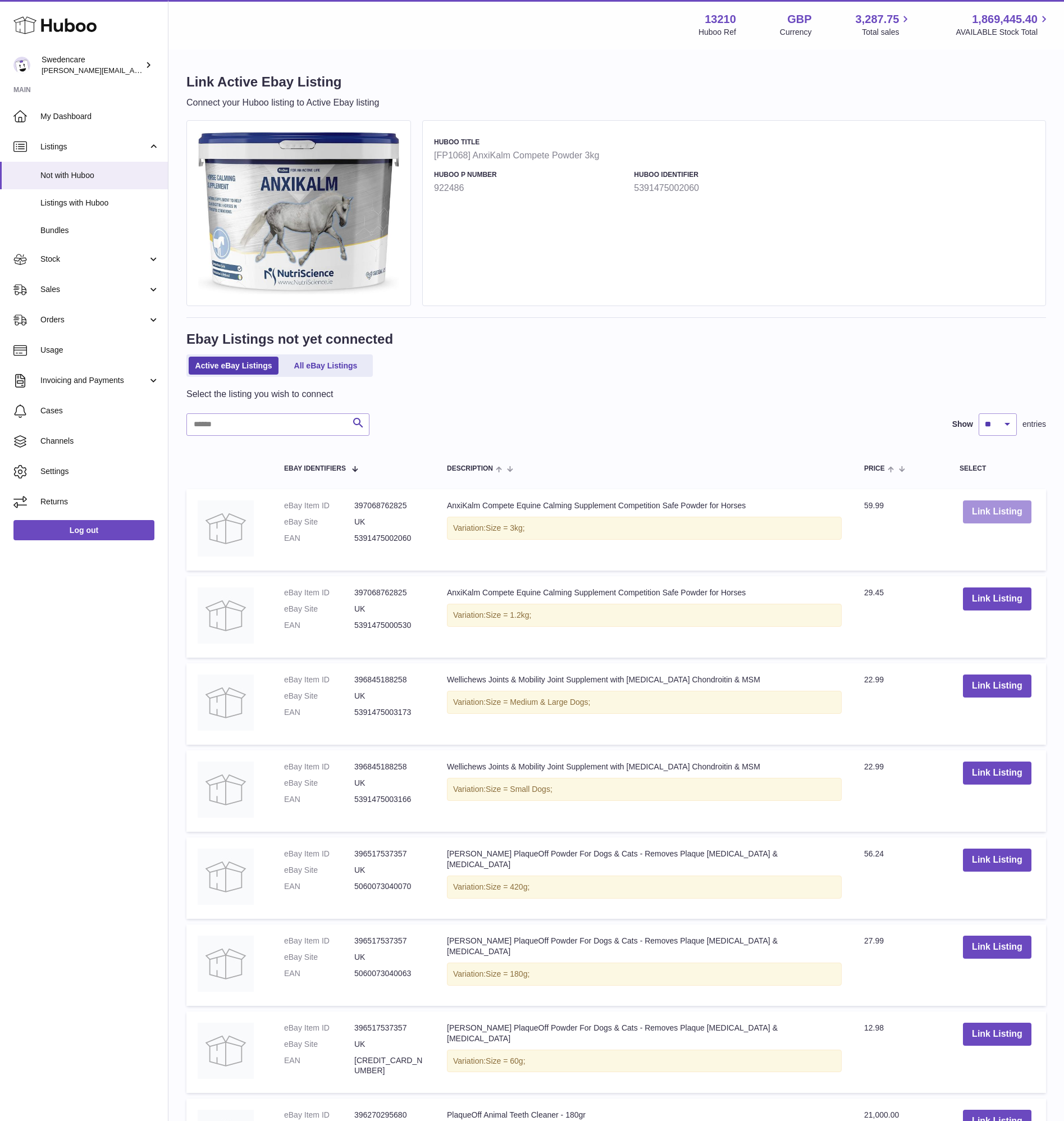
click at [975, 519] on button "Link Listing" at bounding box center [997, 512] width 69 height 23
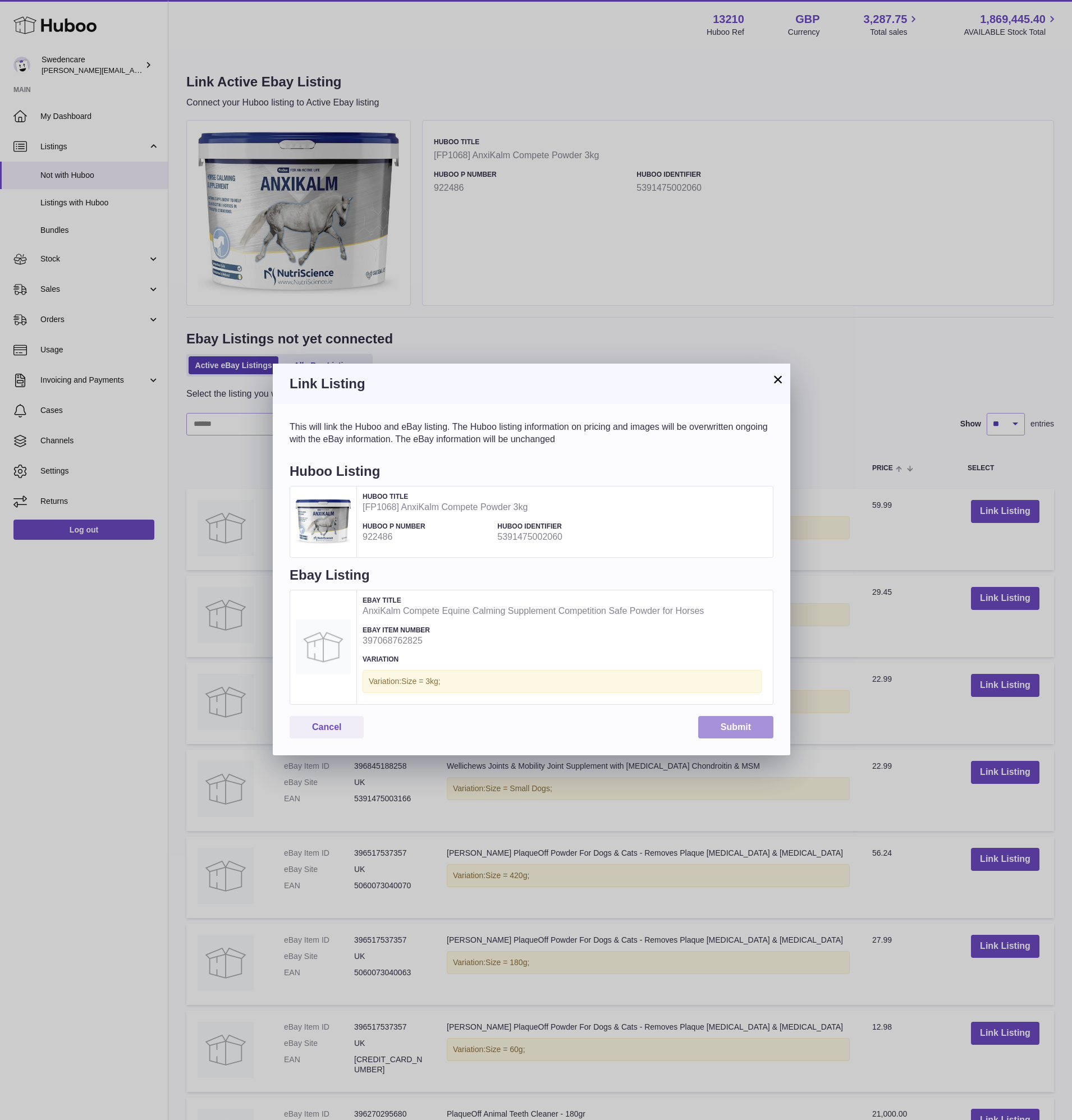
click at [732, 733] on button "Submit" at bounding box center [735, 727] width 75 height 23
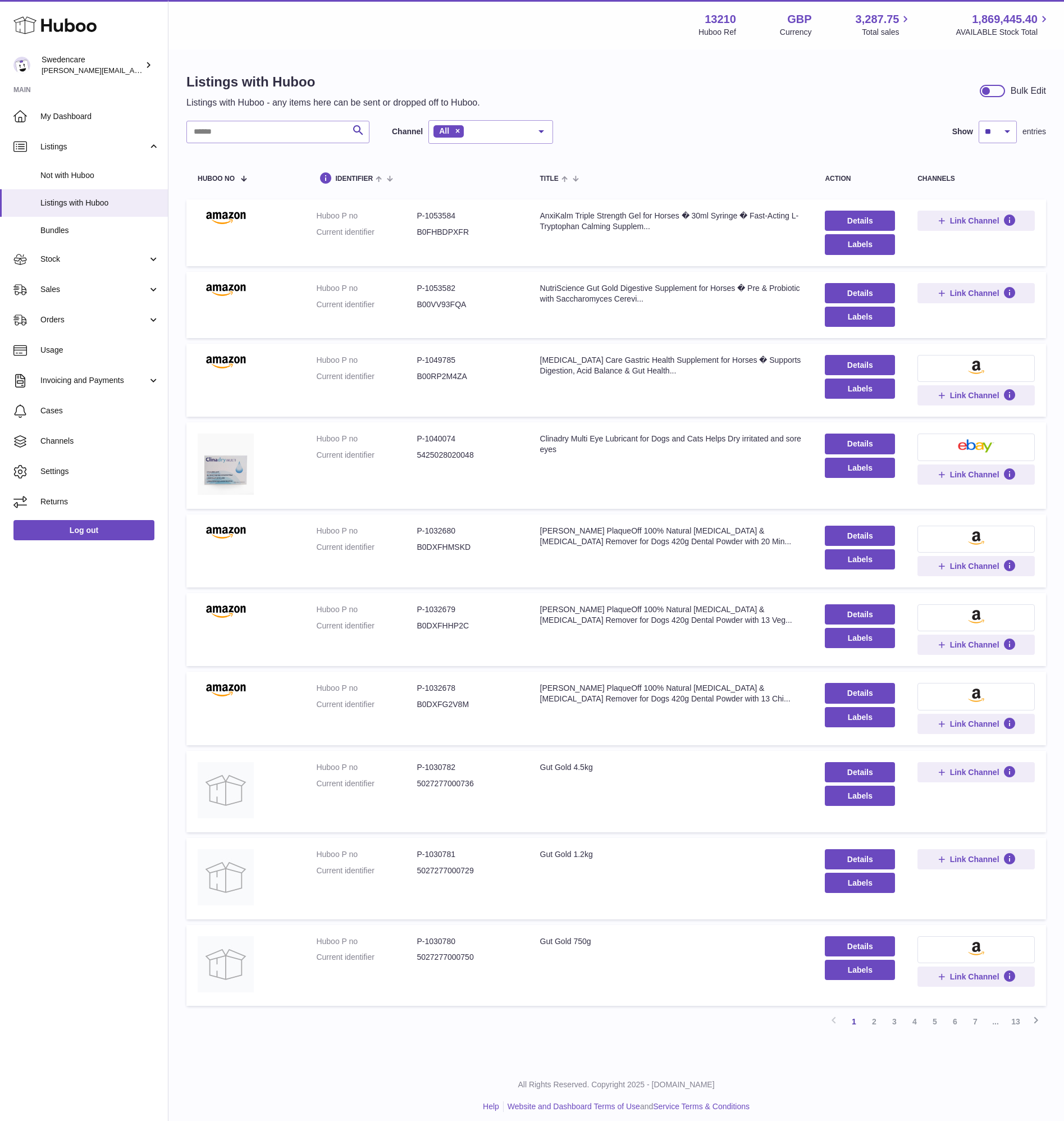
click at [231, 145] on div "Search Channel All All eBay Amazon Shopify Woocommerce Etsy No elements found. …" at bounding box center [616, 576] width 860 height 912
drag, startPoint x: 229, startPoint y: 136, endPoint x: 196, endPoint y: 148, distance: 35.1
click at [226, 137] on input "text" at bounding box center [278, 132] width 183 height 22
type input "********"
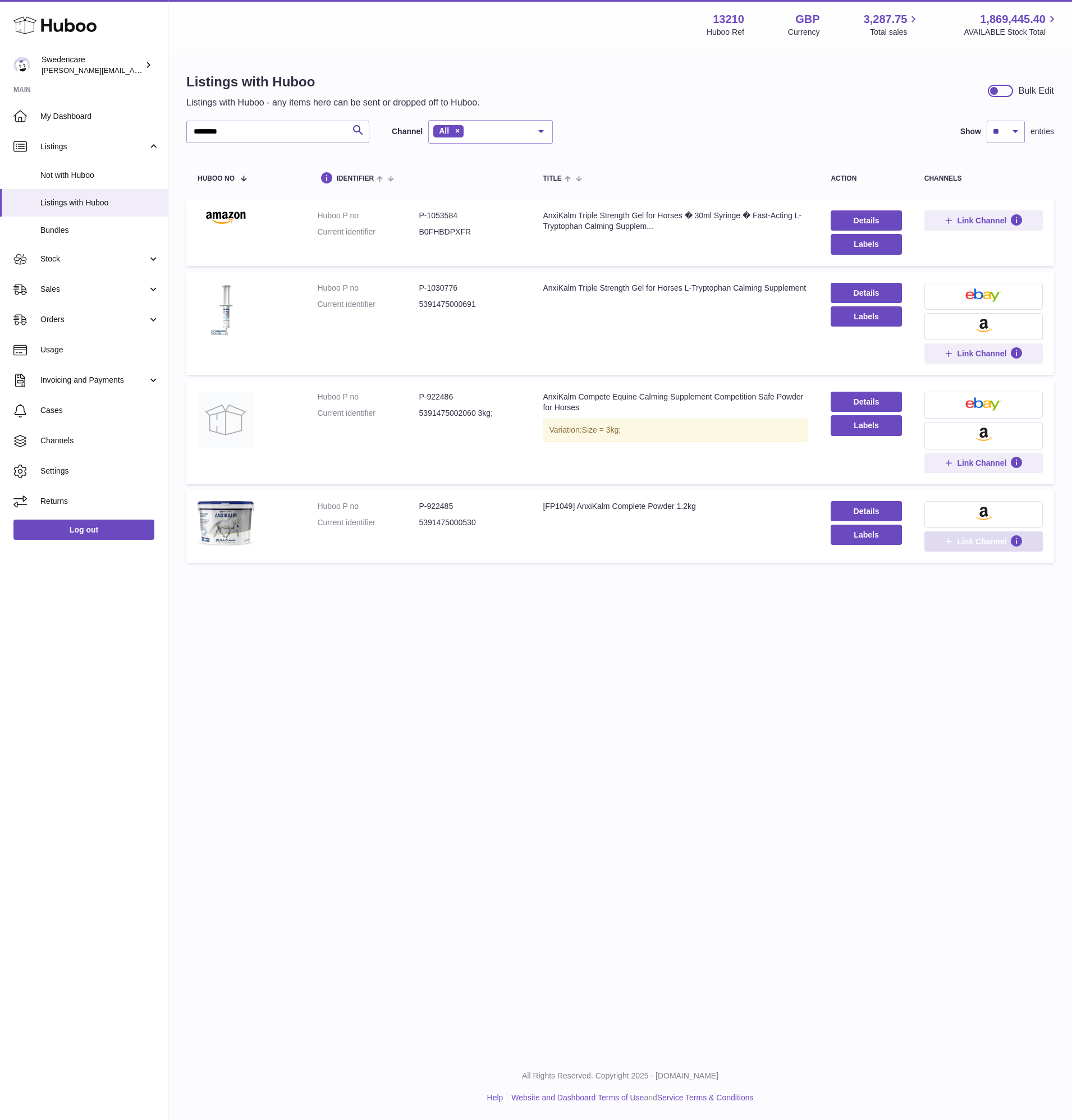
click at [951, 549] on button "Link Channel" at bounding box center [983, 541] width 118 height 20
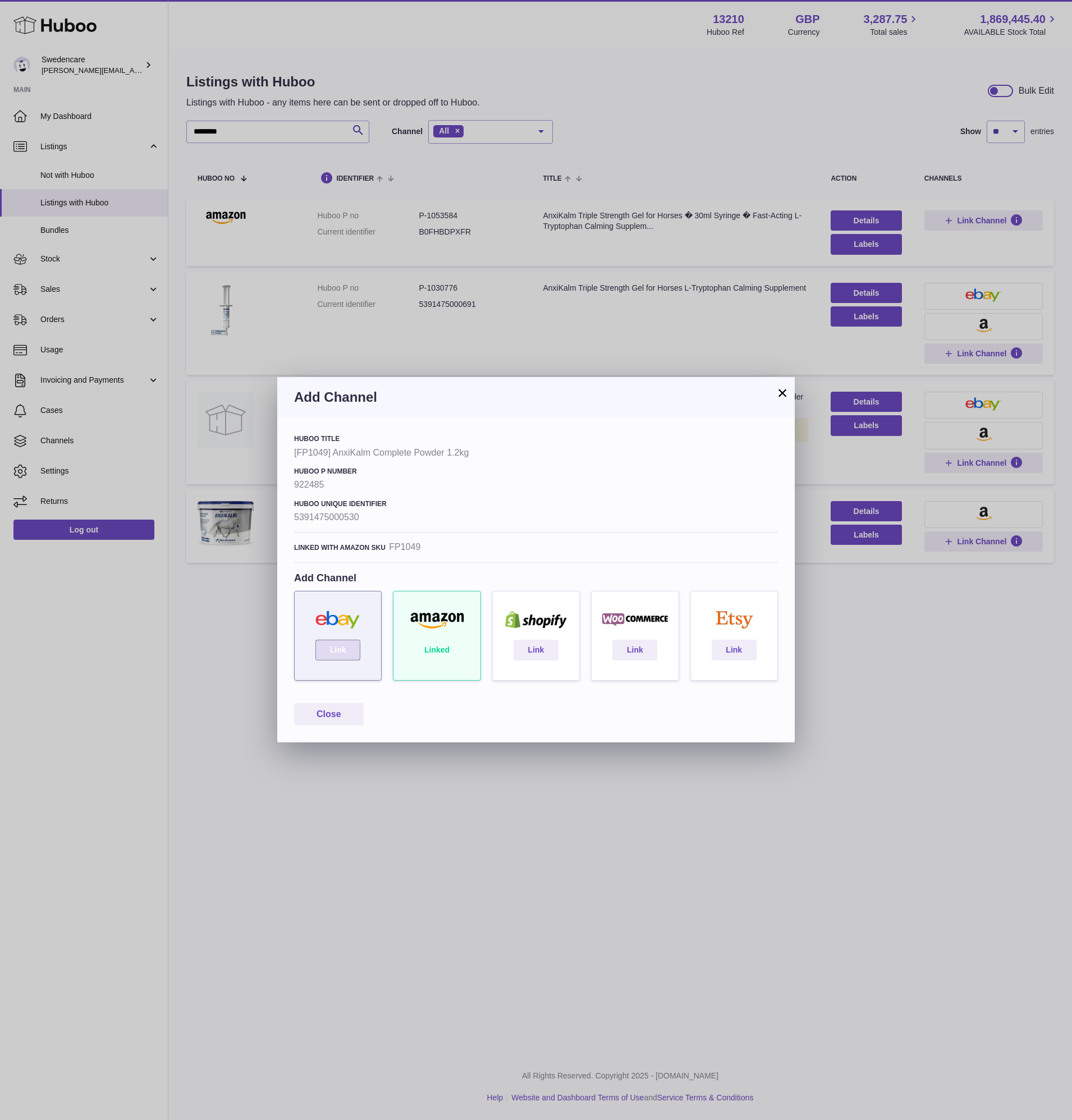
click at [336, 653] on link "Link" at bounding box center [338, 649] width 45 height 20
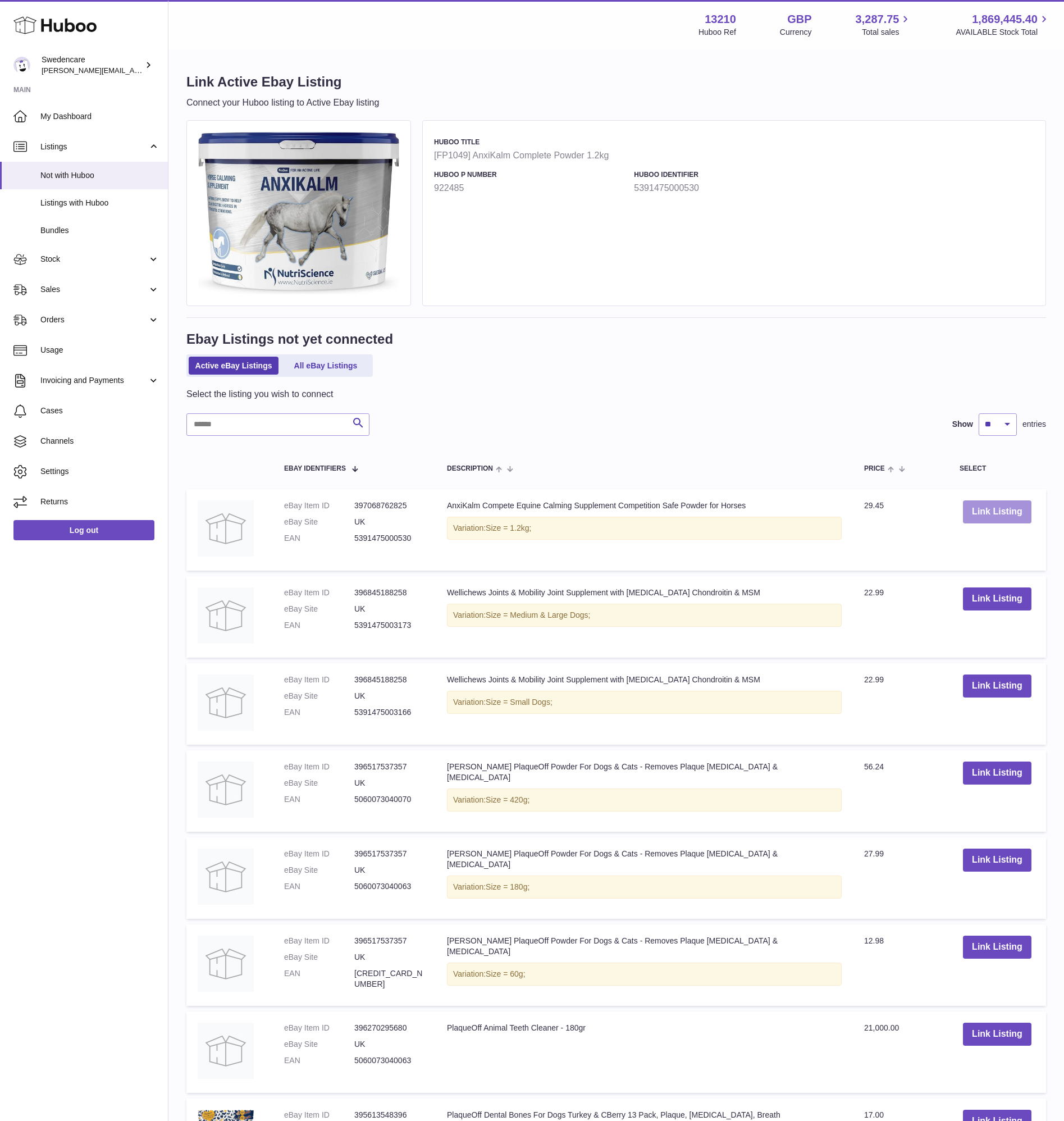
click at [991, 501] on button "Link Listing" at bounding box center [997, 512] width 69 height 23
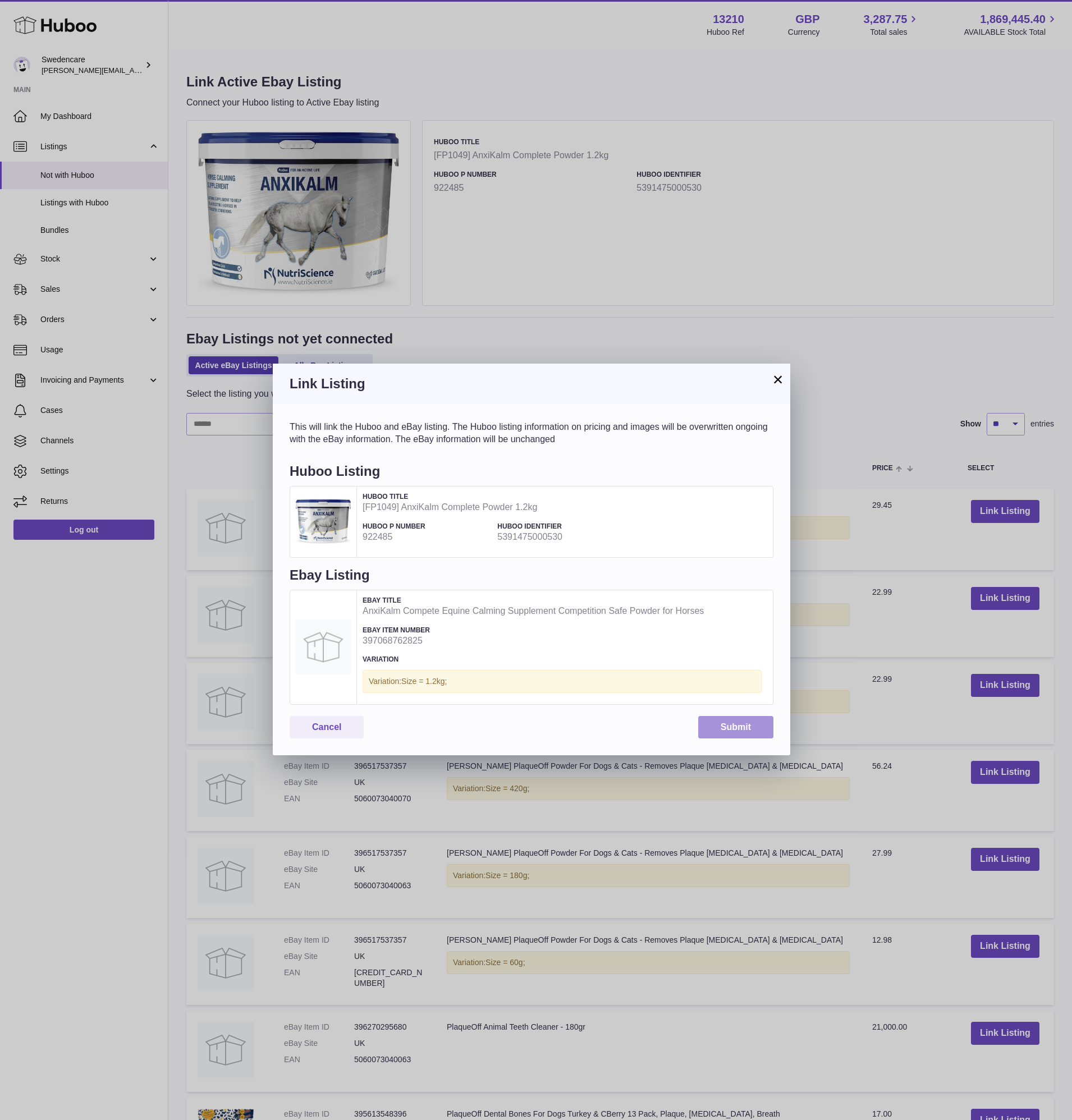
click at [727, 730] on button "Submit" at bounding box center [735, 727] width 75 height 23
